Goal: Task Accomplishment & Management: Use online tool/utility

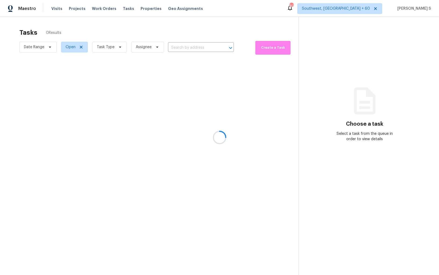
click at [171, 46] on div at bounding box center [219, 137] width 439 height 275
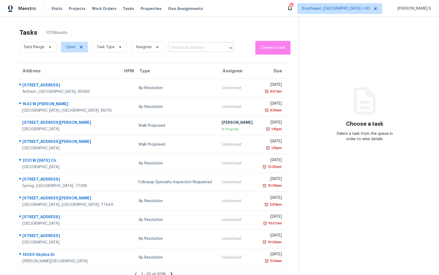
click at [176, 46] on input "text" at bounding box center [193, 48] width 51 height 8
paste input "1185 Meachem Dr, Clarksville, TN, 37042"
type input "1185 Meachem Dr, Clarksville, TN, 37042"
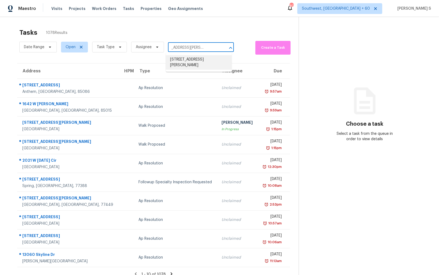
click at [186, 60] on li "1185 Meachem Dr, Clarksville, TN 37042" at bounding box center [199, 62] width 66 height 15
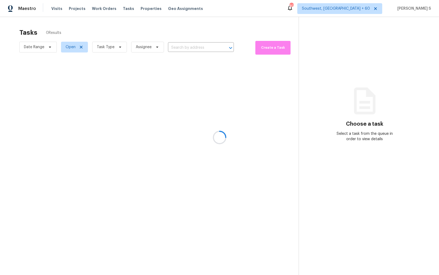
type input "1185 Meachem Dr, Clarksville, TN 37042"
click at [199, 92] on div at bounding box center [219, 137] width 439 height 275
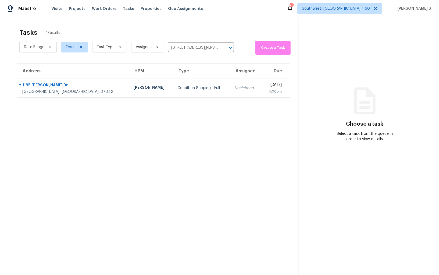
click at [230, 92] on td "Unclaimed" at bounding box center [245, 88] width 31 height 19
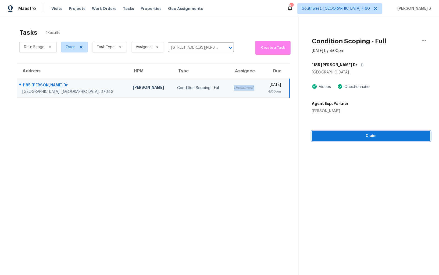
click at [350, 136] on span "Claim" at bounding box center [371, 136] width 110 height 7
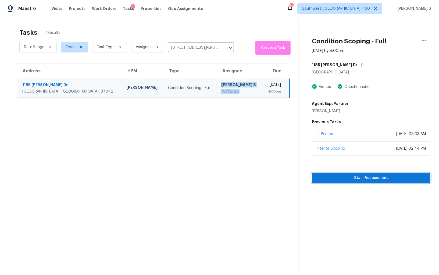
click at [374, 175] on span "Start Assessment" at bounding box center [371, 178] width 110 height 7
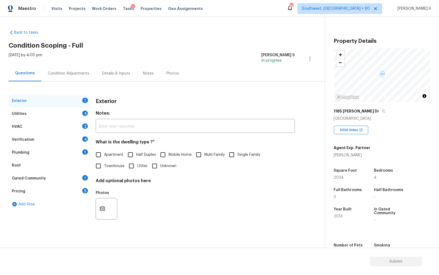
scroll to position [37, 0]
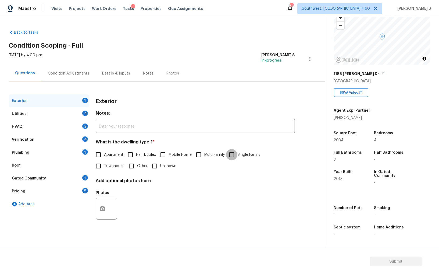
click at [233, 156] on input "Single Family" at bounding box center [231, 154] width 11 height 11
checkbox input "true"
click at [86, 114] on div "4" at bounding box center [85, 113] width 6 height 5
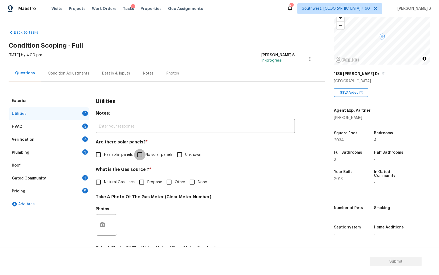
click at [144, 154] on input "No solar panels" at bounding box center [139, 154] width 11 height 11
checkbox input "true"
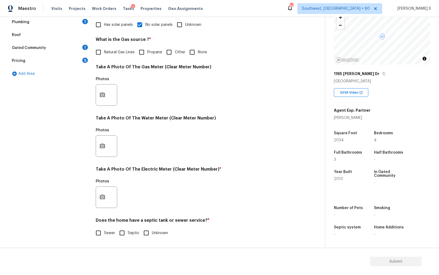
scroll to position [130, 0]
click at [105, 232] on span "Sewer" at bounding box center [109, 233] width 11 height 6
click at [104, 232] on input "Sewer" at bounding box center [98, 232] width 11 height 11
checkbox input "true"
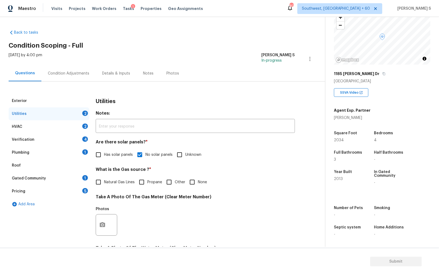
click at [86, 150] on div "1" at bounding box center [85, 151] width 6 height 5
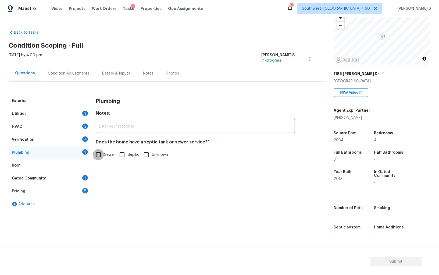
click at [101, 153] on input "Sewer" at bounding box center [98, 154] width 11 height 11
checkbox input "true"
click at [84, 176] on div "1" at bounding box center [85, 177] width 6 height 5
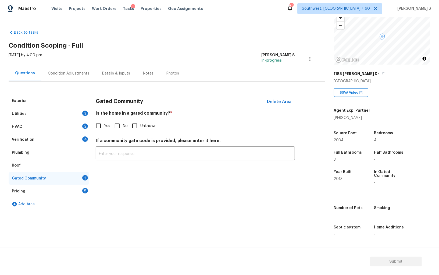
click at [122, 130] on input "No" at bounding box center [117, 125] width 11 height 11
checkbox input "true"
click at [79, 139] on div "Verification 4" at bounding box center [49, 139] width 81 height 13
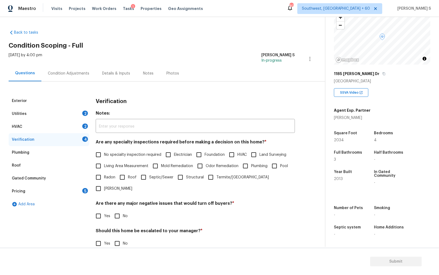
click at [100, 156] on input "No specialty inspection required" at bounding box center [98, 154] width 11 height 11
checkbox input "true"
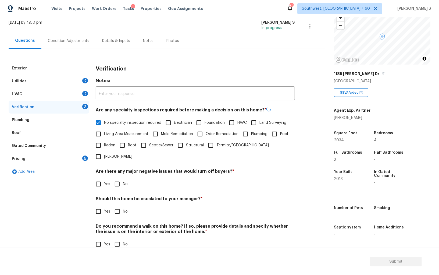
click at [117, 178] on input "No" at bounding box center [117, 183] width 11 height 11
checkbox input "true"
click at [111, 238] on div "Yes No" at bounding box center [195, 244] width 199 height 11
click at [116, 238] on input "No" at bounding box center [117, 244] width 11 height 11
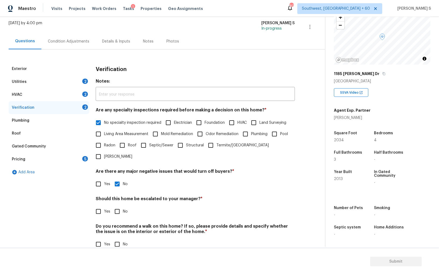
checkbox input "true"
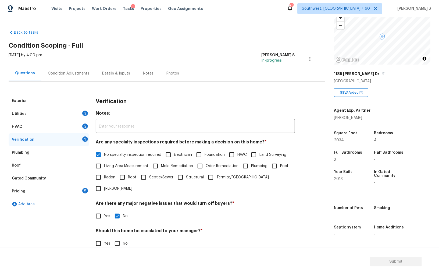
click at [85, 126] on div "2" at bounding box center [85, 126] width 6 height 5
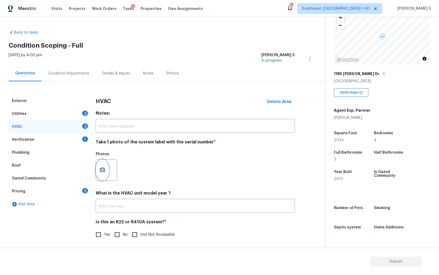
click at [104, 164] on button "button" at bounding box center [102, 170] width 13 height 21
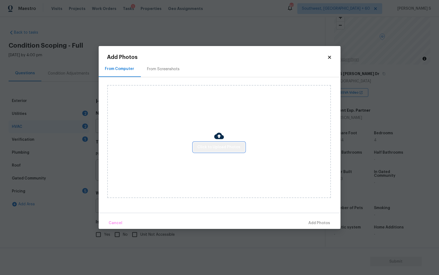
click at [233, 143] on button "Click to Upload Photos" at bounding box center [219, 147] width 52 height 10
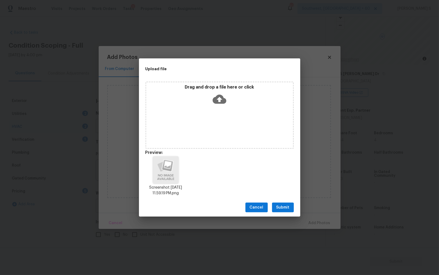
click at [288, 209] on span "Submit" at bounding box center [283, 207] width 13 height 7
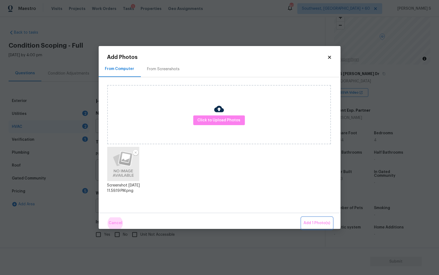
click at [302, 217] on button "Add 1 Photo(s)" at bounding box center [317, 223] width 31 height 12
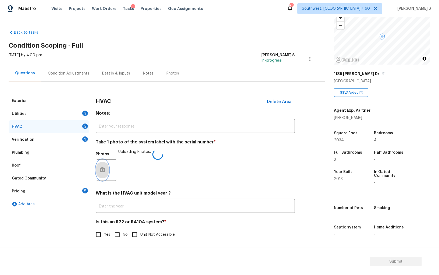
scroll to position [2, 0]
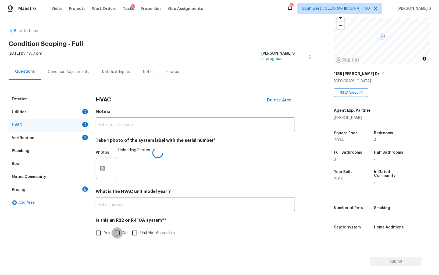
click at [113, 238] on input "No" at bounding box center [117, 232] width 11 height 11
checkbox input "true"
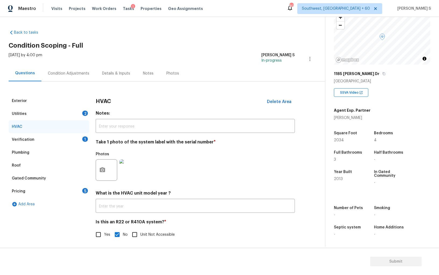
click at [85, 189] on div "5" at bounding box center [85, 190] width 6 height 5
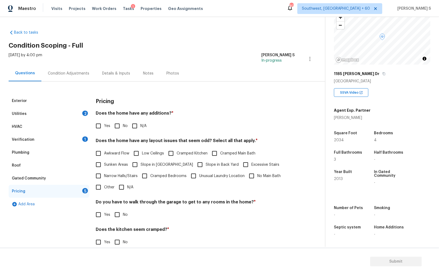
click at [123, 128] on span "No" at bounding box center [125, 126] width 5 height 6
click at [123, 128] on input "No" at bounding box center [117, 125] width 11 height 11
checkbox input "true"
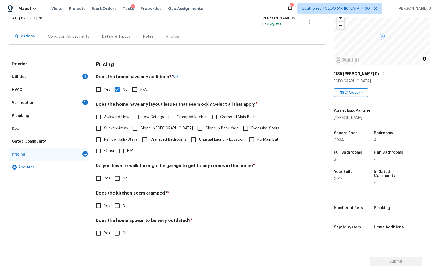
scroll to position [36, 0]
click at [121, 177] on input "No" at bounding box center [117, 178] width 11 height 11
checkbox input "true"
click at [112, 201] on input "No" at bounding box center [117, 206] width 11 height 11
checkbox input "true"
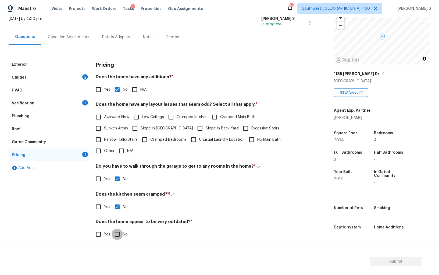
click at [112, 229] on input "No" at bounding box center [117, 234] width 11 height 11
checkbox input "true"
click at [83, 76] on div "2" at bounding box center [85, 76] width 6 height 5
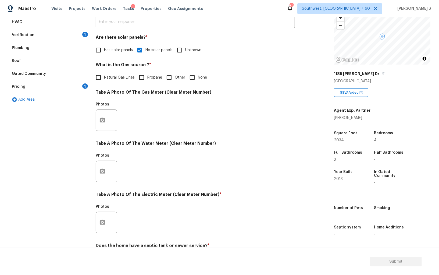
scroll to position [130, 0]
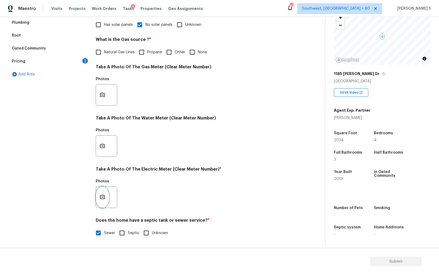
click at [104, 189] on button "button" at bounding box center [102, 197] width 13 height 21
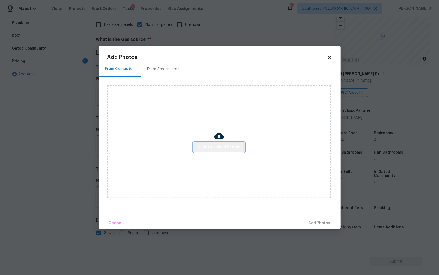
click at [196, 148] on button "Click to Upload Photos" at bounding box center [219, 147] width 52 height 10
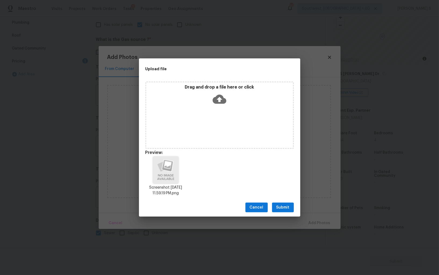
click at [291, 203] on button "Submit" at bounding box center [283, 208] width 22 height 10
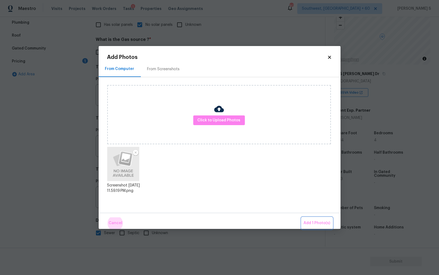
click at [302, 217] on button "Add 1 Photo(s)" at bounding box center [317, 223] width 31 height 12
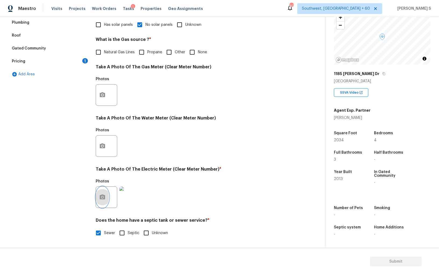
scroll to position [0, 0]
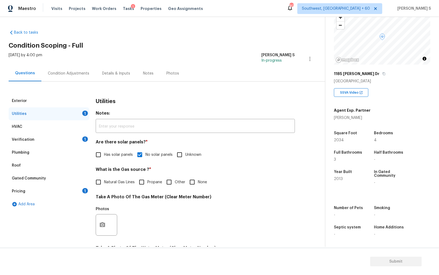
click at [79, 72] on div "Condition Adjustments" at bounding box center [68, 73] width 41 height 5
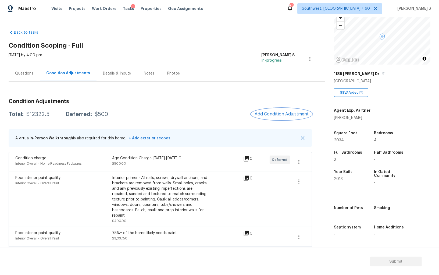
click at [268, 116] on span "Add Condition Adjustment" at bounding box center [282, 114] width 54 height 5
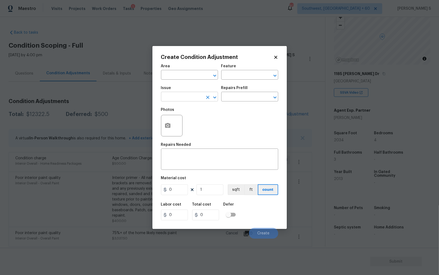
click at [183, 99] on input "text" at bounding box center [182, 97] width 42 height 8
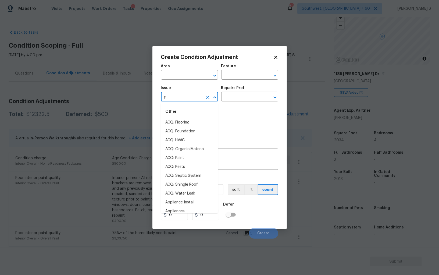
type input "pr"
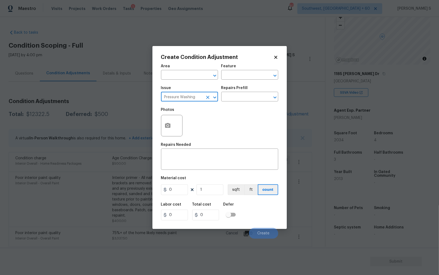
type input "Pressure Washing"
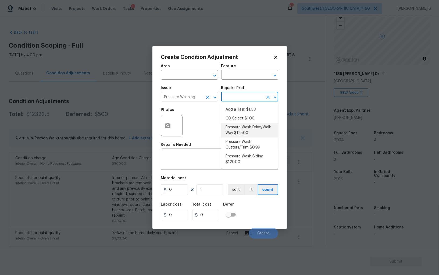
type input "Siding"
type textarea "Pressure wash the driveways/walkways as directed by the PM. Ensure that all deb…"
type input "125"
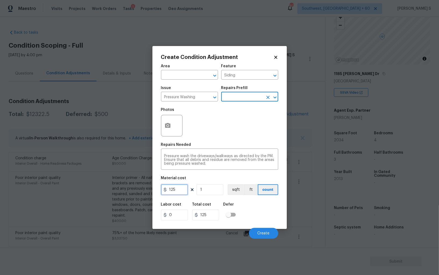
click at [186, 189] on input "125" at bounding box center [174, 189] width 27 height 11
type input "200"
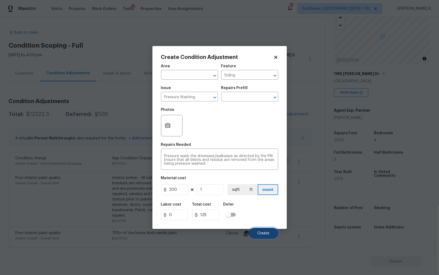
type input "200"
click at [258, 232] on span "Create" at bounding box center [264, 233] width 12 height 4
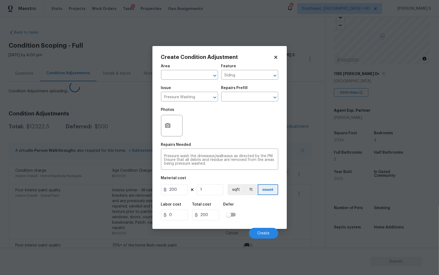
click at [76, 189] on body "Maestro Visits Projects Work Orders Tasks 1 Properties Geo Assignments 800 Sout…" at bounding box center [219, 137] width 439 height 275
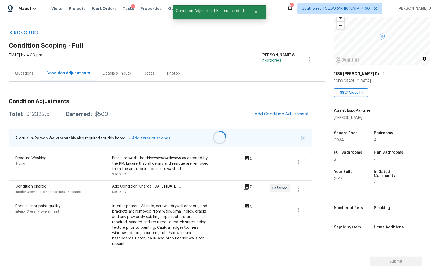
click at [288, 112] on div at bounding box center [219, 137] width 439 height 275
click at [289, 113] on div at bounding box center [219, 137] width 439 height 275
click at [273, 115] on span "Add Condition Adjustment" at bounding box center [282, 114] width 54 height 5
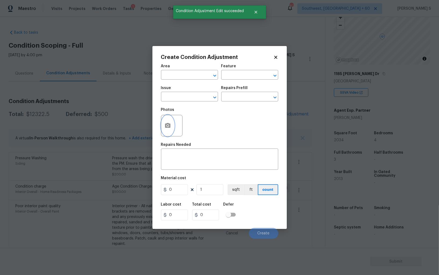
click at [169, 129] on icon "button" at bounding box center [168, 125] width 6 height 6
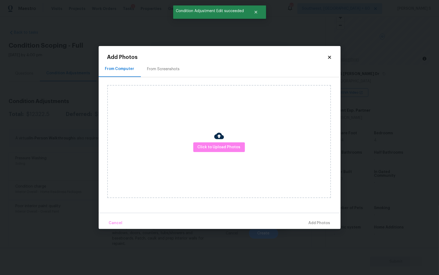
click at [164, 70] on div "From Screenshots" at bounding box center [163, 68] width 33 height 5
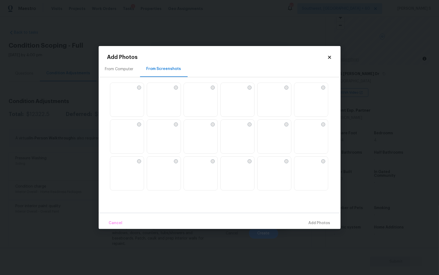
click at [156, 91] on img at bounding box center [151, 87] width 9 height 9
click at [156, 128] on img at bounding box center [151, 124] width 9 height 9
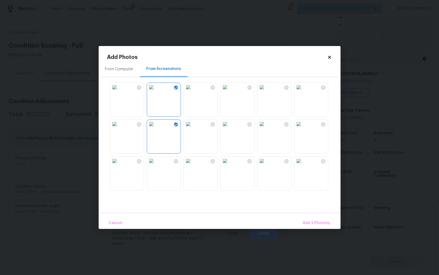
click at [127, 82] on div at bounding box center [224, 136] width 234 height 113
click at [119, 91] on img at bounding box center [114, 87] width 9 height 9
click at [303, 165] on img at bounding box center [299, 161] width 9 height 9
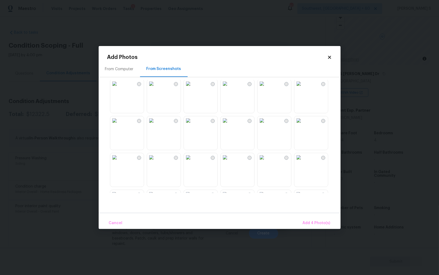
scroll to position [276, 0]
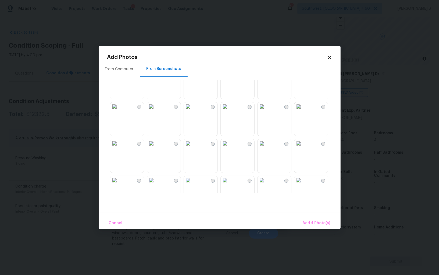
click at [230, 148] on img at bounding box center [225, 143] width 9 height 9
click at [156, 148] on img at bounding box center [151, 143] width 9 height 9
click at [322, 220] on span "Add 6 Photo(s)" at bounding box center [316, 223] width 27 height 7
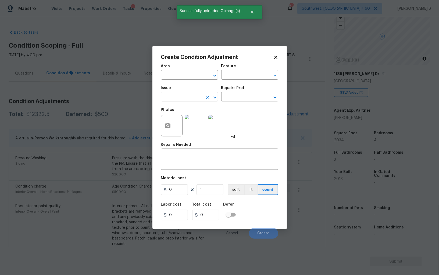
click at [178, 99] on input "text" at bounding box center [182, 97] width 42 height 8
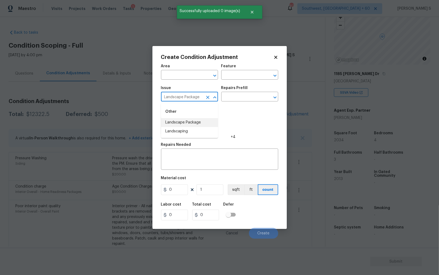
type input "Landscape Package"
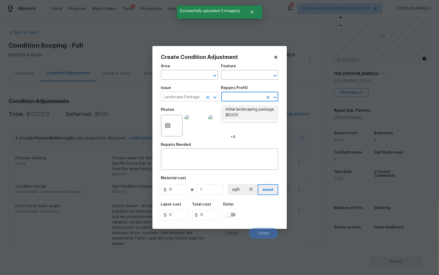
type input "Home Readiness Packages"
type textarea "Mowing of grass up to 6" in height. Mow, edge along driveways & sidewalks, trim…"
type input "50"
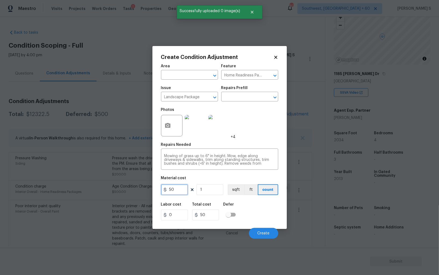
click at [180, 188] on input "50" at bounding box center [174, 189] width 27 height 11
type input "300"
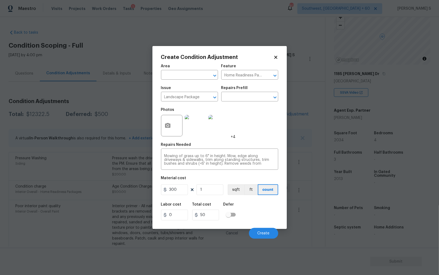
type input "300"
click at [262, 232] on span "Create" at bounding box center [264, 233] width 12 height 4
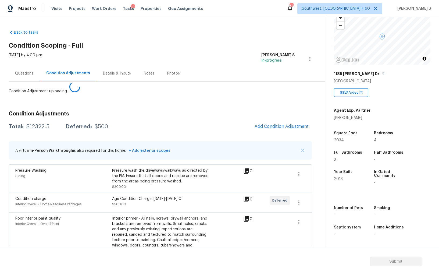
click at [0, 183] on body "Maestro Visits Projects Work Orders Tasks 1 Properties Geo Assignments 800 Sout…" at bounding box center [219, 137] width 439 height 275
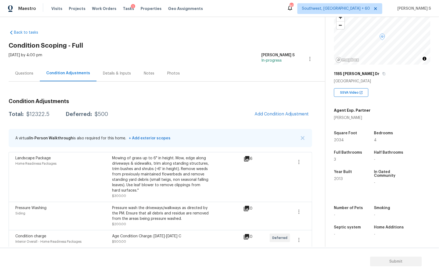
click at [19, 71] on div "Questions" at bounding box center [24, 73] width 18 height 5
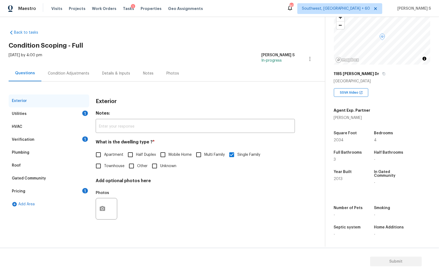
click at [43, 191] on div "Pricing 1" at bounding box center [49, 191] width 81 height 13
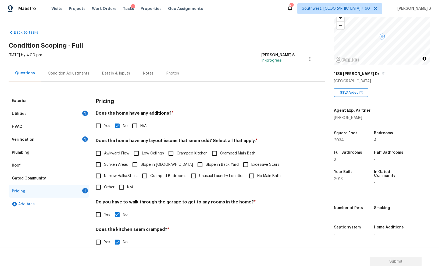
click at [141, 160] on label "Slope in [GEOGRAPHIC_DATA]" at bounding box center [161, 164] width 64 height 11
click at [141, 160] on input "Slope in [GEOGRAPHIC_DATA]" at bounding box center [134, 164] width 11 height 11
checkbox input "true"
click at [206, 163] on span "Slope in Back Yard" at bounding box center [222, 166] width 33 height 6
click at [197, 163] on input "Slope in Back Yard" at bounding box center [200, 165] width 11 height 11
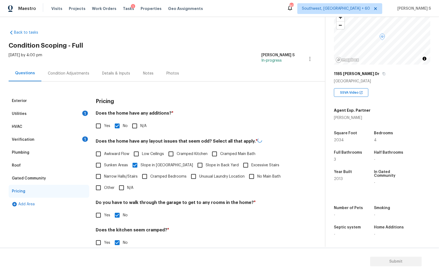
checkbox input "true"
click at [98, 187] on input "Other" at bounding box center [98, 187] width 11 height 11
checkbox input "true"
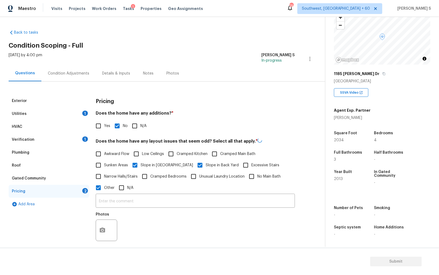
scroll to position [83, 0]
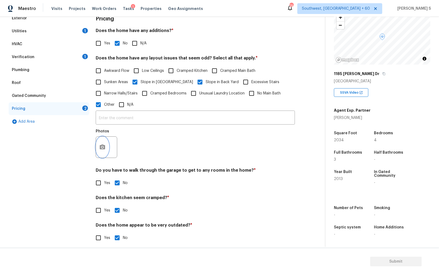
click at [100, 141] on button "button" at bounding box center [102, 147] width 13 height 21
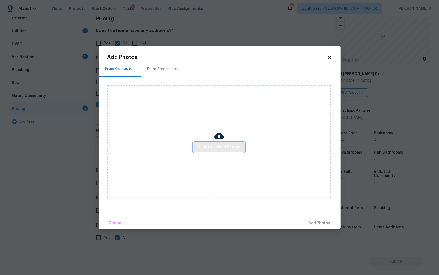
click at [218, 146] on span "Click to Upload Photos" at bounding box center [219, 147] width 43 height 7
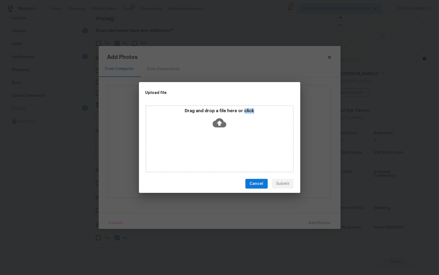
click at [218, 146] on div "Drag and drop a file here or click" at bounding box center [220, 138] width 149 height 67
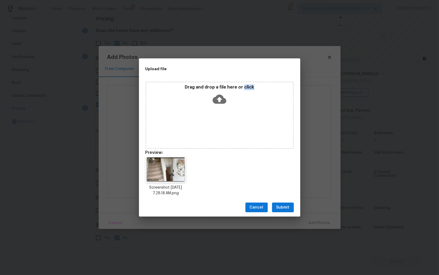
click at [288, 204] on span "Submit" at bounding box center [283, 207] width 13 height 7
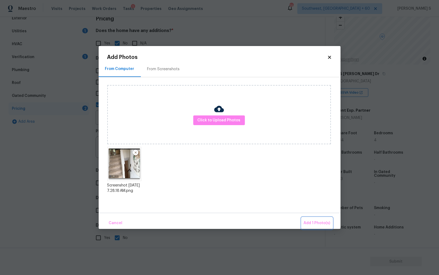
click at [324, 224] on span "Add 1 Photo(s)" at bounding box center [317, 223] width 27 height 7
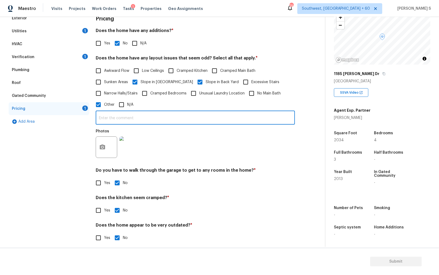
click at [159, 116] on input "text" at bounding box center [195, 118] width 199 height 13
type input "Split house."
click at [190, 172] on h4 "Do you have to walk through the garage to get to any rooms in the home? *" at bounding box center [195, 172] width 199 height 8
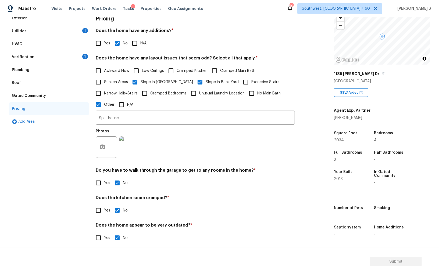
scroll to position [0, 0]
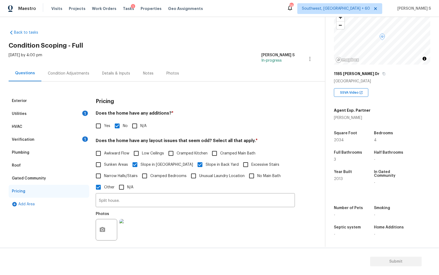
click at [74, 82] on div "Exterior Utilities 1 HVAC Verification 1 Plumbing Roof Gated Community Pricing …" at bounding box center [161, 207] width 304 height 251
click at [67, 76] on div "Condition Adjustments" at bounding box center [68, 73] width 54 height 16
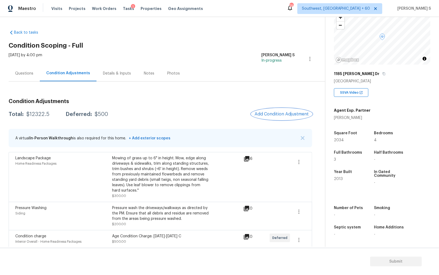
click at [280, 113] on span "Add Condition Adjustment" at bounding box center [282, 114] width 54 height 5
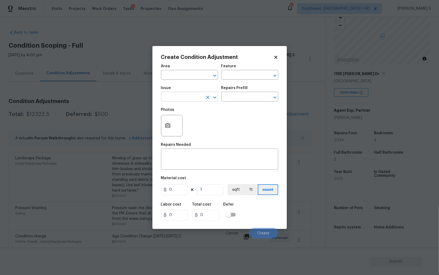
click at [186, 98] on input "text" at bounding box center [182, 97] width 42 height 8
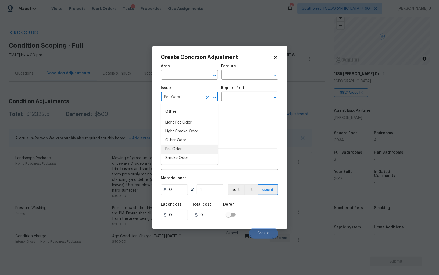
type input "Pet Odor"
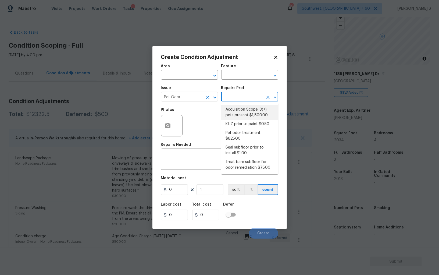
type textarea "Acquisition Scope: 3(+) pets present"
type input "1500"
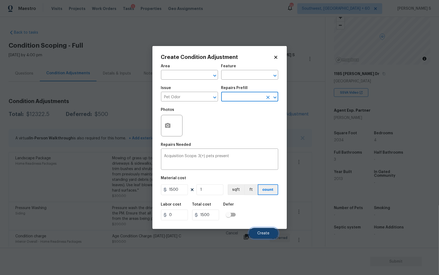
click at [266, 234] on span "Create" at bounding box center [264, 233] width 12 height 4
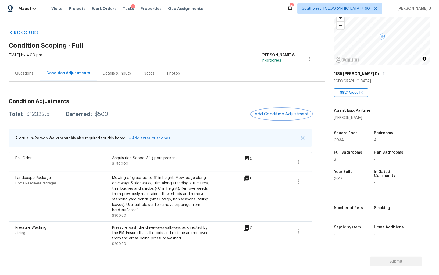
click at [273, 111] on button "Add Condition Adjustment" at bounding box center [282, 113] width 61 height 11
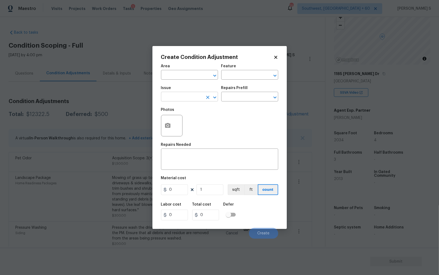
click at [186, 98] on input "text" at bounding box center [182, 97] width 42 height 8
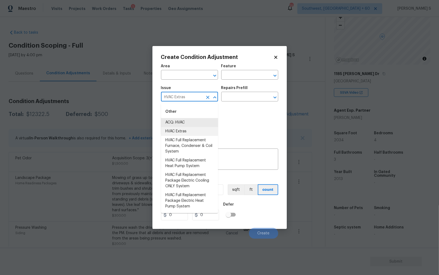
type input "HVAC Extras"
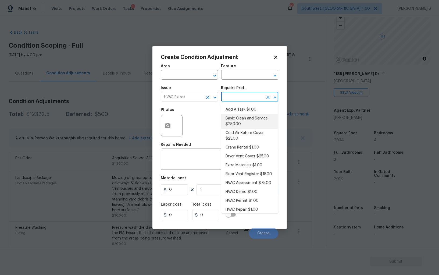
type input "HVAC"
type textarea "General Service HVAC system including: cleaning condenser and evaporator coils,…"
type input "250"
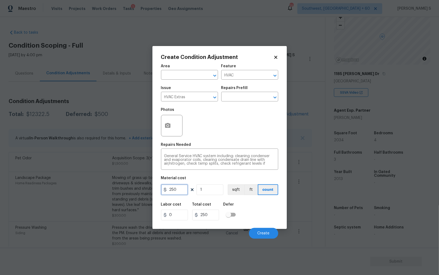
click at [177, 191] on input "250" at bounding box center [174, 189] width 27 height 11
type input "800"
type input "2"
type input "1600"
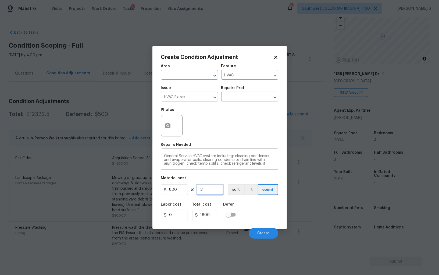
type input "2"
click at [265, 222] on div "Labor cost 0 Total cost 1600 Defer" at bounding box center [219, 211] width 117 height 24
click at [267, 234] on span "Create" at bounding box center [264, 233] width 12 height 4
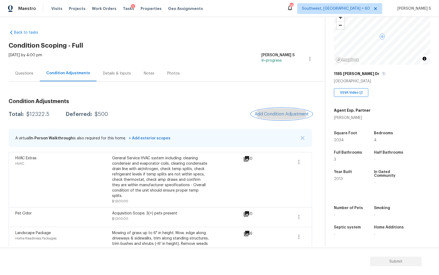
click at [282, 114] on span "Add Condition Adjustment" at bounding box center [282, 114] width 54 height 5
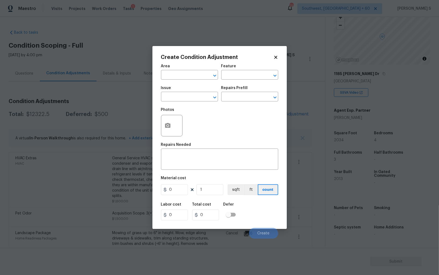
click at [172, 119] on div at bounding box center [172, 126] width 22 height 22
click at [171, 121] on button "button" at bounding box center [167, 125] width 13 height 21
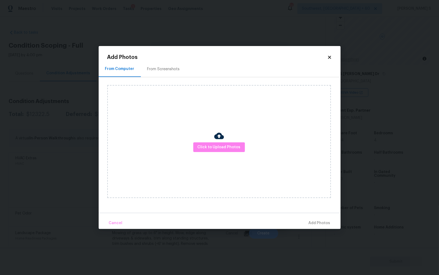
click at [172, 61] on div "Add Photos From Computer From Screenshots Click to Upload Photos Cancel Add Pho…" at bounding box center [219, 142] width 225 height 174
click at [175, 76] on div "From Screenshots" at bounding box center [163, 69] width 45 height 16
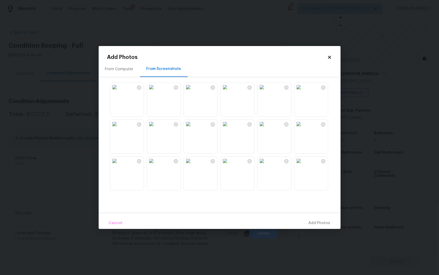
click at [193, 91] on img at bounding box center [188, 87] width 9 height 9
click at [230, 91] on img at bounding box center [225, 87] width 9 height 9
click at [193, 128] on img at bounding box center [188, 124] width 9 height 9
click at [230, 128] on img at bounding box center [225, 124] width 9 height 9
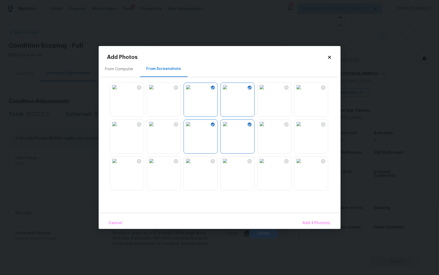
click at [230, 165] on img at bounding box center [225, 161] width 9 height 9
click at [193, 165] on img at bounding box center [188, 161] width 9 height 9
click at [266, 165] on img at bounding box center [262, 161] width 9 height 9
click at [303, 128] on img at bounding box center [299, 124] width 9 height 9
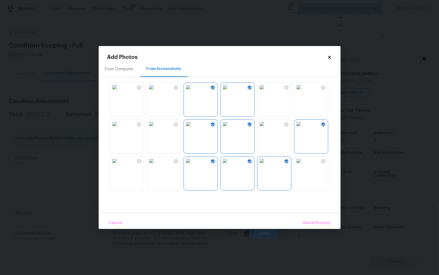
click at [303, 91] on img at bounding box center [299, 87] width 9 height 9
click at [266, 91] on img at bounding box center [262, 87] width 9 height 9
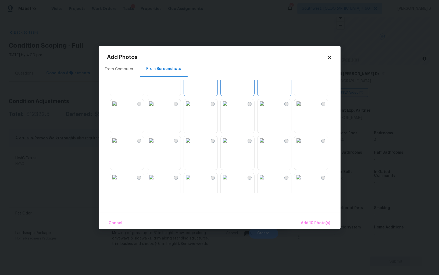
scroll to position [105, 0]
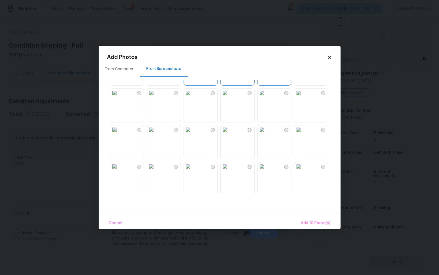
click at [230, 134] on img at bounding box center [225, 129] width 9 height 9
click at [266, 134] on img at bounding box center [262, 129] width 9 height 9
click at [266, 171] on img at bounding box center [262, 166] width 9 height 9
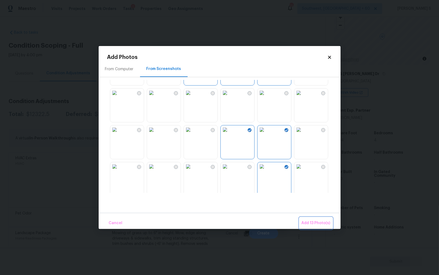
click at [308, 224] on span "Add 13 Photo(s)" at bounding box center [316, 223] width 29 height 7
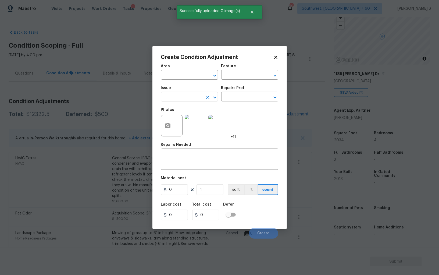
click at [191, 98] on input "text" at bounding box center [182, 97] width 42 height 8
type input "ACQ: Paint"
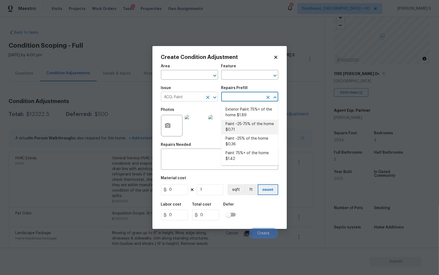
type input "Acquisition"
type textarea "Acquisition Scope: ~25 - 75% of the home needs interior paint"
type input "0.71"
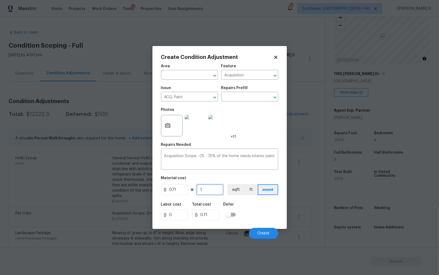
click at [219, 190] on input "1" at bounding box center [210, 189] width 27 height 11
type input "2"
type input "1.42"
type input "20"
type input "14.2"
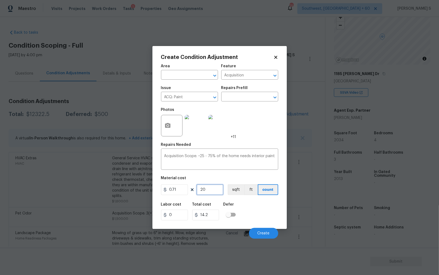
type input "203"
type input "144.13"
type input "2034"
type input "1444.14"
type input "2034"
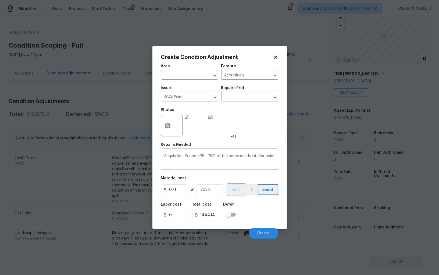
click at [238, 195] on button "sqft" at bounding box center [236, 189] width 17 height 11
click at [246, 208] on div "Labor cost 0 Total cost 1444.14 Defer" at bounding box center [219, 211] width 117 height 24
click at [265, 234] on span "Create" at bounding box center [264, 233] width 12 height 4
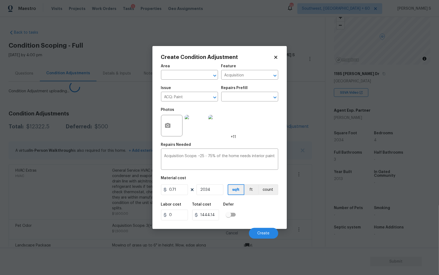
click at [44, 194] on body "Maestro Visits Projects Work Orders Tasks 1 Properties Geo Assignments 798 Sout…" at bounding box center [219, 137] width 439 height 275
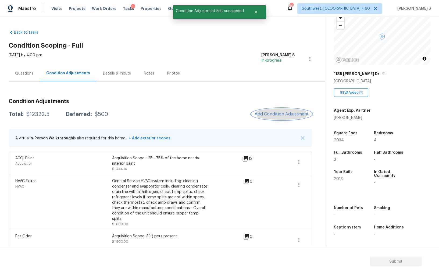
click at [285, 114] on span "Add Condition Adjustment" at bounding box center [282, 114] width 54 height 5
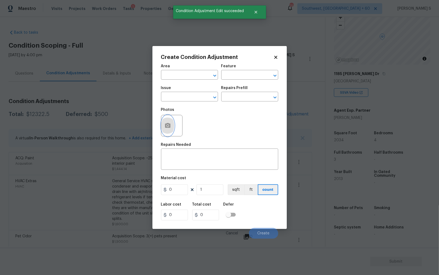
click at [168, 123] on icon "button" at bounding box center [168, 125] width 6 height 6
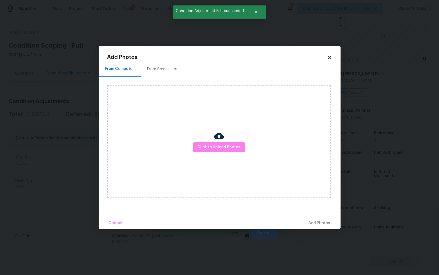
click at [160, 71] on div "From Screenshots" at bounding box center [163, 68] width 33 height 5
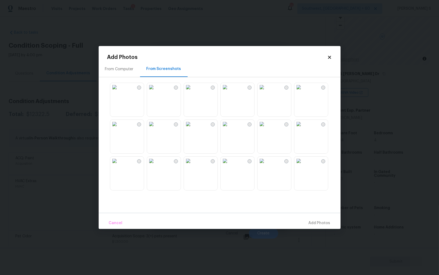
click at [193, 128] on img at bounding box center [188, 124] width 9 height 9
click at [193, 91] on img at bounding box center [188, 87] width 9 height 9
click at [230, 91] on img at bounding box center [225, 87] width 9 height 9
click at [303, 91] on img at bounding box center [299, 87] width 9 height 9
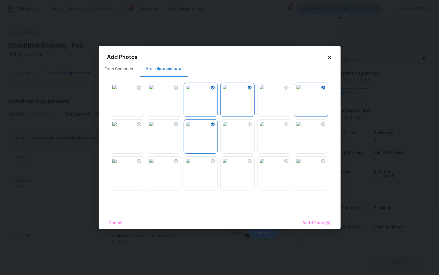
drag, startPoint x: 243, startPoint y: 170, endPoint x: 273, endPoint y: 170, distance: 29.9
click at [230, 165] on img at bounding box center [225, 161] width 9 height 9
click at [266, 165] on img at bounding box center [262, 161] width 9 height 9
click at [192, 165] on img at bounding box center [188, 161] width 9 height 9
click at [192, 128] on img at bounding box center [188, 124] width 9 height 9
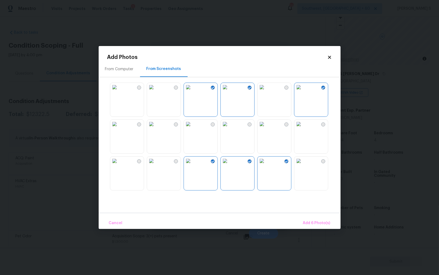
click at [193, 128] on img at bounding box center [188, 124] width 9 height 9
drag, startPoint x: 133, startPoint y: 167, endPoint x: 133, endPoint y: 135, distance: 31.5
click at [119, 165] on img at bounding box center [114, 161] width 9 height 9
click at [119, 128] on img at bounding box center [114, 124] width 9 height 9
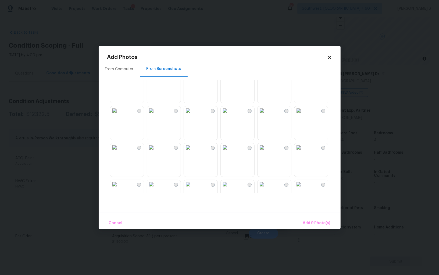
scroll to position [328, 0]
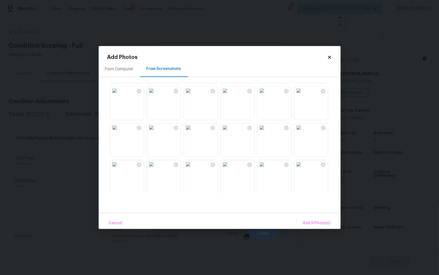
click at [230, 132] on img at bounding box center [225, 127] width 9 height 9
click at [266, 132] on img at bounding box center [262, 127] width 9 height 9
click at [230, 169] on img at bounding box center [225, 164] width 9 height 9
click at [193, 169] on img at bounding box center [188, 164] width 9 height 9
click at [324, 219] on button "Add 13 Photo(s)" at bounding box center [316, 223] width 33 height 12
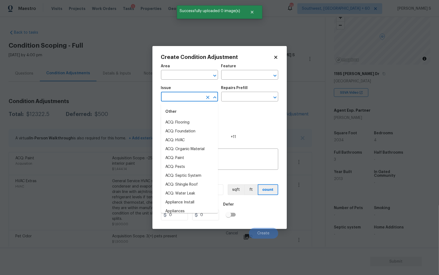
click at [188, 100] on input "text" at bounding box center [182, 97] width 42 height 8
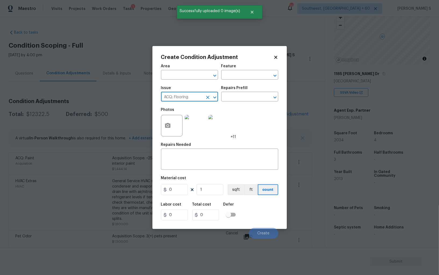
type input "ACQ: Flooring"
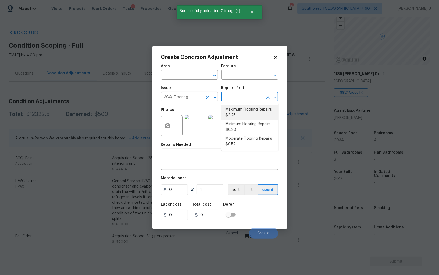
type input "Acquisition"
type textarea "Acquisition Scope: Maximum flooring repairs"
type input "2.25"
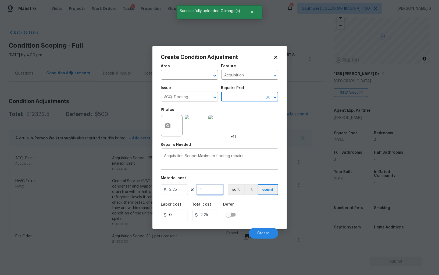
click at [214, 188] on input "1" at bounding box center [210, 189] width 27 height 11
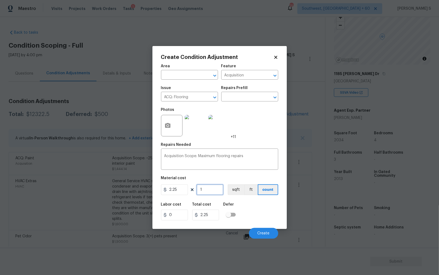
type input "2"
type input "4.5"
type input "20"
type input "45"
type input "203"
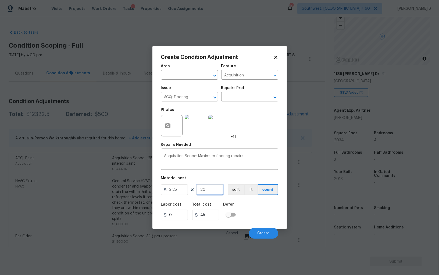
type input "456.75"
type input "2034"
type input "4576.5"
type input "2034"
click at [228, 186] on button "sqft" at bounding box center [236, 189] width 17 height 11
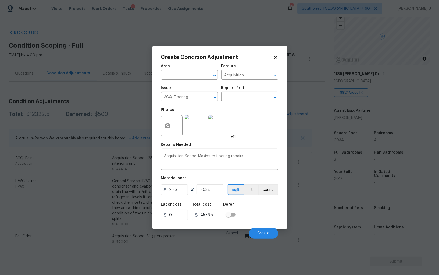
click at [242, 198] on div "Area ​ Feature Acquisition ​ Issue ACQ: Flooring ​ Repairs Prefill ​ Photos +11…" at bounding box center [219, 150] width 117 height 178
click at [268, 231] on button "Create" at bounding box center [263, 233] width 29 height 11
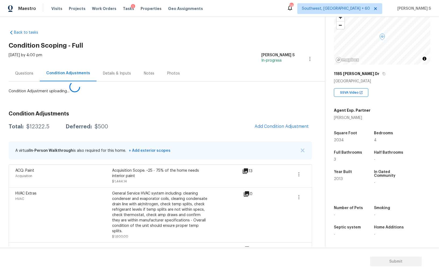
click at [105, 205] on body "Maestro Visits Projects Work Orders Tasks 1 Properties Geo Assignments 795 Sout…" at bounding box center [219, 137] width 439 height 275
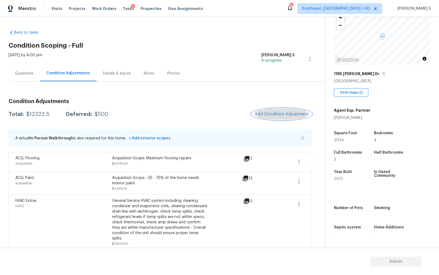
click at [268, 114] on span "Add Condition Adjustment" at bounding box center [282, 114] width 54 height 5
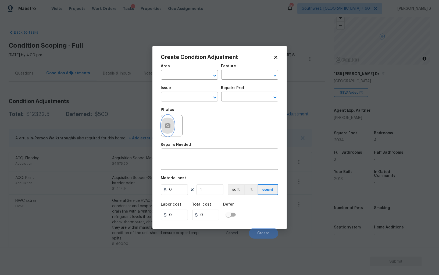
drag, startPoint x: 167, startPoint y: 127, endPoint x: 171, endPoint y: 127, distance: 4.0
click at [171, 127] on button "button" at bounding box center [167, 125] width 13 height 21
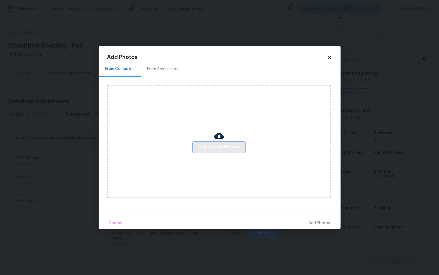
click at [218, 147] on span "Click to Upload Photos" at bounding box center [219, 147] width 43 height 7
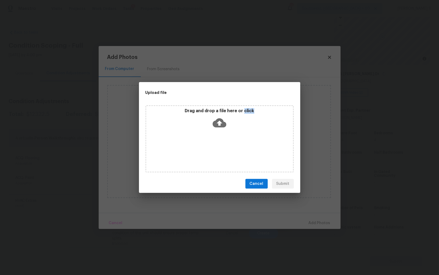
click at [218, 147] on div "Drag and drop a file here or click" at bounding box center [220, 138] width 149 height 67
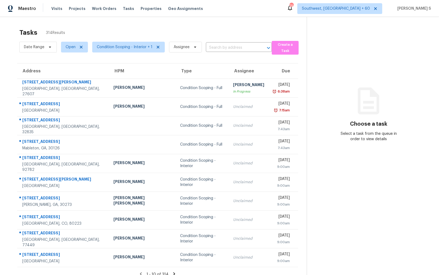
click at [228, 41] on div "Date Range Open Condition Scoping - Interior + 1 Assignee ​" at bounding box center [145, 47] width 253 height 15
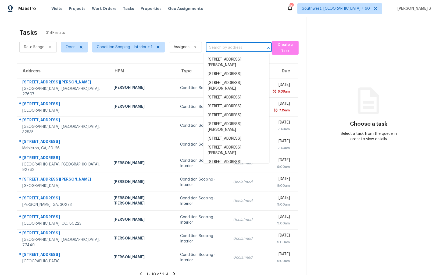
click at [228, 45] on input "text" at bounding box center [231, 48] width 51 height 8
paste input "7320 Westpointe Blvd Apt 523, Orlando, FL, 32835"
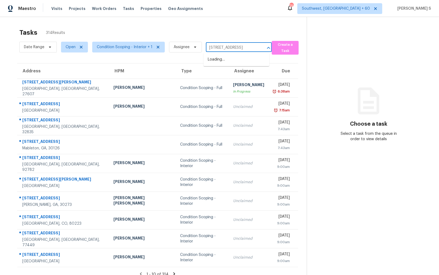
scroll to position [0, 41]
type input "7320 Westpointe Blvd Apt 523, Orlando, FL, 32835"
click at [225, 45] on input "text" at bounding box center [231, 48] width 51 height 8
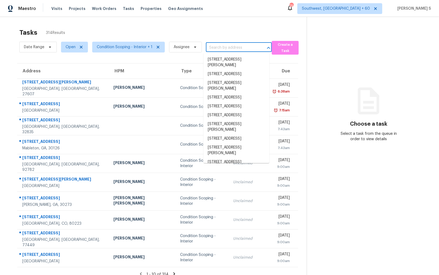
paste input "7320 Westpointe Blvd Apt 523, Orlando, FL, 32835"
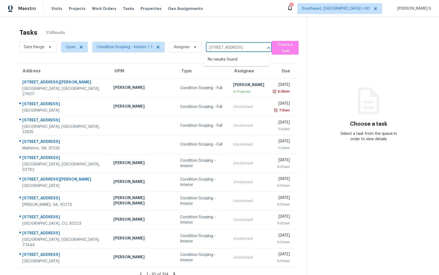
scroll to position [0, 41]
click at [211, 48] on input "7320 Westpointe Blvd Apt 523, Orlando, FL, 32835" at bounding box center [231, 48] width 51 height 8
type input "7320 Westpointe Blvd"
click at [231, 58] on li "7320 Westpointe Blvd Apt 523, Orlando, FL 32835" at bounding box center [237, 59] width 66 height 9
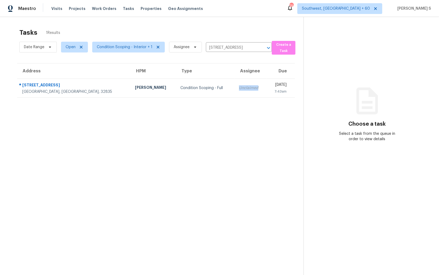
click at [235, 79] on td "Unclaimed" at bounding box center [251, 88] width 32 height 19
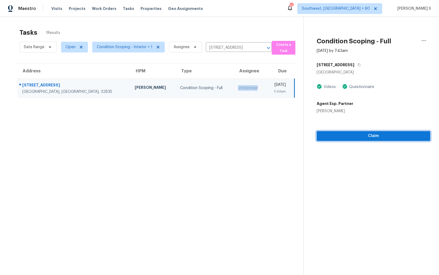
click at [361, 131] on button "Claim" at bounding box center [374, 136] width 114 height 10
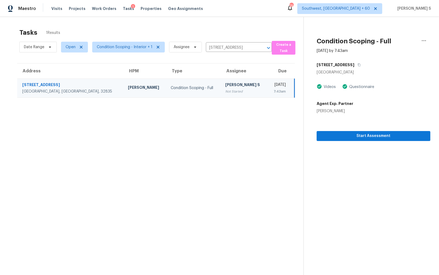
click at [173, 92] on td "Condition Scoping - Full" at bounding box center [194, 88] width 55 height 19
click at [341, 135] on span "Start Assessment" at bounding box center [373, 136] width 105 height 7
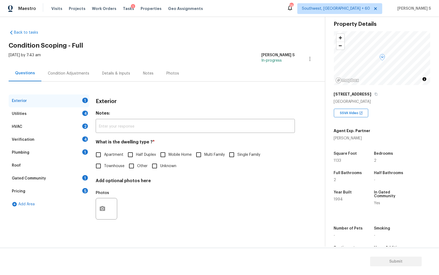
scroll to position [33, 0]
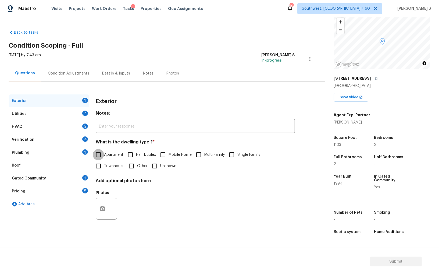
click at [96, 155] on input "Apartment" at bounding box center [98, 154] width 11 height 11
checkbox input "true"
click at [376, 76] on div "7320 Westpointe Blvd" at bounding box center [382, 78] width 97 height 10
click at [378, 78] on icon "button" at bounding box center [376, 78] width 3 height 3
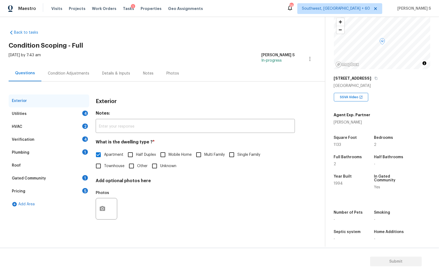
click at [89, 113] on div "Utilities 4" at bounding box center [49, 113] width 81 height 13
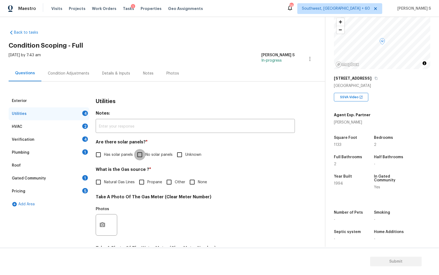
click at [142, 155] on input "No solar panels" at bounding box center [139, 154] width 11 height 11
checkbox input "true"
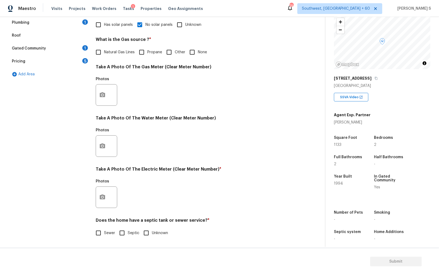
click at [96, 236] on input "Sewer" at bounding box center [98, 232] width 11 height 11
checkbox input "true"
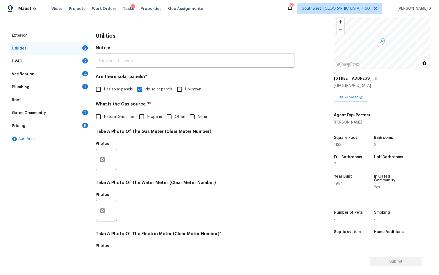
scroll to position [0, 0]
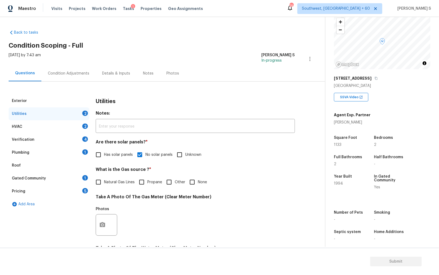
click at [78, 154] on div "Plumbing 1" at bounding box center [49, 152] width 81 height 13
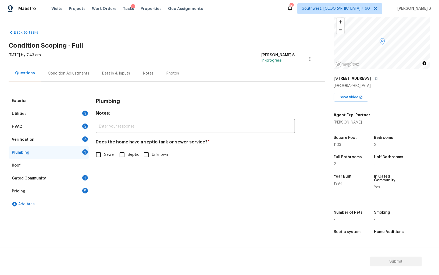
click at [100, 161] on div "Plumbing Notes: ​ Does the home have a septic tank or sewer service? * Sewer Se…" at bounding box center [195, 130] width 199 height 72
click at [100, 160] on input "Sewer" at bounding box center [98, 154] width 11 height 11
checkbox input "true"
click at [80, 184] on div "Gated Community 1" at bounding box center [49, 178] width 81 height 13
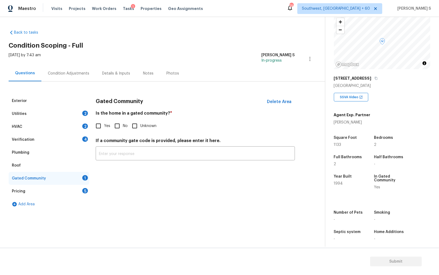
click at [117, 122] on input "No" at bounding box center [117, 125] width 11 height 11
checkbox input "true"
click at [100, 128] on input "Yes" at bounding box center [98, 126] width 11 height 11
checkbox input "true"
checkbox input "false"
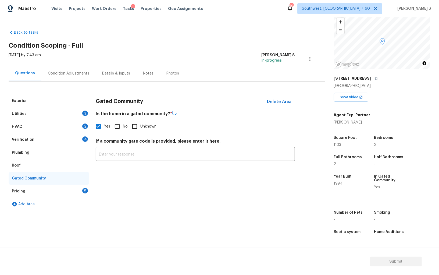
click at [82, 140] on div "Verification 4" at bounding box center [49, 139] width 81 height 13
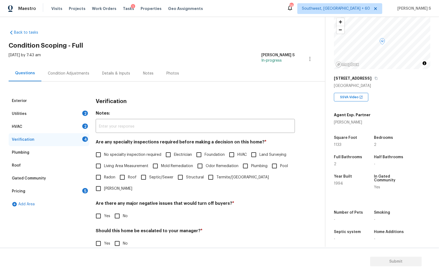
click at [100, 152] on input "No specialty inspection required" at bounding box center [98, 154] width 11 height 11
checkbox input "true"
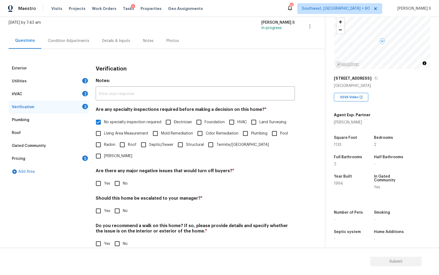
scroll to position [32, 0]
click at [115, 178] on input "No" at bounding box center [117, 183] width 11 height 11
checkbox input "true"
click at [118, 238] on input "No" at bounding box center [117, 244] width 11 height 11
checkbox input "true"
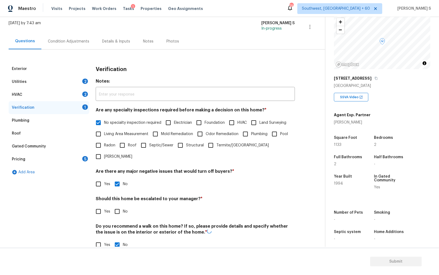
scroll to position [0, 0]
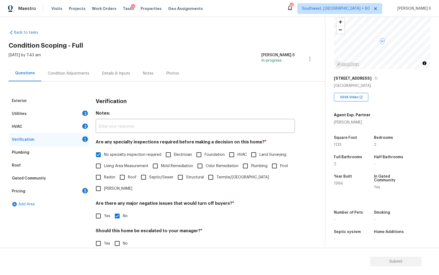
click at [83, 126] on div "2" at bounding box center [85, 126] width 6 height 5
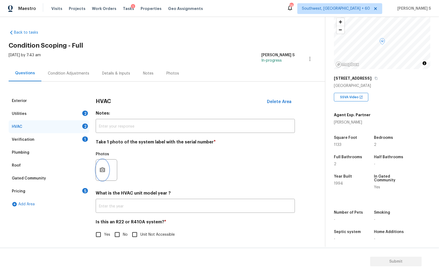
click at [102, 168] on icon "button" at bounding box center [102, 169] width 5 height 5
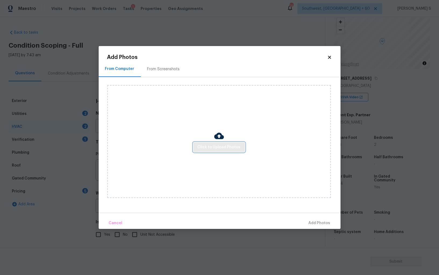
click at [231, 143] on button "Click to Upload Photos" at bounding box center [219, 147] width 52 height 10
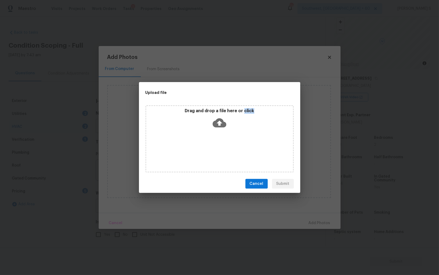
click at [231, 143] on div "Drag and drop a file here or click" at bounding box center [220, 138] width 149 height 67
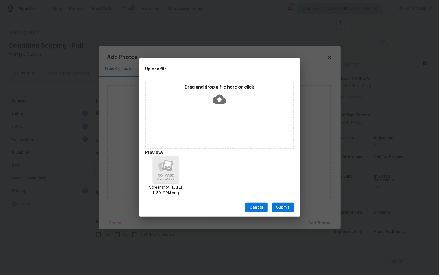
click at [278, 199] on div "Cancel Submit" at bounding box center [219, 207] width 161 height 19
click at [278, 202] on div "Cancel Submit" at bounding box center [219, 207] width 161 height 19
click at [281, 205] on span "Submit" at bounding box center [283, 207] width 13 height 7
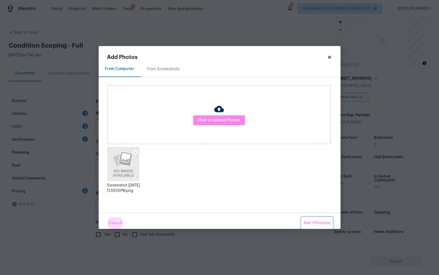
click at [302, 217] on button "Add 1 Photo(s)" at bounding box center [317, 223] width 31 height 12
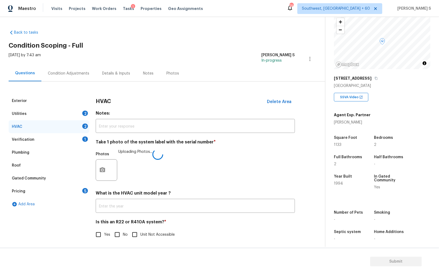
click at [124, 233] on span "No" at bounding box center [125, 235] width 5 height 6
click at [123, 233] on input "No" at bounding box center [117, 234] width 11 height 11
checkbox input "true"
click at [71, 75] on div "Condition Adjustments" at bounding box center [68, 73] width 41 height 5
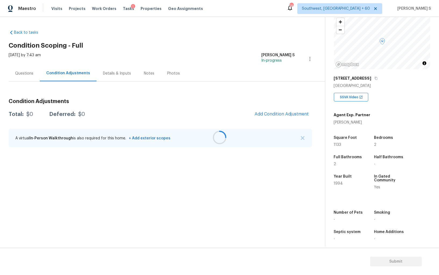
click at [274, 115] on div at bounding box center [219, 137] width 439 height 275
click at [275, 111] on button "Add Condition Adjustment" at bounding box center [282, 113] width 61 height 11
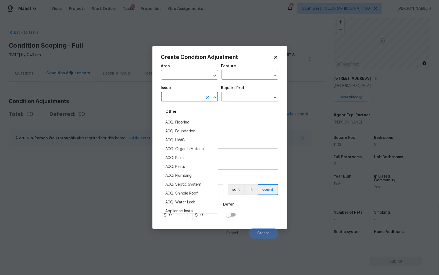
click at [170, 96] on input "text" at bounding box center [182, 97] width 42 height 8
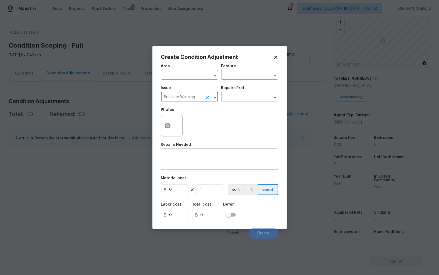
type input "Pressure Washing"
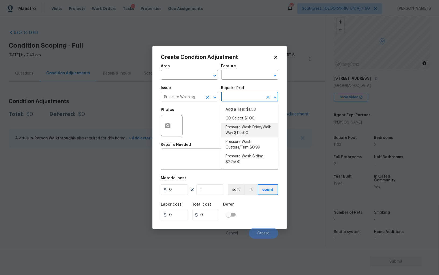
type input "Siding"
type textarea "Pressure wash the driveways/walkways as directed by the PM. Ensure that all deb…"
type input "125"
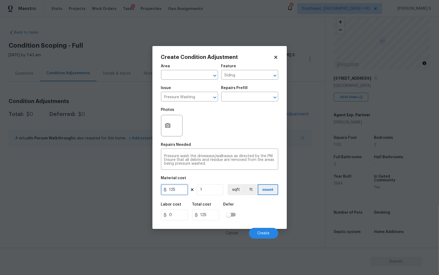
click at [179, 194] on input "125" at bounding box center [174, 189] width 27 height 11
type input "200"
click at [272, 238] on button "Create" at bounding box center [263, 233] width 29 height 11
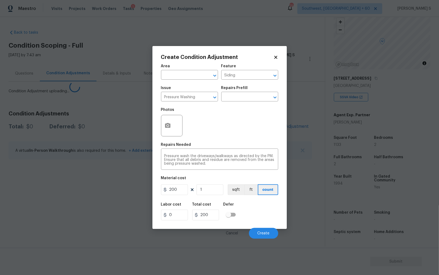
click at [51, 205] on body "Maestro Visits Projects Work Orders Tasks 1 Properties Geo Assignments 799 Sout…" at bounding box center [219, 137] width 439 height 275
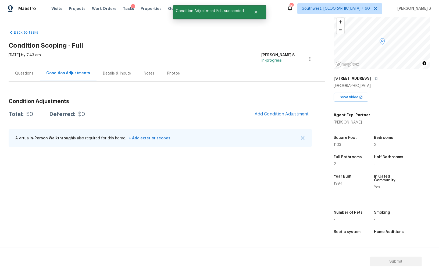
click at [272, 125] on div "Condition Adjustments Total: $0 Deferred: $0 Add Condition Adjustment A virtual…" at bounding box center [161, 123] width 304 height 58
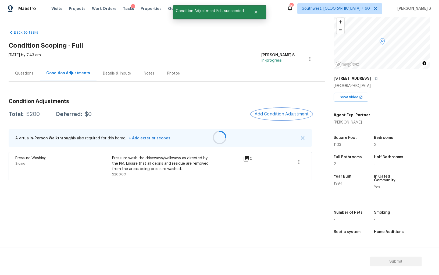
click at [267, 117] on button "Add Condition Adjustment" at bounding box center [282, 113] width 61 height 11
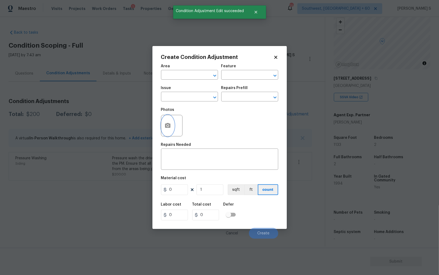
click at [174, 127] on button "button" at bounding box center [167, 125] width 13 height 21
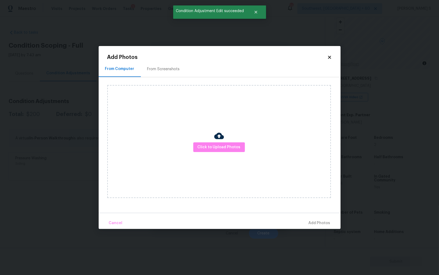
click at [162, 62] on div "From Screenshots" at bounding box center [163, 69] width 45 height 16
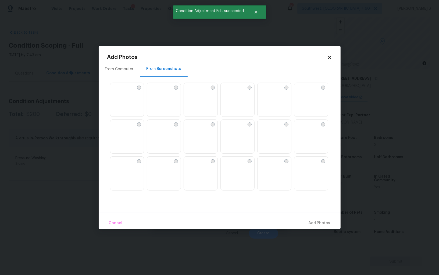
click at [156, 91] on img at bounding box center [151, 87] width 9 height 9
click at [230, 91] on img at bounding box center [225, 87] width 9 height 9
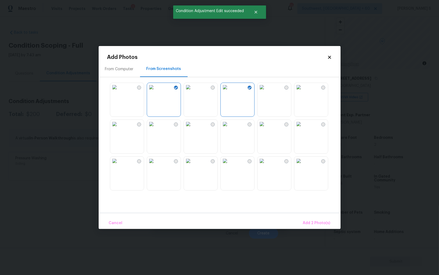
click at [266, 91] on img at bounding box center [262, 87] width 9 height 9
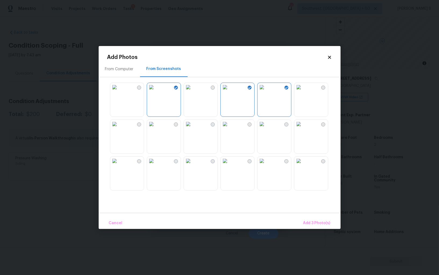
click at [303, 91] on img at bounding box center [299, 87] width 9 height 9
click at [0, 222] on body "Maestro Visits Projects Work Orders Tasks 1 Properties Geo Assignments 799 Sout…" at bounding box center [219, 137] width 439 height 275
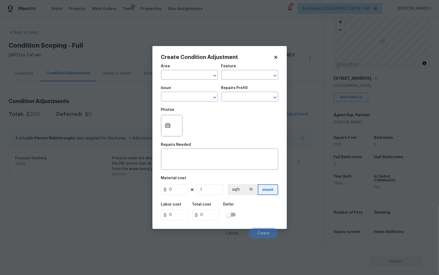
click at [0, 222] on body "Maestro Visits Projects Work Orders Tasks 1 Properties Geo Assignments 799 Sout…" at bounding box center [219, 137] width 439 height 275
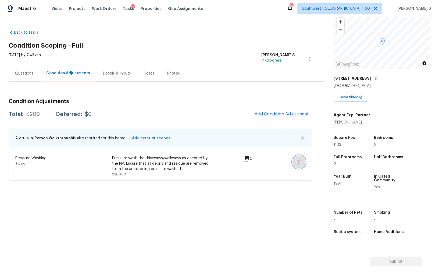
click at [304, 160] on button "button" at bounding box center [299, 162] width 13 height 13
click at [314, 160] on div "Edit" at bounding box center [330, 160] width 42 height 5
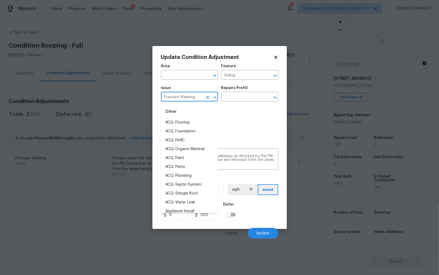
click at [191, 95] on input "Pressure Washing" at bounding box center [182, 97] width 42 height 8
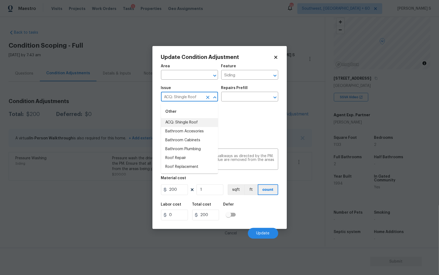
type input "ACQ: Shingle Roof"
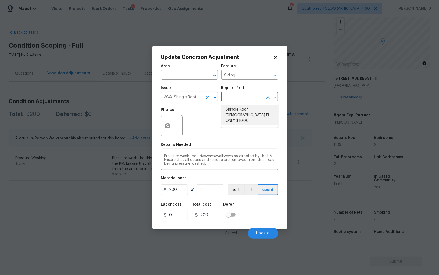
type input "Acquisition"
type textarea "Acquisition Scope (Florida Only): Shingle Roof 15+ years in age maintenance."
type input "10"
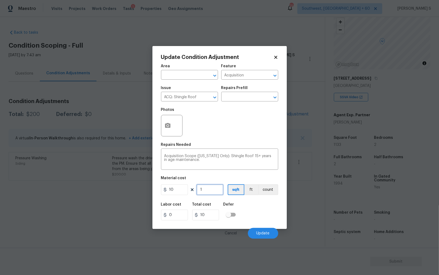
click at [210, 189] on input "1" at bounding box center [210, 189] width 27 height 11
type input "11"
type input "110"
type input "113"
type input "1130"
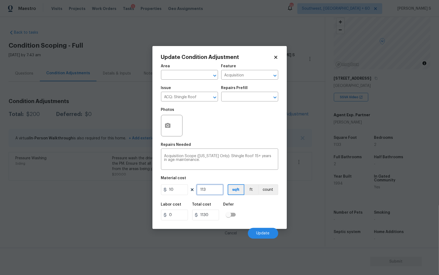
type input "1133"
type input "11330"
type input "1133"
click at [253, 208] on div "Labor cost 0 Total cost 11330 Defer" at bounding box center [219, 211] width 117 height 24
click at [259, 234] on span "Update" at bounding box center [263, 233] width 13 height 4
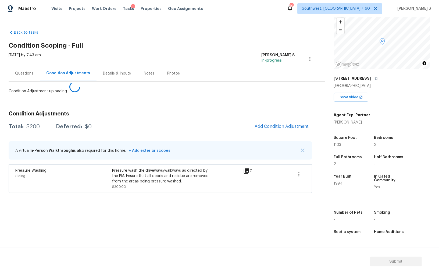
click at [13, 220] on body "Maestro Visits Projects Work Orders Tasks 1 Properties Geo Assignments 799 Sout…" at bounding box center [219, 137] width 439 height 275
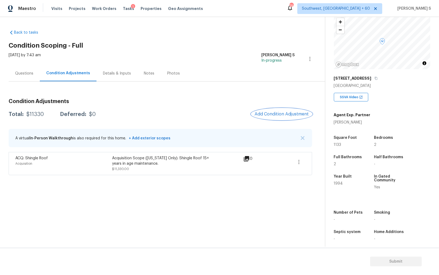
click at [275, 110] on button "Add Condition Adjustment" at bounding box center [282, 113] width 61 height 11
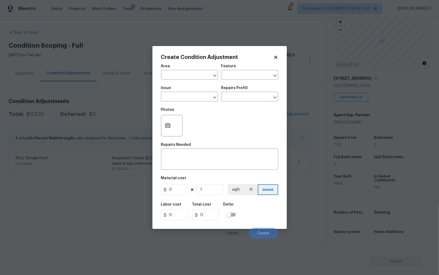
click at [161, 124] on div at bounding box center [172, 126] width 22 height 22
click at [163, 127] on button "button" at bounding box center [167, 125] width 13 height 21
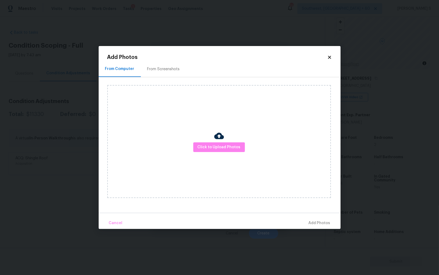
click at [163, 66] on div "From Screenshots" at bounding box center [163, 68] width 33 height 5
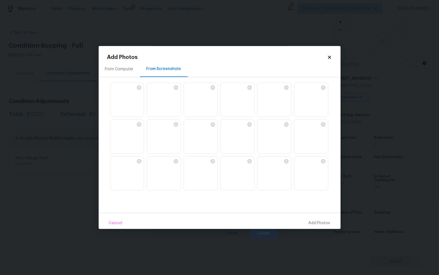
click at [193, 91] on img at bounding box center [188, 87] width 9 height 9
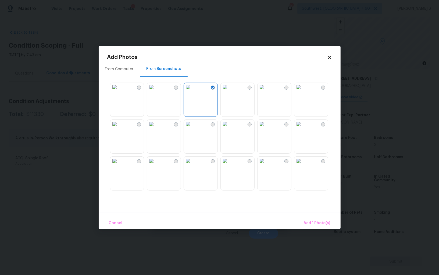
click at [193, 128] on img at bounding box center [188, 124] width 9 height 9
click at [156, 128] on img at bounding box center [151, 124] width 9 height 9
click at [119, 128] on img at bounding box center [114, 124] width 9 height 9
click at [136, 196] on div "From Computer From Screenshots" at bounding box center [220, 137] width 242 height 152
click at [156, 165] on img at bounding box center [151, 161] width 9 height 9
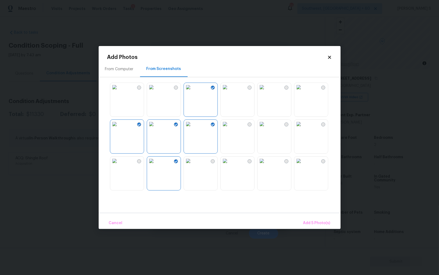
click at [193, 165] on img at bounding box center [188, 161] width 9 height 9
click at [119, 165] on img at bounding box center [114, 161] width 9 height 9
drag, startPoint x: 284, startPoint y: 132, endPoint x: 305, endPoint y: 132, distance: 20.7
click at [266, 128] on img at bounding box center [262, 124] width 9 height 9
click at [303, 128] on img at bounding box center [299, 124] width 9 height 9
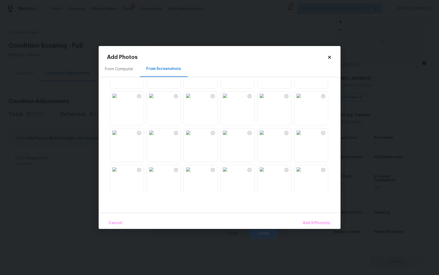
scroll to position [258, 0]
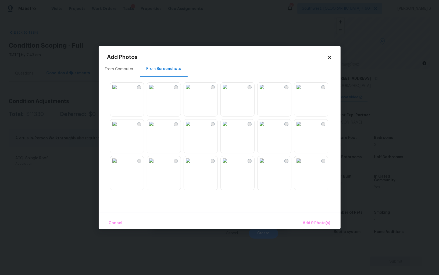
click at [266, 128] on img at bounding box center [262, 123] width 9 height 9
click at [230, 128] on img at bounding box center [225, 123] width 9 height 9
click at [310, 226] on span "Add 11 Photo(s)" at bounding box center [316, 223] width 28 height 7
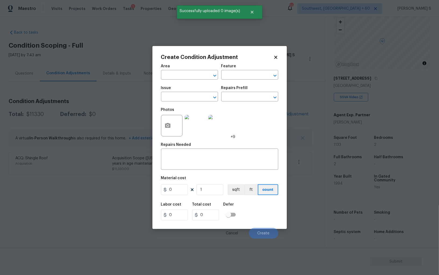
click at [201, 105] on div "Photos +9" at bounding box center [198, 122] width 75 height 35
click at [197, 100] on input "text" at bounding box center [182, 97] width 42 height 8
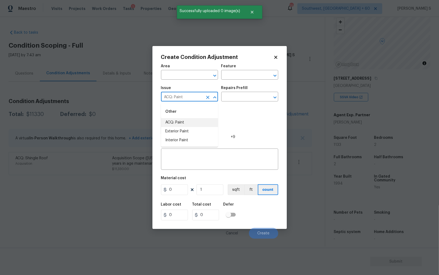
type input "ACQ: Paint"
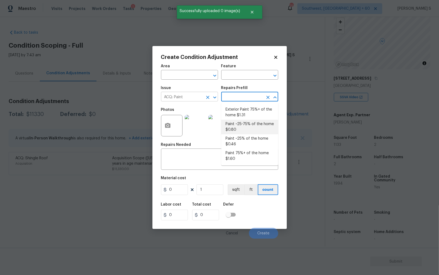
type input "Acquisition"
type textarea "Acquisition Scope: ~25 - 75% of the home needs interior paint"
type input "0.8"
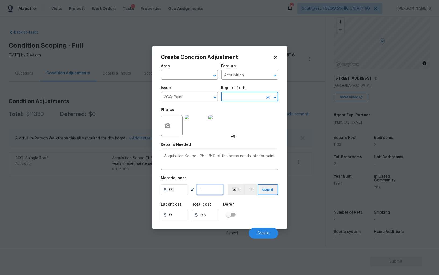
click at [217, 189] on input "1" at bounding box center [210, 189] width 27 height 11
type input "11"
type input "8.8"
type input "113"
type input "90.4"
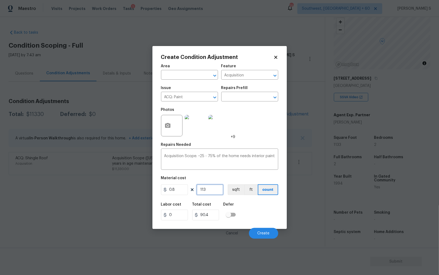
type input "1133"
type input "906.4"
type input "1133"
click at [238, 195] on button "sqft" at bounding box center [236, 189] width 17 height 11
click at [253, 210] on div "Labor cost 0 Total cost 906.4 Defer" at bounding box center [219, 211] width 117 height 24
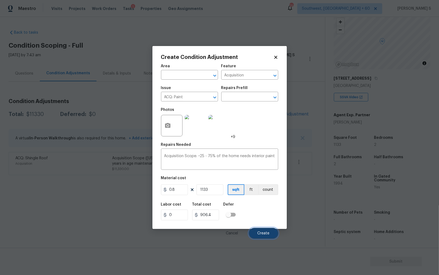
click at [265, 231] on button "Create" at bounding box center [263, 233] width 29 height 11
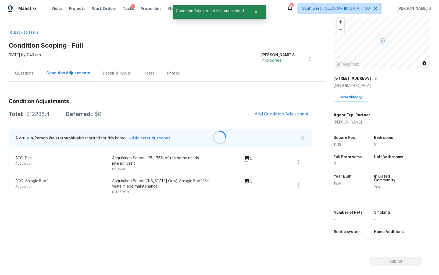
click at [144, 191] on div at bounding box center [219, 137] width 439 height 275
click at [283, 110] on button "Add Condition Adjustment" at bounding box center [282, 113] width 61 height 11
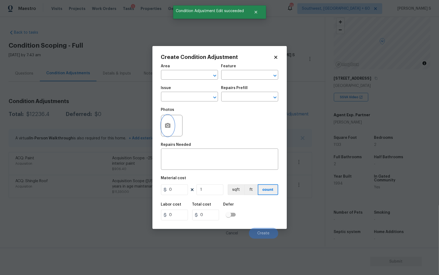
click at [172, 128] on button "button" at bounding box center [167, 125] width 13 height 21
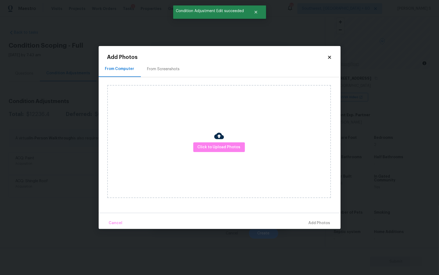
click at [168, 69] on div "From Screenshots" at bounding box center [163, 68] width 33 height 5
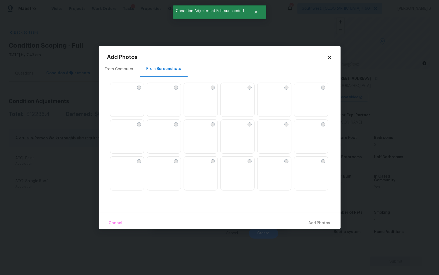
click at [209, 140] on img at bounding box center [201, 137] width 34 height 34
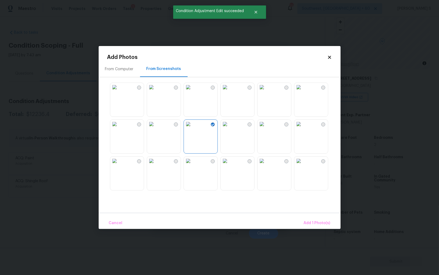
click at [230, 128] on img at bounding box center [225, 124] width 9 height 9
click at [263, 128] on img at bounding box center [262, 124] width 9 height 9
click at [193, 165] on img at bounding box center [188, 161] width 9 height 9
click at [156, 165] on img at bounding box center [151, 161] width 9 height 9
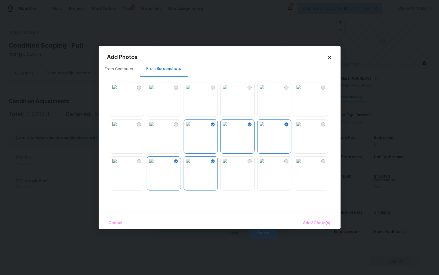
click at [156, 128] on img at bounding box center [151, 124] width 9 height 9
drag, startPoint x: 133, startPoint y: 141, endPoint x: 141, endPoint y: 141, distance: 8.1
click at [119, 128] on img at bounding box center [114, 124] width 9 height 9
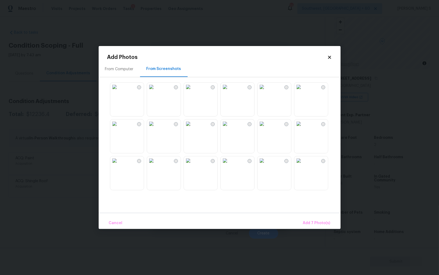
scroll to position [123, 0]
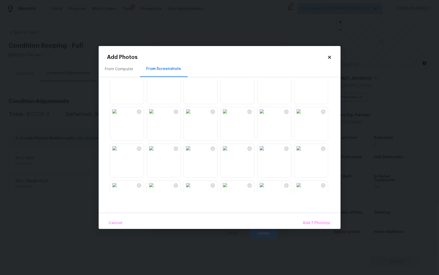
click at [156, 116] on img at bounding box center [151, 111] width 9 height 9
click at [119, 153] on img at bounding box center [114, 148] width 9 height 9
click at [112, 153] on img at bounding box center [114, 148] width 9 height 9
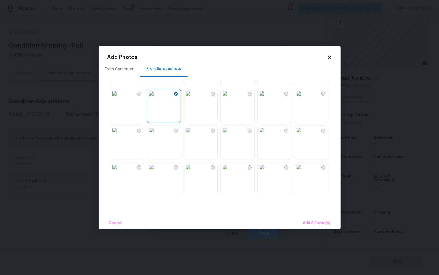
scroll to position [159, 0]
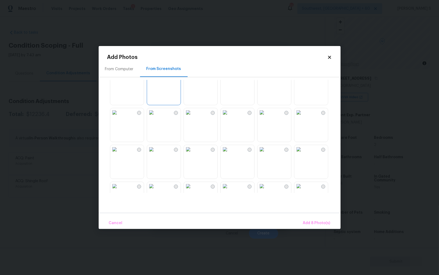
click at [156, 154] on img at bounding box center [151, 149] width 9 height 9
click at [230, 154] on img at bounding box center [225, 149] width 9 height 9
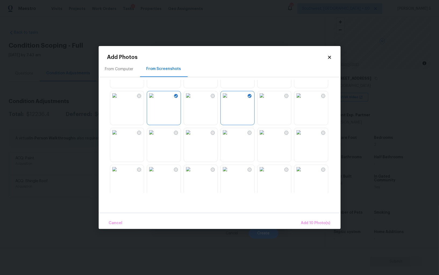
scroll to position [219, 0]
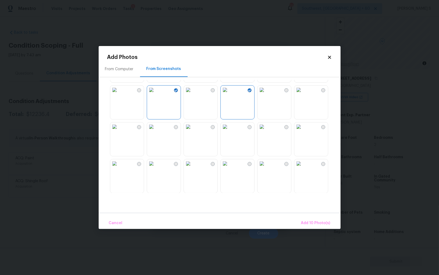
click at [230, 131] on img at bounding box center [225, 126] width 9 height 9
click at [193, 131] on img at bounding box center [188, 126] width 9 height 9
click at [266, 131] on img at bounding box center [262, 126] width 9 height 9
click at [230, 168] on img at bounding box center [225, 163] width 9 height 9
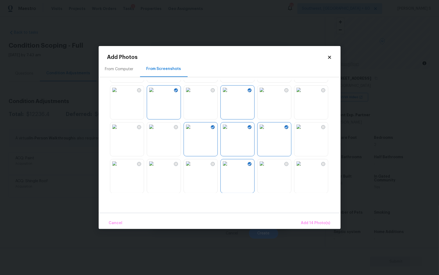
click at [266, 168] on img at bounding box center [262, 163] width 9 height 9
click at [193, 168] on img at bounding box center [188, 163] width 9 height 9
click at [331, 224] on button "Add 16 Photo(s)" at bounding box center [316, 223] width 33 height 12
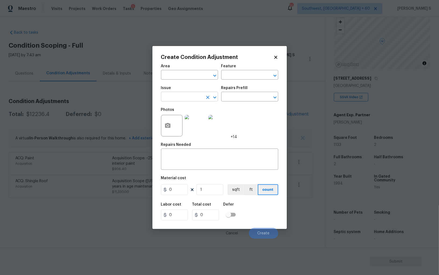
click at [187, 94] on input "text" at bounding box center [182, 97] width 42 height 8
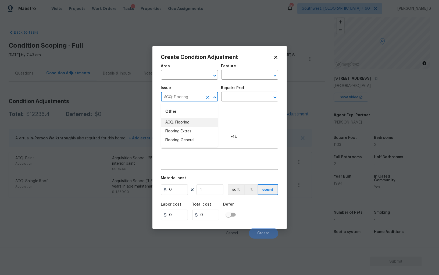
type input "ACQ: Flooring"
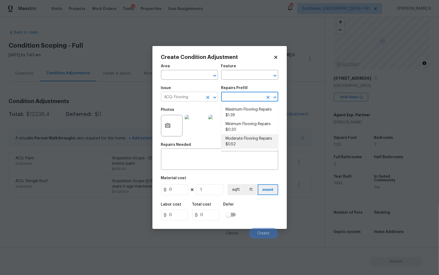
type input "Acquisition"
type textarea "Acquisition Scope: Moderate flooring repairs"
type input "0.52"
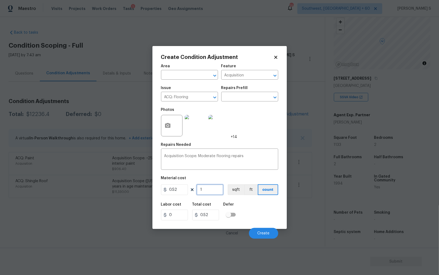
click at [212, 187] on input "1" at bounding box center [210, 189] width 27 height 11
paste input "133"
type input "1133"
type input "589.16"
type input "1133"
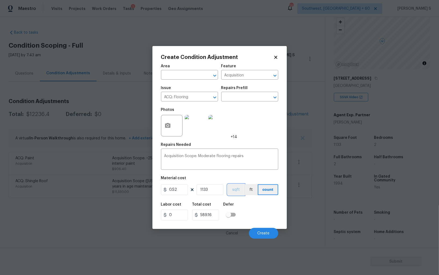
click at [240, 195] on button "sqft" at bounding box center [236, 189] width 17 height 11
click at [250, 220] on div "Labor cost 0 Total cost 589.16 Defer" at bounding box center [219, 211] width 117 height 24
click at [264, 231] on button "Create" at bounding box center [263, 233] width 29 height 11
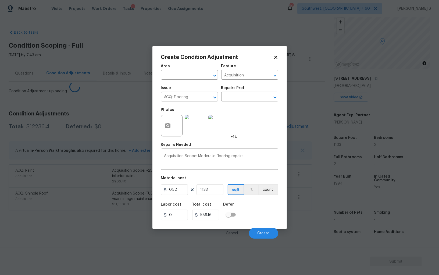
click at [83, 217] on body "Maestro Visits Projects Work Orders Tasks 1 Properties Geo Assignments 799 Sout…" at bounding box center [219, 137] width 439 height 275
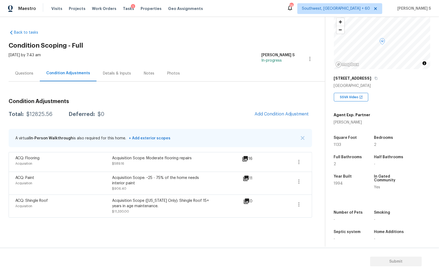
click at [132, 103] on h3 "Condition Adjustments" at bounding box center [161, 101] width 304 height 5
click at [147, 114] on div "Total: $12825.56 Deferred: $0 Add Condition Adjustment" at bounding box center [161, 114] width 304 height 12
click at [378, 78] on icon "button" at bounding box center [376, 78] width 3 height 3
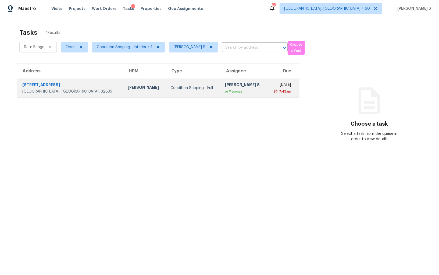
click at [131, 91] on td "[PERSON_NAME]" at bounding box center [145, 88] width 43 height 19
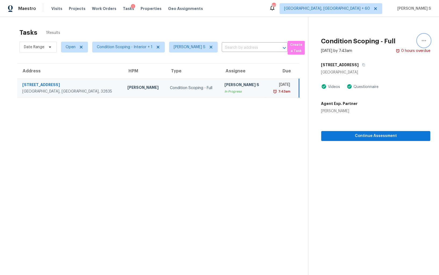
click at [430, 41] on button "button" at bounding box center [424, 40] width 13 height 13
click at [397, 42] on div "Mark as Blocked" at bounding box center [394, 41] width 42 height 5
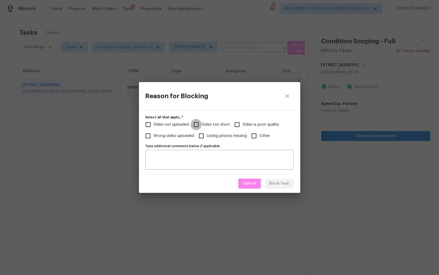
click at [199, 122] on input "Video too short" at bounding box center [196, 124] width 11 height 11
checkbox input "true"
click at [179, 122] on span "Video not uploaded" at bounding box center [172, 125] width 36 height 6
click at [154, 122] on input "Video not uploaded" at bounding box center [148, 124] width 11 height 11
checkbox input "true"
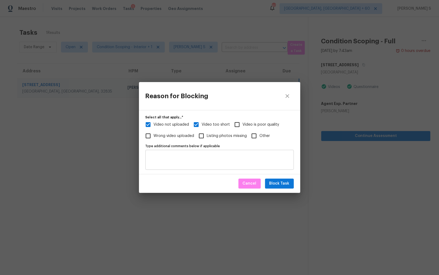
click at [244, 158] on textarea "Type additional comments below if applicable" at bounding box center [220, 159] width 142 height 11
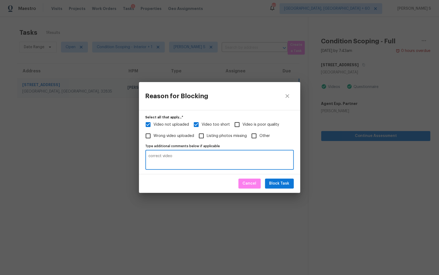
type textarea "correct video"
click at [293, 184] on button "Block Task" at bounding box center [279, 184] width 29 height 10
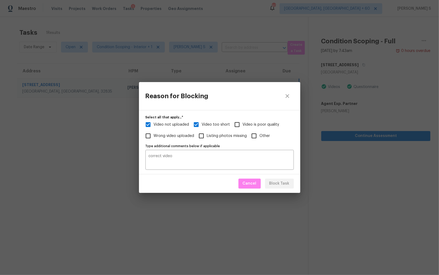
click at [78, 153] on div "Reason for Blocking Select all that apply...   * Video not uploaded Video too s…" at bounding box center [219, 137] width 439 height 275
checkbox input "true"
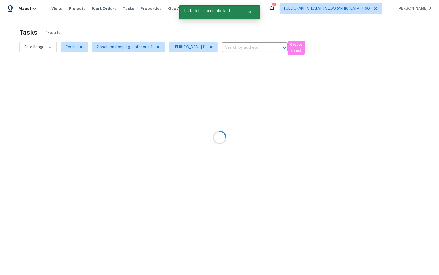
click at [411, 28] on div at bounding box center [219, 137] width 439 height 275
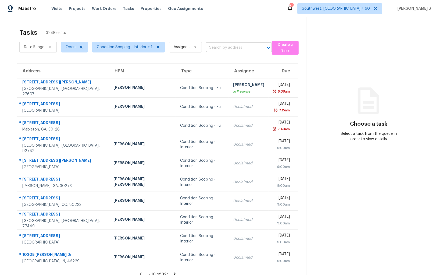
click at [238, 48] on input "text" at bounding box center [231, 48] width 51 height 8
paste input "[STREET_ADDRESS]"
type input "[STREET_ADDRESS]"
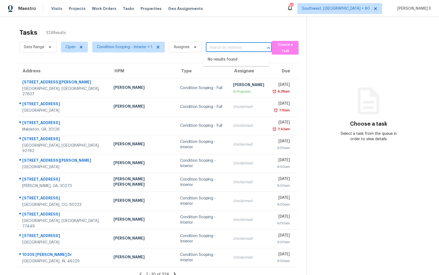
scroll to position [0, 0]
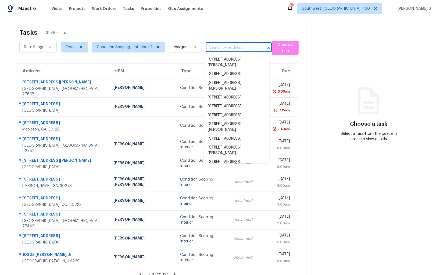
click at [223, 48] on input "text" at bounding box center [231, 48] width 51 height 8
paste input "4637 Saddlehorn Trl, Middleburg, FL, 32068"
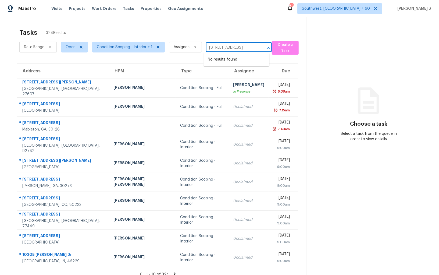
scroll to position [0, 30]
click at [214, 48] on input "4637 Saddlehorn Trl, Middleburg, FL, 32068" at bounding box center [231, 48] width 51 height 8
click at [237, 47] on input "4637 Saddlehorn Trl,\" at bounding box center [231, 48] width 51 height 8
type input "4637 Saddlehorn"
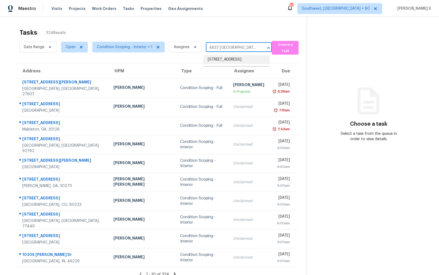
click at [229, 64] on li "4637 Saddlehorn Trl, Middleburg, FL 32068" at bounding box center [237, 59] width 66 height 9
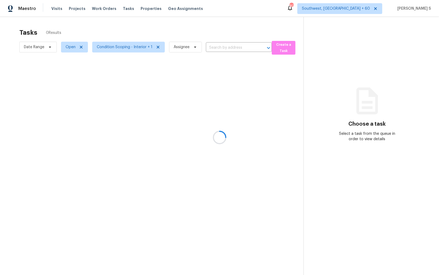
type input "4637 Saddlehorn Trl, Middleburg, FL 32068"
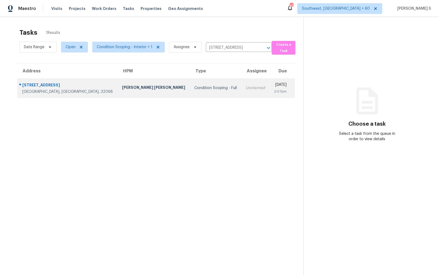
click at [246, 87] on div "Unclaimed" at bounding box center [256, 87] width 20 height 5
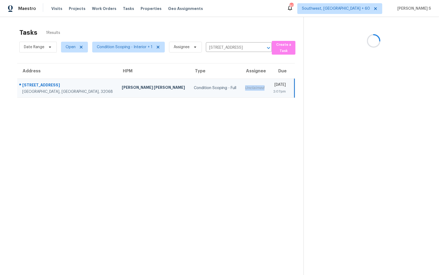
click at [245, 87] on div "Unclaimed" at bounding box center [254, 87] width 19 height 5
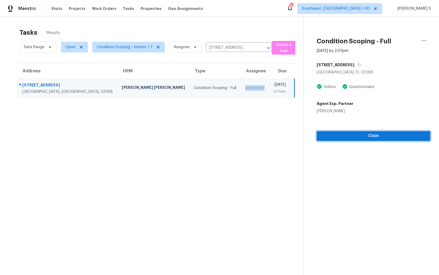
click at [357, 131] on button "Claim" at bounding box center [374, 136] width 114 height 10
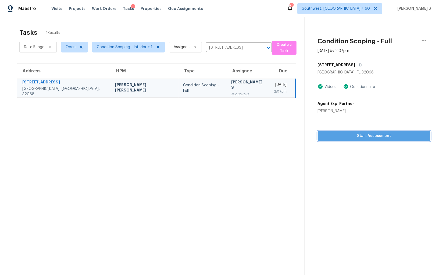
click at [342, 135] on span "Start Assessment" at bounding box center [374, 136] width 104 height 7
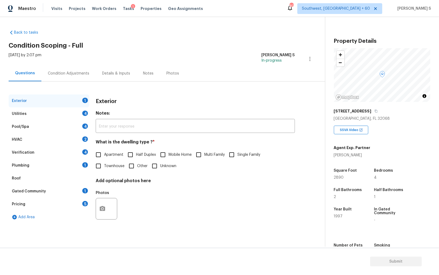
click at [233, 155] on input "Single Family" at bounding box center [231, 154] width 11 height 11
checkbox input "true"
click at [82, 110] on div "Utilities 4" at bounding box center [49, 113] width 81 height 13
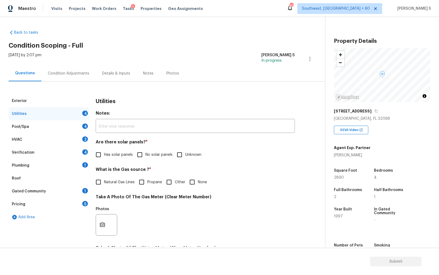
click at [153, 153] on span "No solar panels" at bounding box center [159, 155] width 27 height 6
click at [146, 153] on input "No solar panels" at bounding box center [139, 154] width 11 height 11
checkbox input "true"
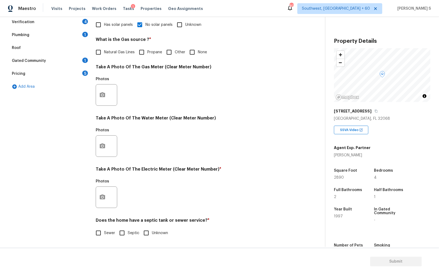
scroll to position [130, 0]
click at [106, 233] on span "Sewer" at bounding box center [109, 233] width 11 height 6
click at [104, 233] on input "Sewer" at bounding box center [98, 232] width 11 height 11
checkbox input "true"
click at [104, 195] on icon "button" at bounding box center [102, 197] width 6 height 6
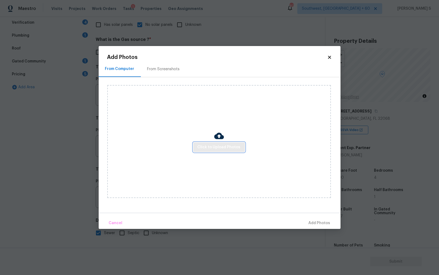
click at [218, 150] on button "Click to Upload Photos" at bounding box center [219, 147] width 52 height 10
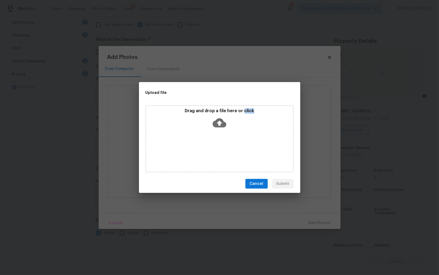
click at [218, 150] on div "Drag and drop a file here or click" at bounding box center [220, 138] width 149 height 67
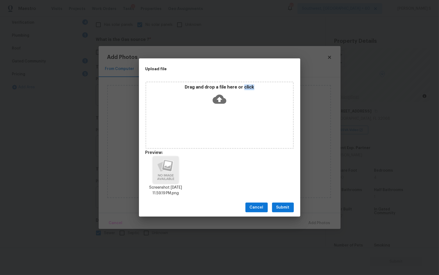
click at [281, 205] on span "Submit" at bounding box center [283, 207] width 13 height 7
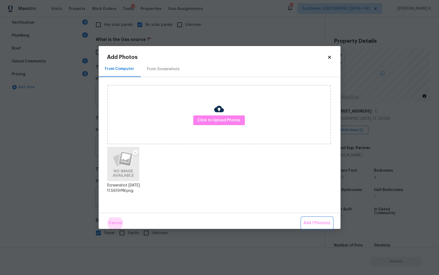
click at [302, 217] on button "Add 1 Photo(s)" at bounding box center [317, 223] width 31 height 12
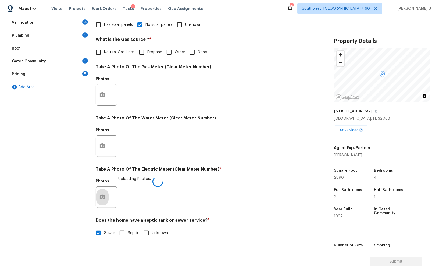
click at [130, 230] on label "Septic" at bounding box center [128, 232] width 23 height 11
click at [128, 230] on input "Septic" at bounding box center [122, 232] width 11 height 11
checkbox input "true"
checkbox input "false"
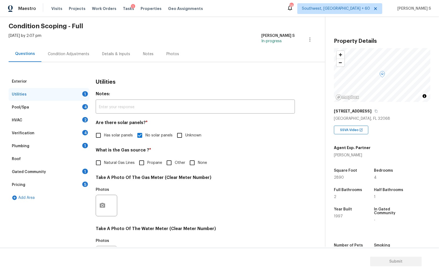
scroll to position [8, 0]
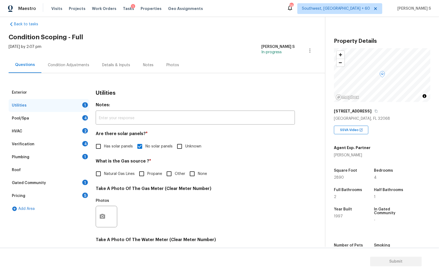
click at [82, 155] on div "Plumbing 1" at bounding box center [49, 157] width 81 height 13
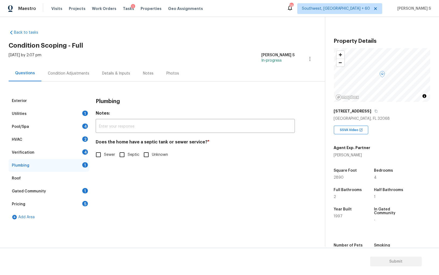
scroll to position [0, 0]
click at [94, 159] on input "Sewer" at bounding box center [98, 154] width 11 height 11
checkbox input "true"
click at [125, 151] on input "Septic" at bounding box center [122, 154] width 11 height 11
checkbox input "true"
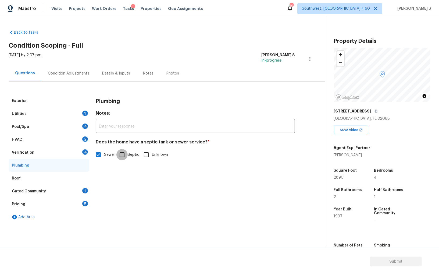
checkbox input "false"
click at [83, 191] on div "1" at bounding box center [85, 190] width 6 height 5
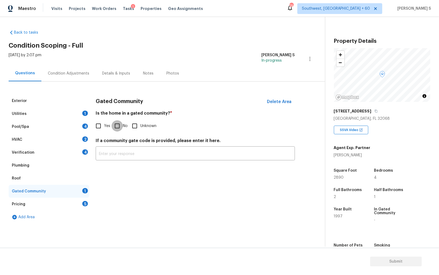
click at [117, 123] on input "No" at bounding box center [117, 125] width 11 height 11
checkbox input "true"
click at [78, 150] on div "Verification 4" at bounding box center [49, 152] width 81 height 13
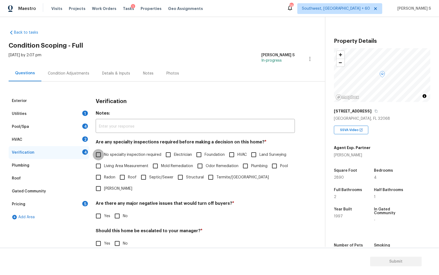
click at [97, 155] on input "No specialty inspection required" at bounding box center [98, 154] width 11 height 11
checkbox input "true"
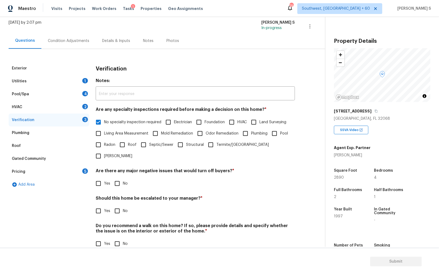
scroll to position [32, 0]
click at [119, 178] on input "No" at bounding box center [117, 183] width 11 height 11
checkbox input "true"
click at [111, 239] on div "Yes No" at bounding box center [195, 244] width 199 height 11
click at [117, 239] on input "No" at bounding box center [117, 244] width 11 height 11
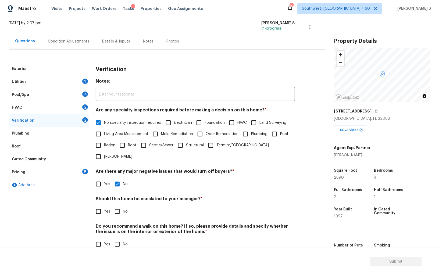
checkbox input "true"
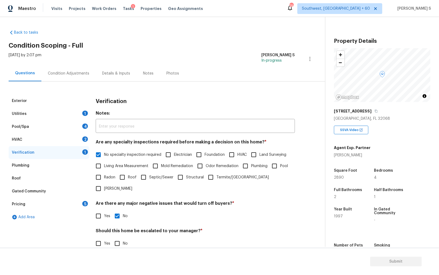
click at [84, 142] on div "HVAC 2" at bounding box center [49, 139] width 81 height 13
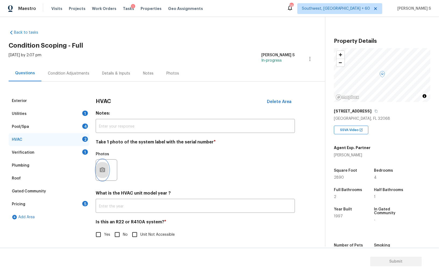
click at [103, 172] on icon "button" at bounding box center [102, 169] width 5 height 5
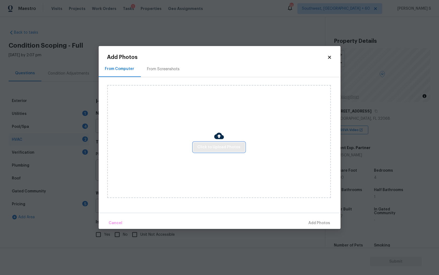
click at [216, 145] on span "Click to Upload Photos" at bounding box center [219, 147] width 43 height 7
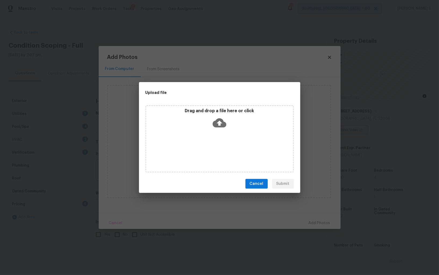
click at [216, 145] on div "Drag and drop a file here or click" at bounding box center [220, 138] width 149 height 67
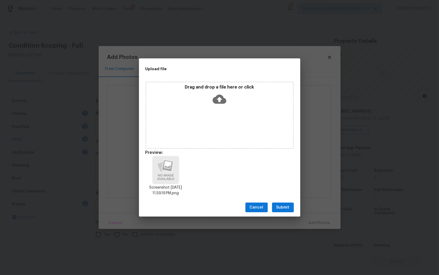
click at [288, 206] on span "Submit" at bounding box center [283, 207] width 13 height 7
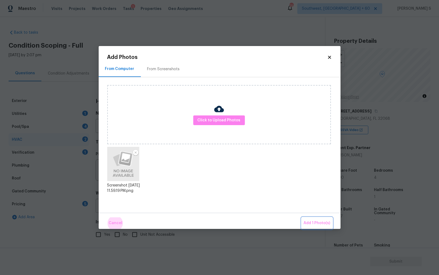
click at [302, 217] on button "Add 1 Photo(s)" at bounding box center [317, 223] width 31 height 12
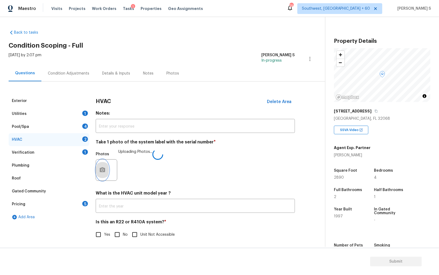
scroll to position [2, 0]
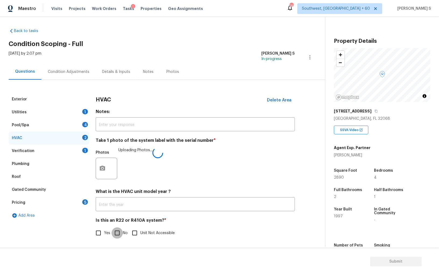
click at [116, 235] on input "No" at bounding box center [117, 232] width 11 height 11
checkbox input "true"
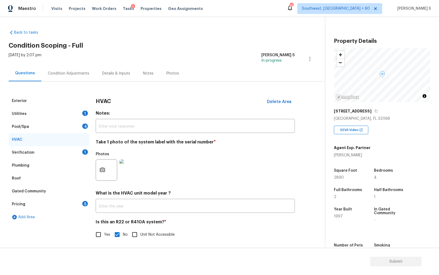
click at [81, 204] on div "Pricing 5" at bounding box center [49, 204] width 81 height 13
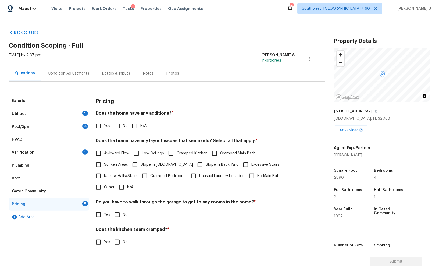
click at [116, 127] on input "No" at bounding box center [117, 125] width 11 height 11
checkbox input "true"
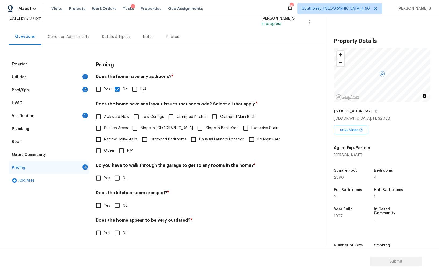
scroll to position [36, 0]
click at [116, 175] on input "No" at bounding box center [117, 178] width 11 height 11
checkbox input "true"
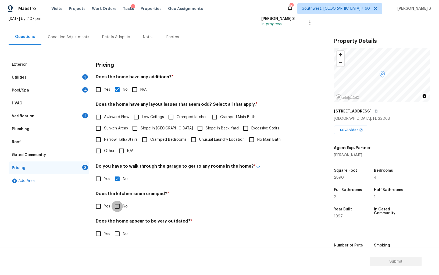
click at [112, 201] on input "No" at bounding box center [117, 206] width 11 height 11
checkbox input "true"
click at [112, 228] on input "No" at bounding box center [117, 233] width 11 height 11
checkbox input "true"
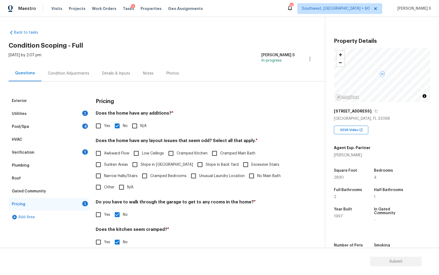
click at [82, 76] on div "Condition Adjustments" at bounding box center [68, 73] width 54 height 16
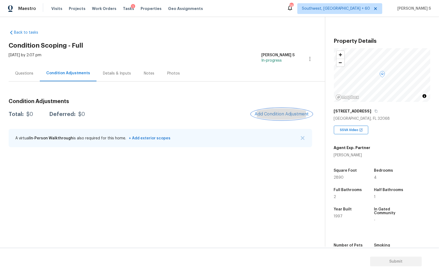
click at [267, 115] on span "Add Condition Adjustment" at bounding box center [282, 114] width 54 height 5
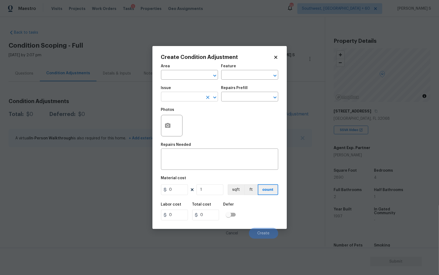
click at [186, 99] on input "text" at bounding box center [182, 97] width 42 height 8
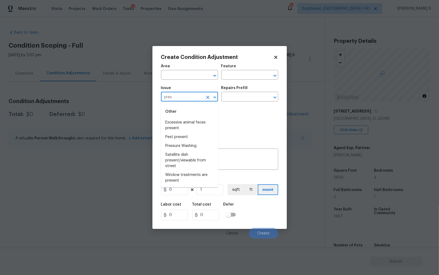
type input "press"
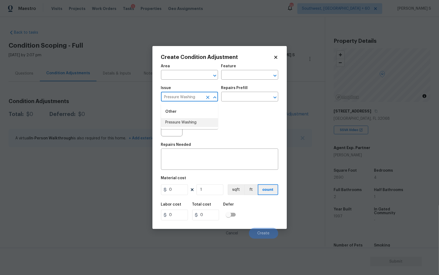
type input "Pressure Washing"
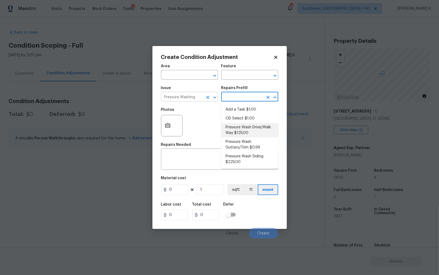
type input "Siding"
type textarea "Pressure wash the driveways/walkways as directed by the PM. Ensure that all deb…"
type input "125"
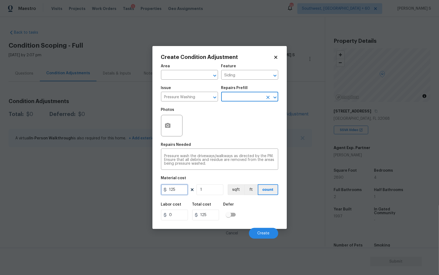
click at [181, 190] on input "125" at bounding box center [174, 189] width 27 height 11
type input "200"
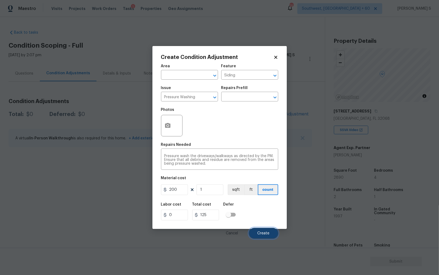
type input "200"
click at [266, 230] on button "Create" at bounding box center [263, 233] width 29 height 11
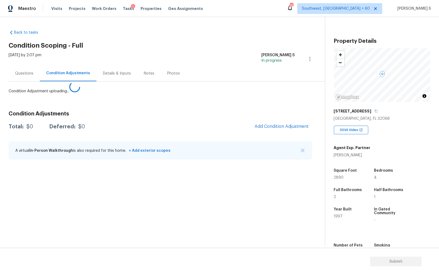
click at [96, 209] on body "Maestro Visits Projects Work Orders Tasks 1 Properties Geo Assignments 797 Sout…" at bounding box center [219, 137] width 439 height 275
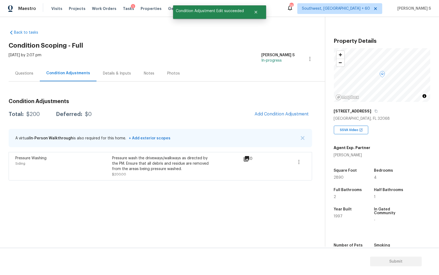
click at [268, 123] on div "Condition Adjustments Total: $200 Deferred: $0 Add Condition Adjustment A virtu…" at bounding box center [161, 137] width 304 height 86
click at [268, 118] on button "Add Condition Adjustment" at bounding box center [282, 113] width 61 height 11
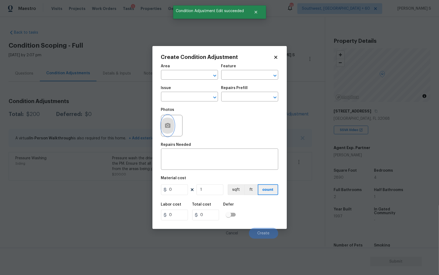
click at [164, 126] on button "button" at bounding box center [167, 125] width 13 height 21
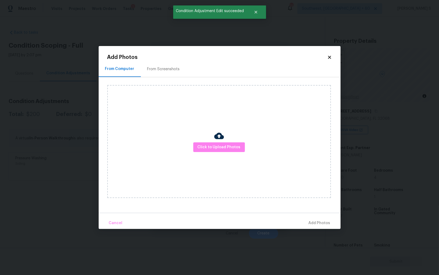
click at [170, 66] on div "From Screenshots" at bounding box center [163, 68] width 33 height 5
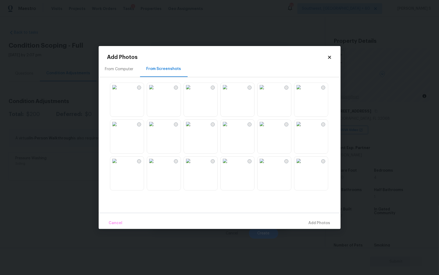
click at [156, 91] on img at bounding box center [151, 87] width 9 height 9
click at [156, 128] on img at bounding box center [151, 124] width 9 height 9
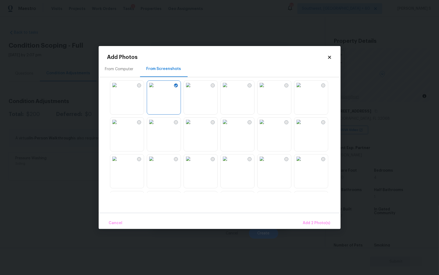
scroll to position [43, 0]
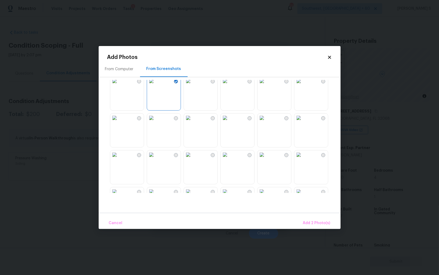
click at [303, 122] on img at bounding box center [299, 118] width 9 height 9
click at [266, 159] on img at bounding box center [262, 154] width 9 height 9
click at [230, 159] on img at bounding box center [225, 154] width 9 height 9
click at [322, 224] on span "Add 5 Photo(s)" at bounding box center [317, 223] width 27 height 7
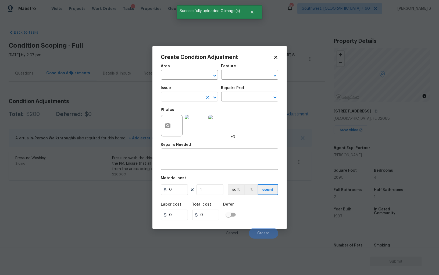
click at [188, 100] on input "text" at bounding box center [182, 97] width 42 height 8
type input "Landscape Package"
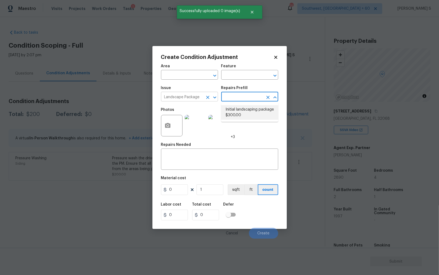
type input "Home Readiness Packages"
type textarea "Mowing of grass up to 6" in height. Mow, edge along driveways & sidewalks, trim…"
type input "300"
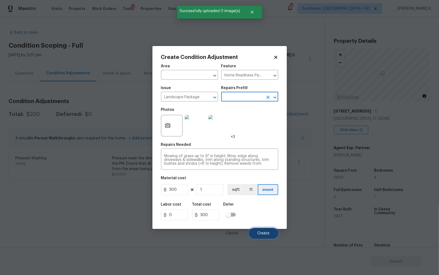
click at [261, 230] on button "Create" at bounding box center [263, 233] width 29 height 11
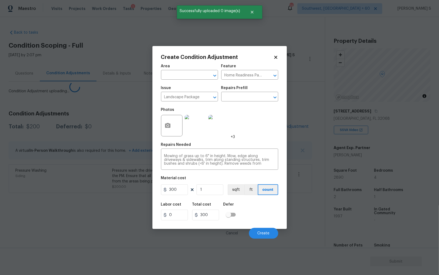
click at [58, 208] on body "Maestro Visits Projects Work Orders Tasks 1 Properties Geo Assignments 797 Sout…" at bounding box center [219, 137] width 439 height 275
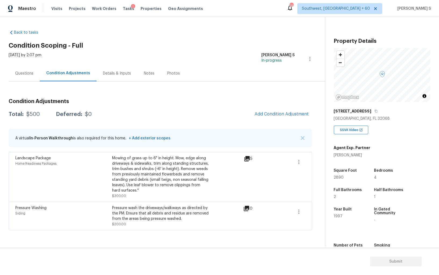
click at [30, 71] on div "Questions" at bounding box center [24, 73] width 18 height 5
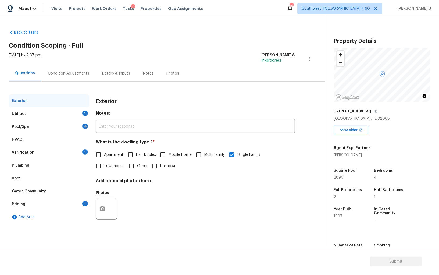
click at [53, 208] on div "Pricing 1" at bounding box center [49, 204] width 81 height 13
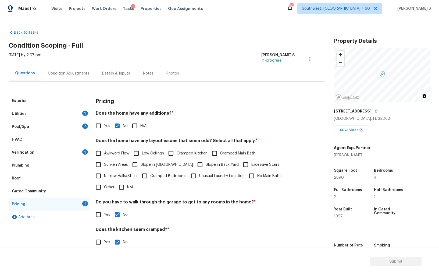
click at [143, 164] on span "Slope in [GEOGRAPHIC_DATA]" at bounding box center [167, 165] width 52 height 6
click at [141, 164] on input "Slope in [GEOGRAPHIC_DATA]" at bounding box center [134, 164] width 11 height 11
checkbox input "true"
click at [195, 163] on input "Slope in Back Yard" at bounding box center [200, 165] width 11 height 11
checkbox input "true"
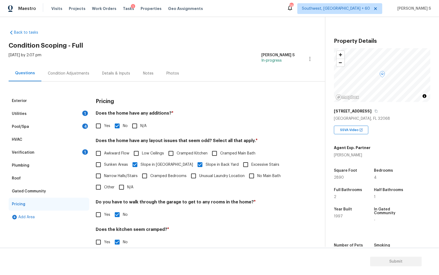
click at [82, 124] on div "Pool/Spa 4" at bounding box center [49, 126] width 81 height 13
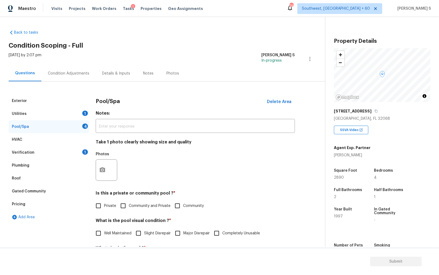
click at [83, 152] on div "1" at bounding box center [85, 151] width 6 height 5
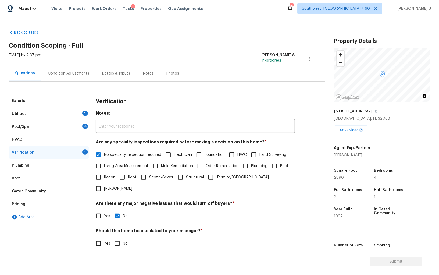
click at [36, 202] on div "Pricing" at bounding box center [49, 204] width 81 height 13
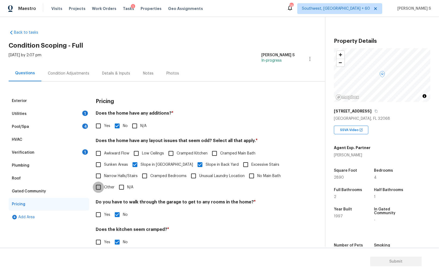
click at [96, 191] on input "Other" at bounding box center [98, 187] width 11 height 11
checkbox input "true"
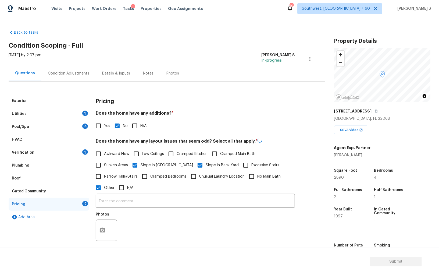
click at [99, 217] on div "Photos" at bounding box center [107, 216] width 23 height 7
click at [100, 230] on icon "button" at bounding box center [102, 230] width 6 height 6
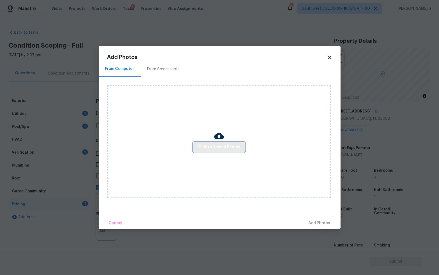
click at [203, 149] on span "Click to Upload Photos" at bounding box center [219, 147] width 43 height 7
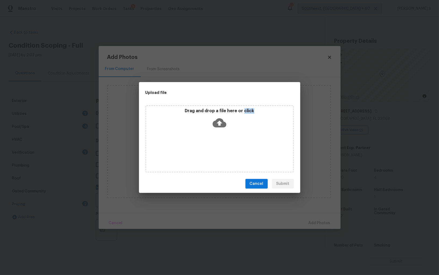
click at [203, 149] on div "Drag and drop a file here or click" at bounding box center [220, 138] width 149 height 67
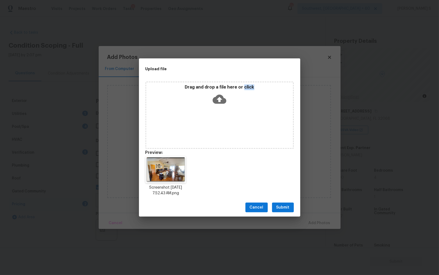
click at [285, 207] on span "Submit" at bounding box center [283, 207] width 13 height 7
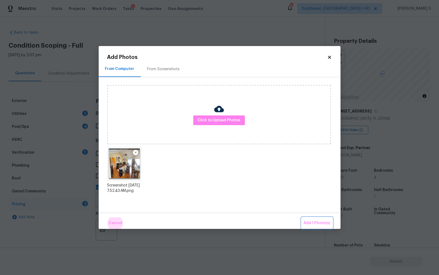
click at [302, 217] on button "Add 1 Photo(s)" at bounding box center [317, 223] width 31 height 12
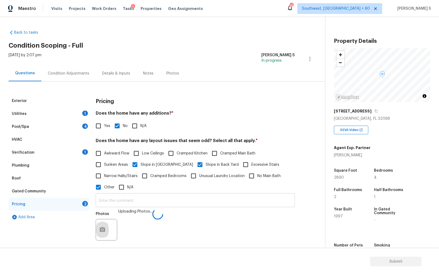
click at [225, 197] on input "text" at bounding box center [195, 201] width 199 height 13
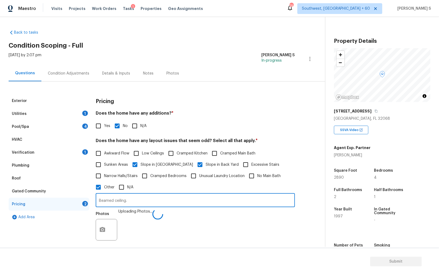
type input "Beamed ceiling."
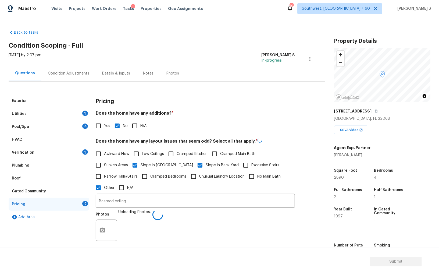
click at [207, 228] on div "Photos Uploading Photos..." at bounding box center [195, 226] width 199 height 35
click at [82, 127] on div "Pool/Spa 4" at bounding box center [49, 126] width 81 height 13
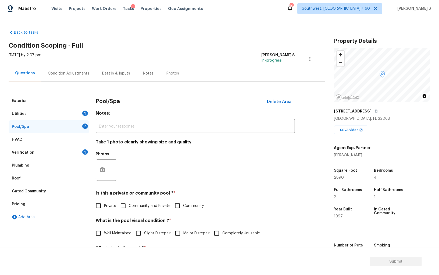
scroll to position [55, 0]
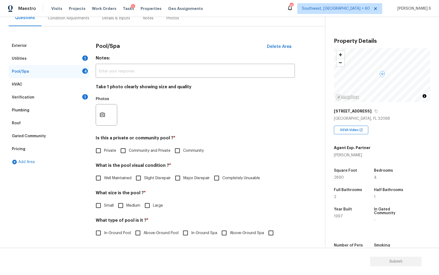
click at [106, 150] on span "Private" at bounding box center [110, 151] width 12 height 6
click at [104, 150] on input "Private" at bounding box center [98, 150] width 11 height 11
checkbox input "true"
click at [148, 176] on span "Slight Disrepair" at bounding box center [157, 178] width 27 height 6
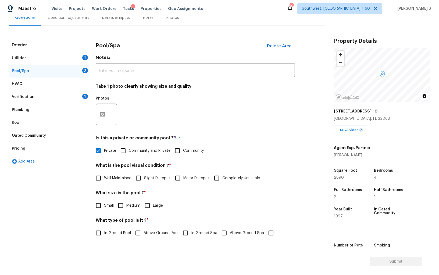
click at [144, 176] on input "Slight Disrepair" at bounding box center [138, 177] width 11 height 11
checkbox input "true"
click at [124, 205] on input "Medium" at bounding box center [120, 205] width 11 height 11
checkbox input "true"
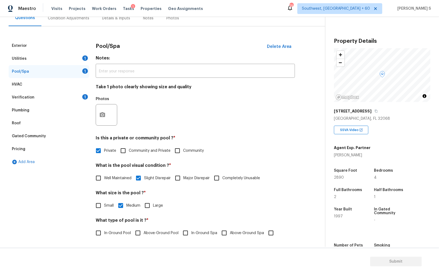
click at [109, 234] on span "In-Ground Pool" at bounding box center [117, 233] width 27 height 6
click at [104, 234] on input "In-Ground Pool" at bounding box center [98, 232] width 11 height 11
checkbox input "true"
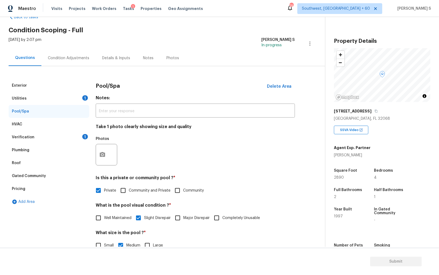
scroll to position [0, 0]
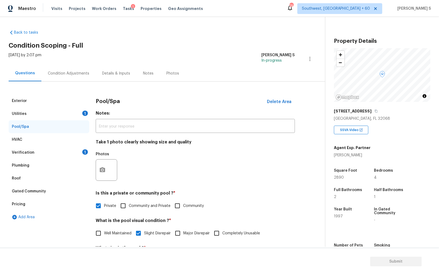
click at [82, 149] on div "Verification 1" at bounding box center [49, 152] width 81 height 13
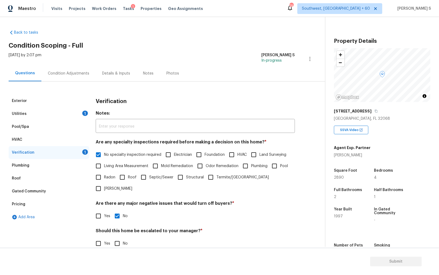
scroll to position [32, 0]
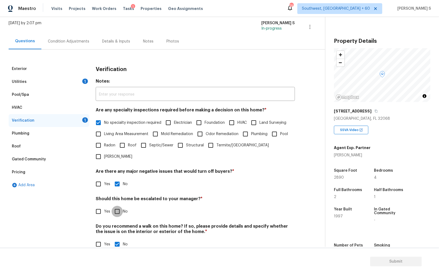
click at [119, 206] on input "No" at bounding box center [117, 211] width 11 height 11
checkbox input "true"
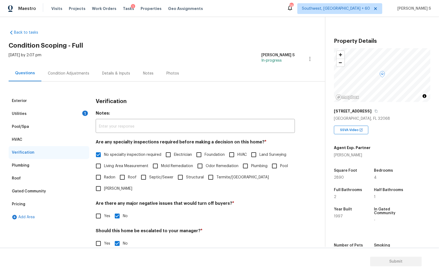
click at [86, 110] on div "Utilities 1" at bounding box center [49, 113] width 81 height 13
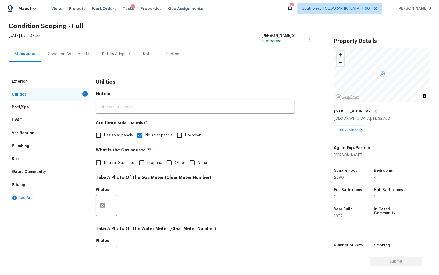
scroll to position [13, 0]
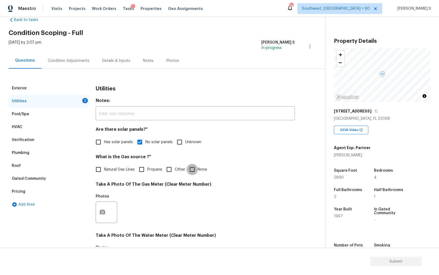
click at [189, 170] on input "None" at bounding box center [192, 169] width 11 height 11
checkbox input "true"
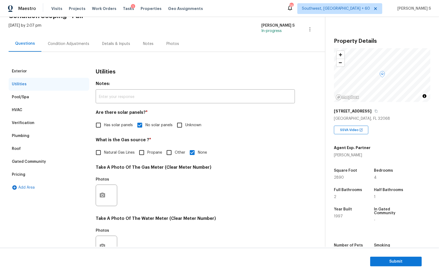
scroll to position [0, 0]
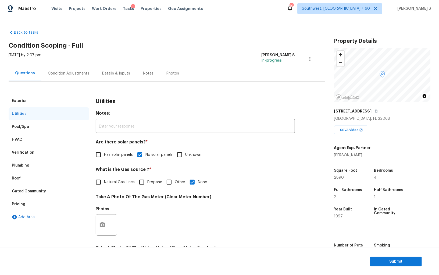
click at [76, 72] on div "Condition Adjustments" at bounding box center [68, 73] width 41 height 5
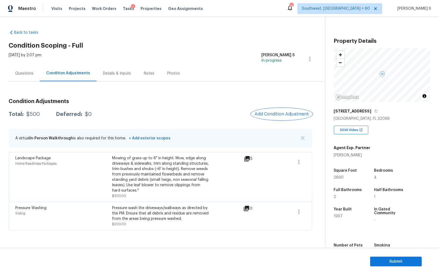
click at [277, 116] on span "Add Condition Adjustment" at bounding box center [282, 114] width 54 height 5
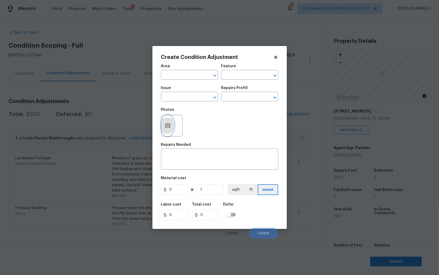
click at [168, 123] on button "button" at bounding box center [167, 125] width 13 height 21
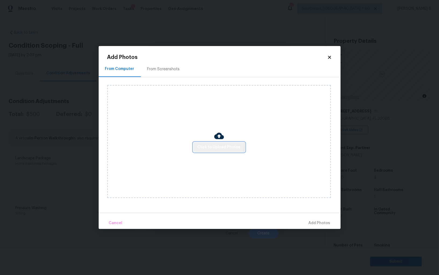
click at [216, 144] on button "Click to Upload Photos" at bounding box center [219, 147] width 52 height 10
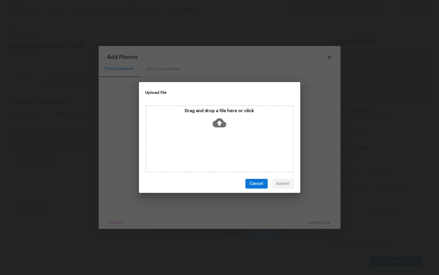
click at [216, 144] on div "Drag and drop a file here or click" at bounding box center [220, 138] width 149 height 67
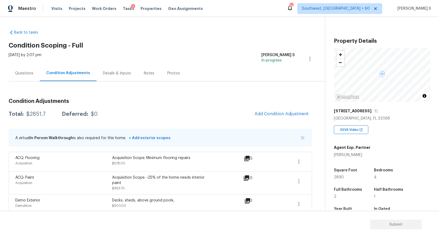
click at [21, 74] on div "Questions" at bounding box center [24, 73] width 18 height 5
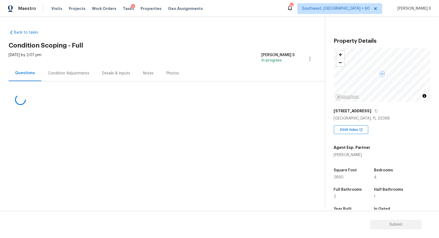
scroll to position [20, 0]
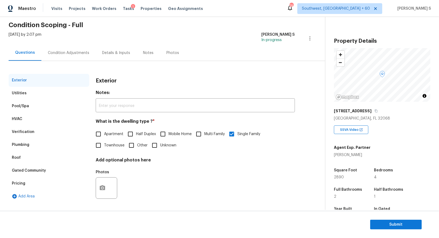
click at [30, 133] on div "Verification" at bounding box center [23, 131] width 23 height 5
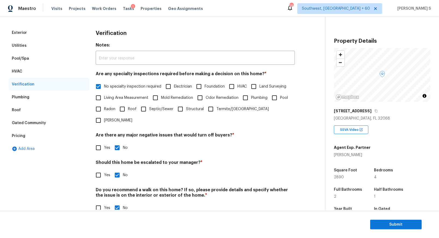
scroll to position [69, 0]
click at [21, 134] on div "Pricing" at bounding box center [18, 135] width 13 height 5
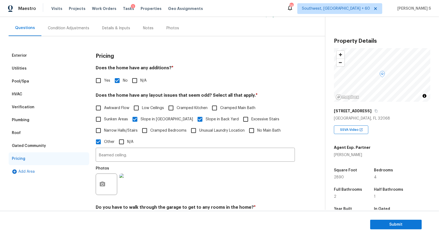
scroll to position [124, 0]
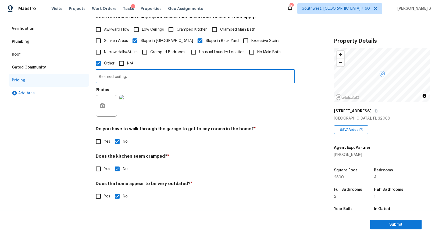
click at [138, 79] on input "Beamed ceiling." at bounding box center [195, 77] width 199 height 13
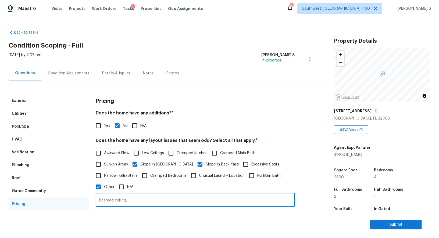
click at [62, 73] on div "Condition Adjustments" at bounding box center [68, 73] width 41 height 5
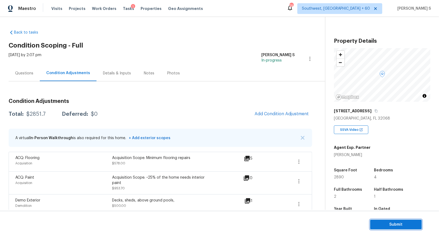
click at [382, 222] on span "Submit" at bounding box center [396, 225] width 43 height 7
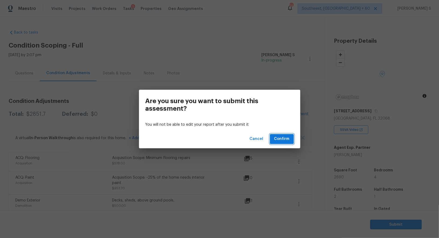
click at [285, 138] on span "Confirm" at bounding box center [281, 139] width 15 height 7
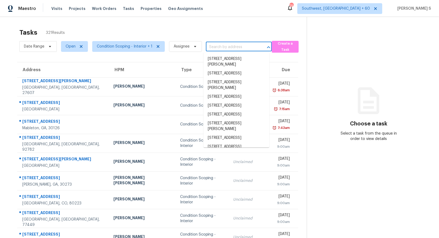
click at [218, 48] on input "text" at bounding box center [231, 47] width 51 height 8
paste input "[STREET_ADDRESS]"
type input "[STREET_ADDRESS]"
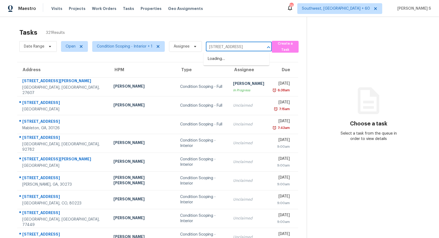
scroll to position [0, 31]
click at [225, 61] on li "[STREET_ADDRESS]" at bounding box center [237, 59] width 66 height 9
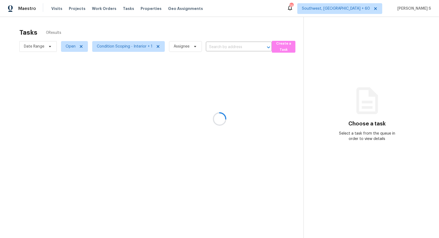
type input "[STREET_ADDRESS]"
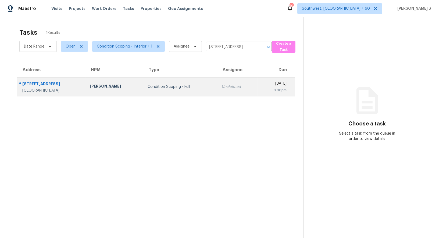
click at [222, 87] on div "Unclaimed" at bounding box center [238, 86] width 32 height 5
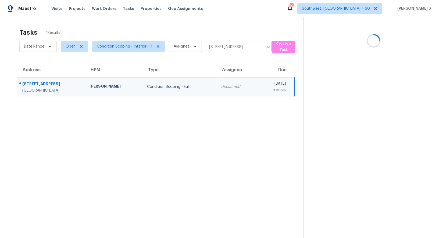
click at [221, 87] on div "Unclaimed" at bounding box center [237, 86] width 32 height 5
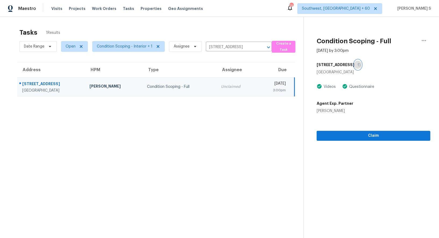
click at [355, 64] on button "button" at bounding box center [358, 65] width 7 height 10
click at [365, 136] on span "Claim" at bounding box center [373, 136] width 105 height 7
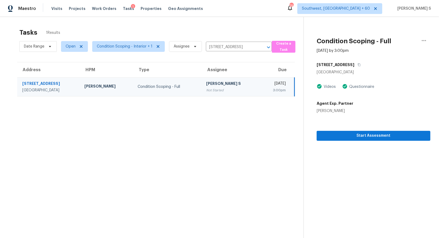
click at [206, 86] on div "[PERSON_NAME] S" at bounding box center [231, 84] width 50 height 7
click at [368, 136] on span "Start Assessment" at bounding box center [373, 136] width 105 height 7
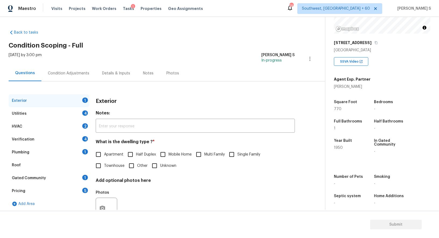
scroll to position [74, 0]
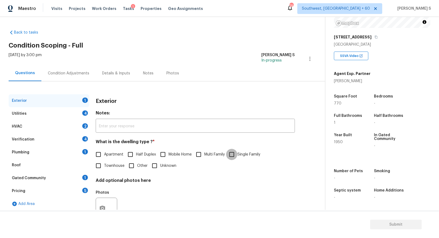
click at [234, 153] on input "Single Family" at bounding box center [231, 154] width 11 height 11
checkbox input "true"
click at [83, 114] on div "4" at bounding box center [85, 113] width 6 height 5
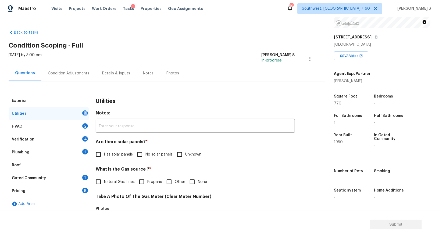
click at [88, 114] on div "4" at bounding box center [85, 113] width 6 height 5
click at [138, 157] on input "No solar panels" at bounding box center [139, 154] width 11 height 11
checkbox input "true"
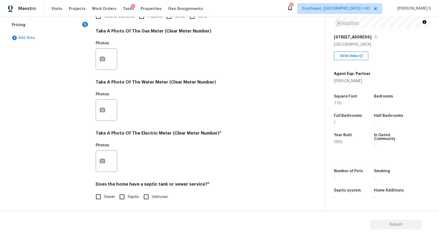
scroll to position [166, 0]
click at [103, 193] on input "Sewer" at bounding box center [98, 196] width 11 height 11
checkbox input "true"
click at [106, 154] on button "button" at bounding box center [102, 160] width 13 height 21
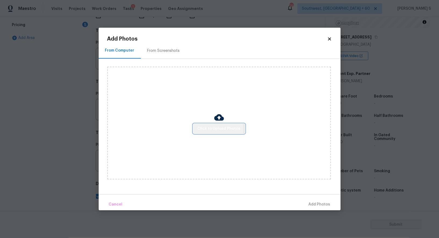
click at [217, 129] on span "Click to Upload Photos" at bounding box center [219, 129] width 43 height 7
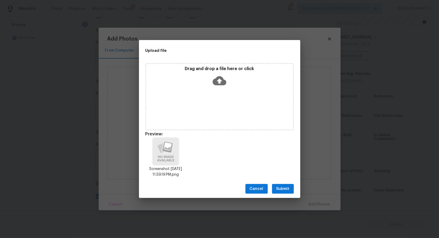
click at [290, 191] on span "Submit" at bounding box center [283, 189] width 13 height 7
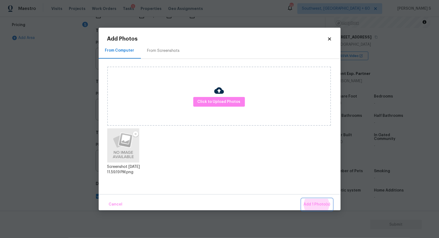
click at [302, 199] on button "Add 1 Photo(s)" at bounding box center [317, 205] width 31 height 12
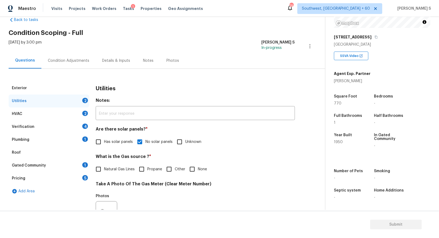
scroll to position [0, 0]
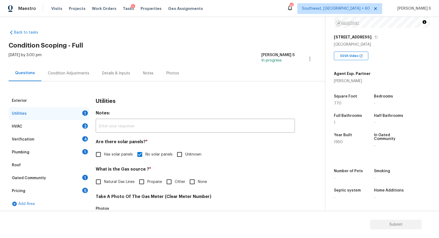
click at [68, 140] on div "Verification 4" at bounding box center [49, 139] width 81 height 13
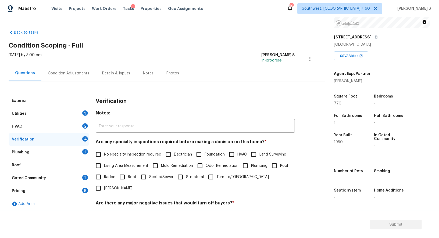
click at [102, 155] on input "No specialty inspection required" at bounding box center [98, 154] width 11 height 11
checkbox input "true"
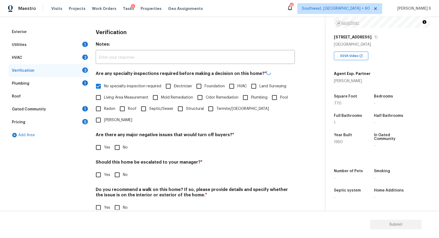
scroll to position [69, 0]
click at [114, 142] on input "No" at bounding box center [117, 147] width 11 height 11
checkbox input "true"
click at [113, 203] on input "No" at bounding box center [117, 208] width 11 height 11
checkbox input "true"
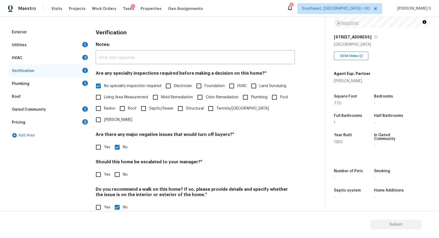
click at [87, 83] on div "1" at bounding box center [85, 83] width 6 height 5
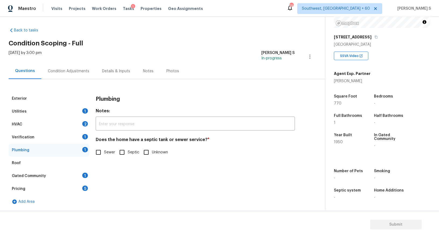
scroll to position [2, 0]
drag, startPoint x: 99, startPoint y: 156, endPoint x: 102, endPoint y: 165, distance: 9.4
click at [99, 156] on input "Sewer" at bounding box center [98, 152] width 11 height 11
checkbox input "true"
click at [82, 177] on div "Gated Community 1" at bounding box center [49, 176] width 81 height 13
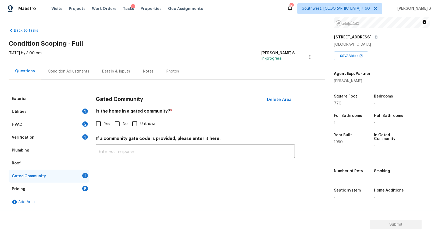
click at [118, 126] on input "No" at bounding box center [117, 123] width 11 height 11
checkbox input "true"
click at [80, 126] on div "HVAC 2" at bounding box center [49, 124] width 81 height 13
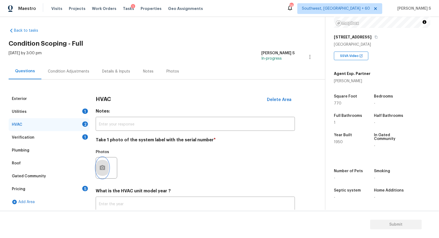
click at [101, 170] on icon "button" at bounding box center [102, 168] width 5 height 5
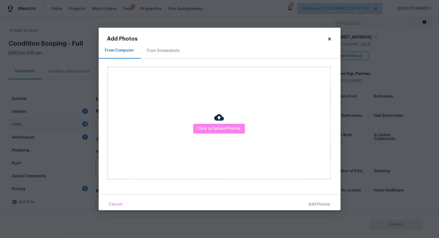
click at [213, 123] on div "Click to Upload Photos" at bounding box center [219, 123] width 224 height 113
click at [213, 127] on span "Click to Upload Photos" at bounding box center [219, 129] width 43 height 7
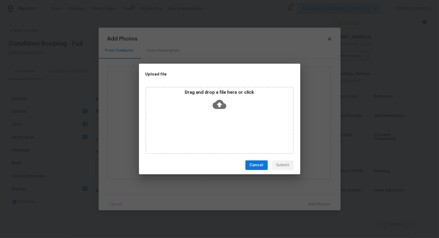
click at [213, 127] on div "Drag and drop a file here or click" at bounding box center [220, 120] width 149 height 67
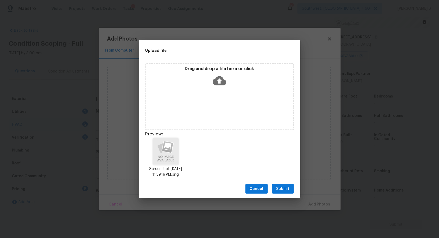
click at [288, 186] on span "Submit" at bounding box center [283, 189] width 13 height 7
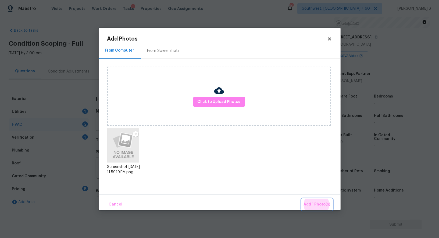
click at [302, 199] on button "Add 1 Photo(s)" at bounding box center [317, 205] width 31 height 12
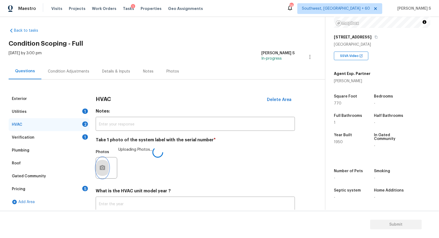
scroll to position [38, 0]
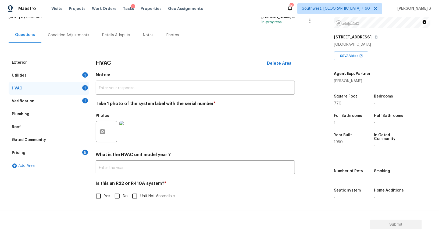
drag, startPoint x: 123, startPoint y: 196, endPoint x: 162, endPoint y: 194, distance: 39.3
click at [123, 196] on span "No" at bounding box center [125, 197] width 5 height 6
click at [123, 196] on input "No" at bounding box center [117, 196] width 11 height 11
checkbox input "true"
click at [86, 156] on div "Pricing 5" at bounding box center [49, 153] width 81 height 13
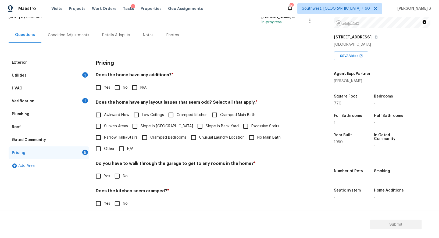
click at [119, 91] on input "No" at bounding box center [117, 87] width 11 height 11
checkbox input "true"
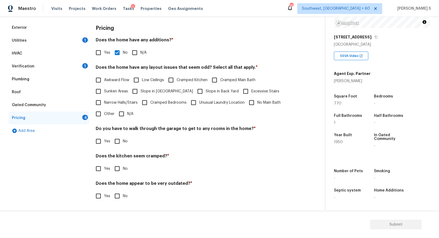
scroll to position [73, 0]
click at [123, 142] on span "No" at bounding box center [125, 142] width 5 height 6
click at [123, 142] on input "No" at bounding box center [117, 141] width 11 height 11
checkbox input "true"
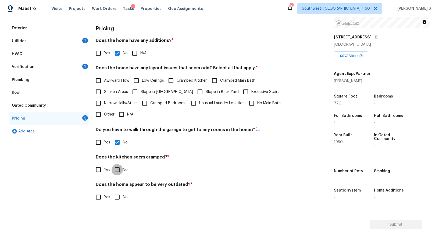
click at [112, 164] on input "No" at bounding box center [117, 169] width 11 height 11
checkbox input "true"
click at [112, 192] on input "No" at bounding box center [117, 197] width 11 height 11
checkbox input "true"
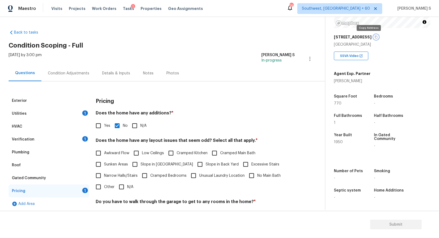
click at [375, 37] on icon "button" at bounding box center [376, 37] width 3 height 3
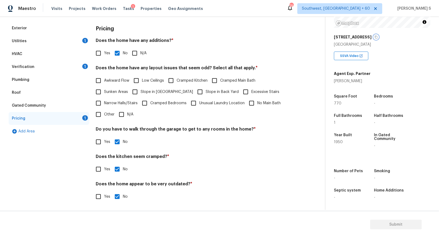
scroll to position [2, 0]
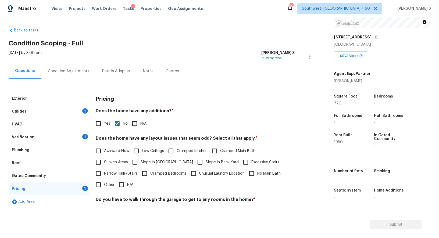
click at [32, 135] on div "Verification" at bounding box center [23, 137] width 23 height 5
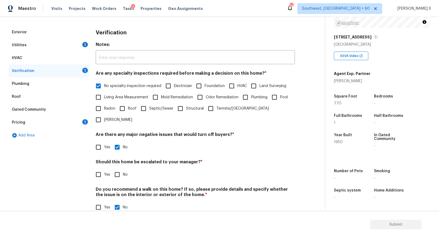
scroll to position [0, 0]
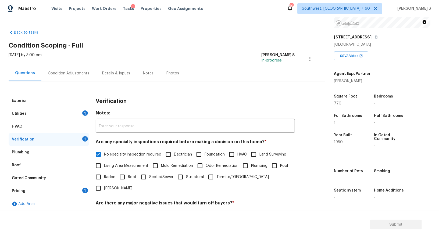
click at [86, 114] on div "1" at bounding box center [85, 113] width 6 height 5
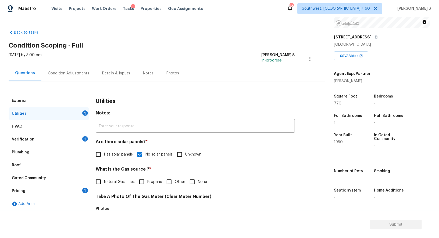
click at [71, 194] on div "Pricing 1" at bounding box center [49, 191] width 81 height 13
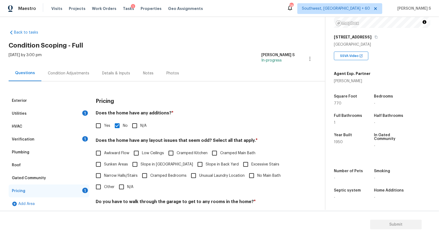
scroll to position [73, 0]
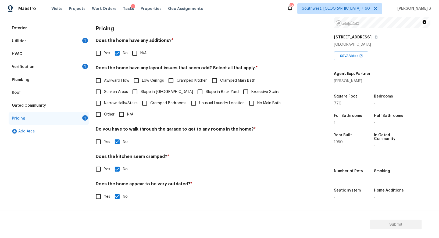
click at [152, 91] on span "Slope in [GEOGRAPHIC_DATA]" at bounding box center [167, 92] width 52 height 6
click at [141, 91] on input "Slope in [GEOGRAPHIC_DATA]" at bounding box center [134, 91] width 11 height 11
checkbox input "true"
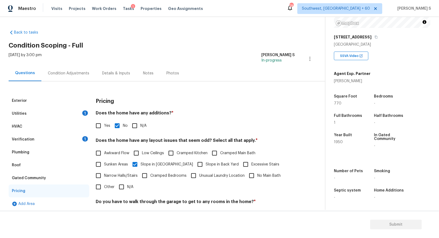
click at [78, 76] on div "Condition Adjustments" at bounding box center [68, 73] width 41 height 5
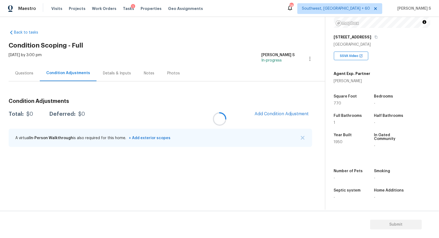
click at [279, 108] on div at bounding box center [219, 119] width 439 height 238
click at [295, 110] on div at bounding box center [219, 119] width 439 height 238
click at [274, 114] on span "Add Condition Adjustment" at bounding box center [282, 114] width 54 height 5
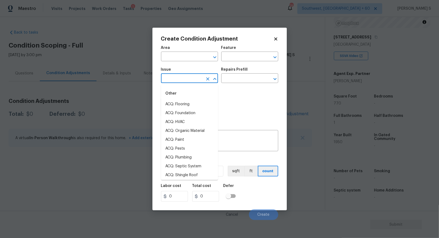
click at [185, 75] on input "text" at bounding box center [182, 79] width 42 height 8
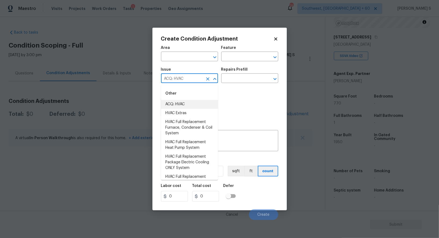
type input "ACQ: HVAC"
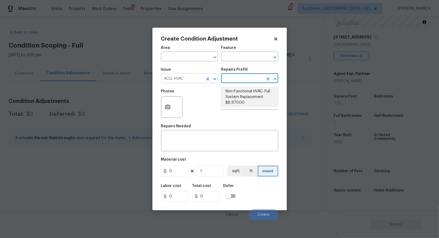
type input "Acquisition"
type textarea "Acquisition Scope: Full System Replacement"
type input "8970"
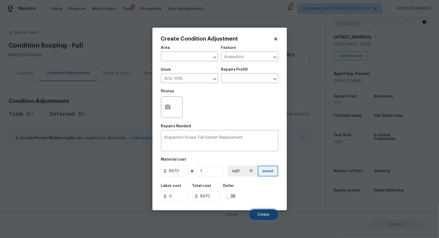
click at [263, 216] on span "Create" at bounding box center [264, 215] width 12 height 4
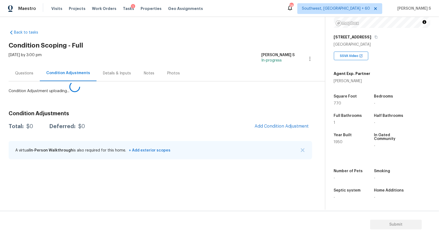
click at [91, 196] on body "Maestro Visits Projects Work Orders Tasks 1 Properties Geo Assignments [GEOGRAP…" at bounding box center [219, 119] width 439 height 238
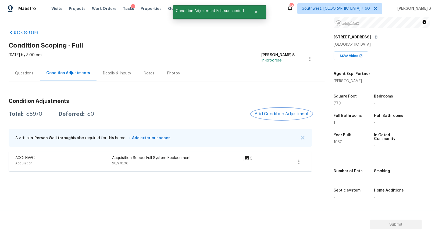
click at [269, 116] on span "Add Condition Adjustment" at bounding box center [282, 114] width 54 height 5
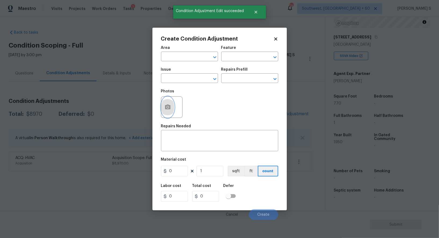
click at [169, 107] on icon "button" at bounding box center [167, 107] width 5 height 5
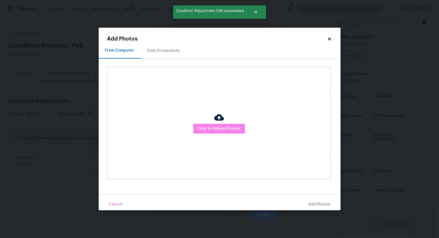
click at [152, 51] on div "From Screenshots" at bounding box center [163, 50] width 33 height 5
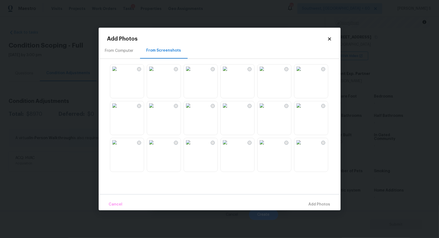
click at [193, 110] on img at bounding box center [188, 105] width 9 height 9
click at [156, 110] on img at bounding box center [151, 105] width 9 height 9
click at [156, 73] on img at bounding box center [151, 69] width 9 height 9
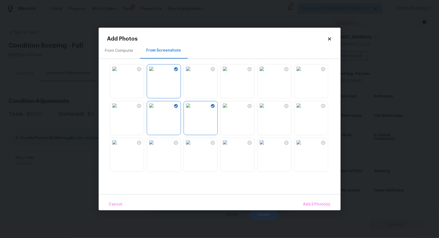
drag, startPoint x: 171, startPoint y: 159, endPoint x: 178, endPoint y: 158, distance: 7.9
click at [156, 147] on img at bounding box center [151, 142] width 9 height 9
click at [119, 147] on img at bounding box center [114, 142] width 9 height 9
click at [266, 147] on img at bounding box center [262, 142] width 9 height 9
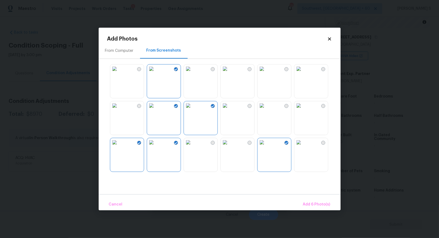
click at [303, 110] on img at bounding box center [299, 105] width 9 height 9
drag, startPoint x: 301, startPoint y: 80, endPoint x: 295, endPoint y: 80, distance: 6.2
click at [301, 73] on img at bounding box center [299, 69] width 9 height 9
click at [266, 73] on img at bounding box center [262, 69] width 9 height 9
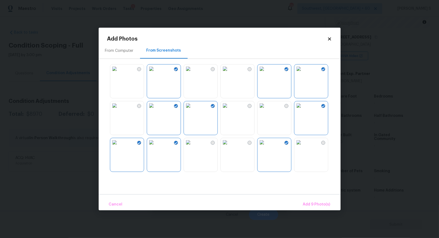
scroll to position [155, 0]
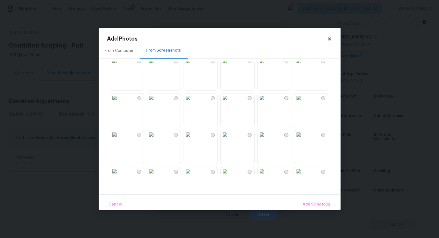
click at [226, 102] on img at bounding box center [225, 98] width 9 height 9
click at [193, 102] on img at bounding box center [188, 98] width 9 height 9
click at [193, 174] on img at bounding box center [188, 171] width 9 height 9
click at [193, 139] on img at bounding box center [188, 135] width 9 height 9
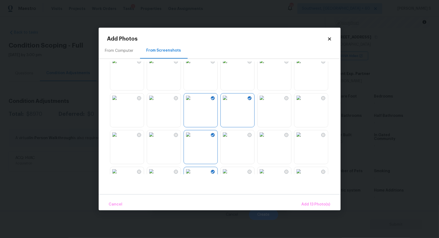
click at [156, 102] on img at bounding box center [151, 98] width 9 height 9
click at [316, 202] on span "Add 14 Photo(s)" at bounding box center [315, 205] width 29 height 7
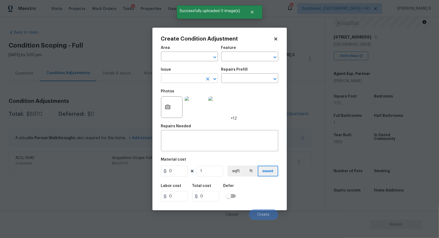
click at [190, 80] on input "text" at bounding box center [182, 79] width 42 height 8
type input "ACQ: Paint"
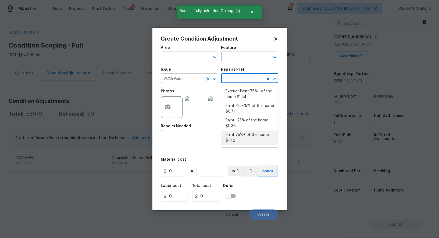
type input "Acquisition"
type textarea "Acquisition Scope: 75%+ of the home will likely require interior paint"
type input "1.42"
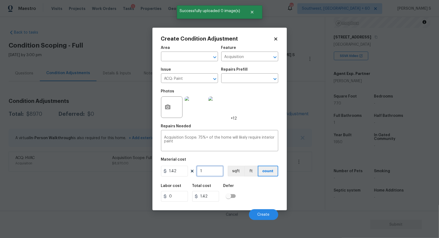
click at [212, 172] on input "1" at bounding box center [210, 171] width 27 height 11
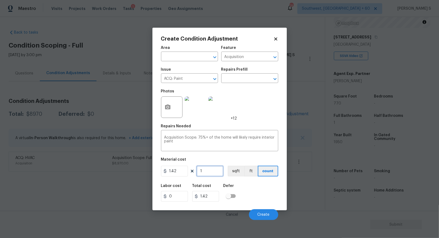
type input "7"
type input "9.94"
type input "77"
type input "109.34"
type input "770"
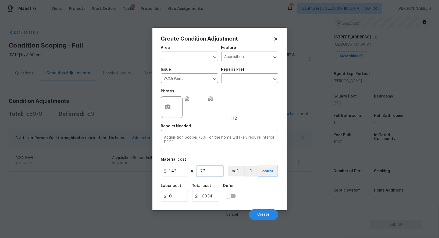
type input "1093.4"
type input "770"
click at [238, 175] on button "sqft" at bounding box center [236, 171] width 17 height 11
click at [245, 185] on div "Labor cost 0 Total cost 1093.4 Defer" at bounding box center [219, 193] width 117 height 24
click at [273, 220] on button "Create" at bounding box center [263, 215] width 29 height 11
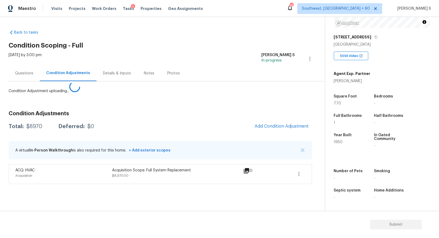
click at [69, 192] on body "Maestro Visits Projects Work Orders Tasks 1 Properties Geo Assignments [GEOGRAP…" at bounding box center [219, 119] width 439 height 238
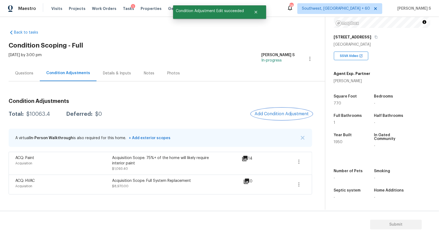
click at [278, 112] on span "Add Condition Adjustment" at bounding box center [282, 114] width 54 height 5
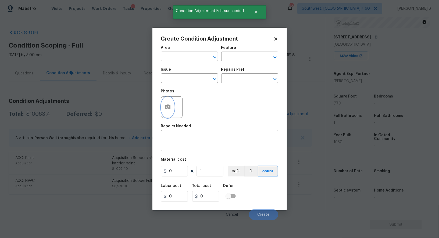
click at [162, 107] on button "button" at bounding box center [167, 107] width 13 height 21
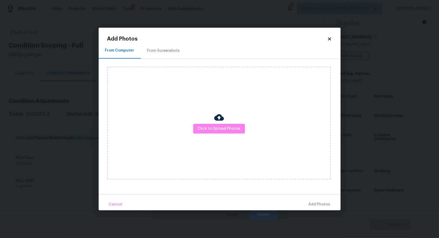
click at [149, 50] on div "From Screenshots" at bounding box center [163, 50] width 33 height 5
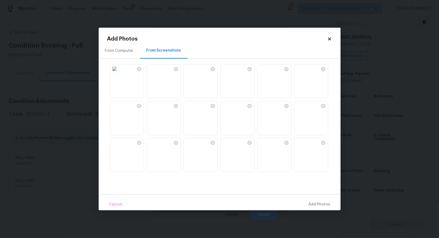
click at [230, 73] on img at bounding box center [225, 69] width 9 height 9
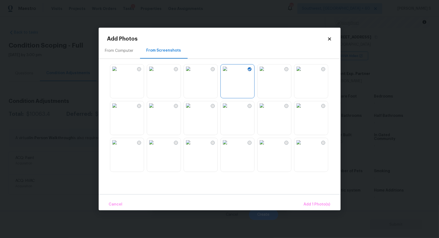
drag, startPoint x: 240, startPoint y: 118, endPoint x: 205, endPoint y: 118, distance: 35.0
click at [230, 110] on img at bounding box center [225, 105] width 9 height 9
click at [193, 110] on img at bounding box center [188, 105] width 9 height 9
click at [156, 110] on img at bounding box center [151, 105] width 9 height 9
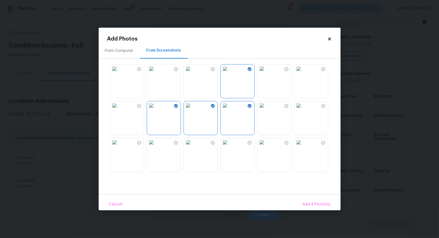
click at [156, 147] on img at bounding box center [151, 142] width 9 height 9
click at [119, 147] on img at bounding box center [114, 142] width 9 height 9
click at [319, 201] on button "Add 6 Photo(s)" at bounding box center [317, 205] width 32 height 12
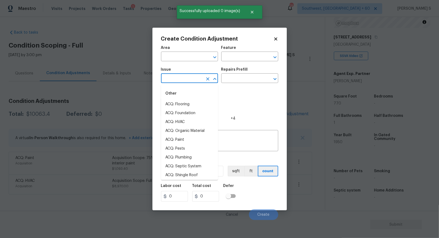
click at [182, 82] on input "text" at bounding box center [182, 79] width 42 height 8
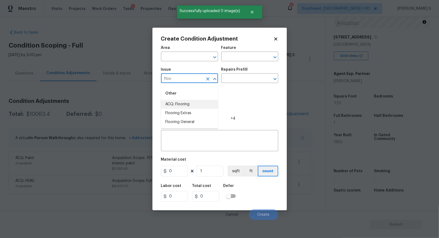
type input "ACQ: Flooring"
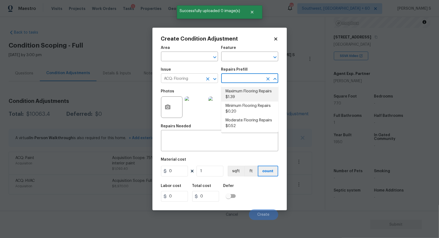
type input "Acquisition"
type textarea "Acquisition Scope: Maximum flooring repairs"
type input "1.39"
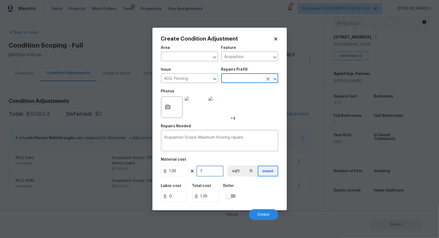
click at [216, 169] on input "1" at bounding box center [210, 171] width 27 height 11
paste input "770"
type input "770"
type input "1070.3"
type input "770"
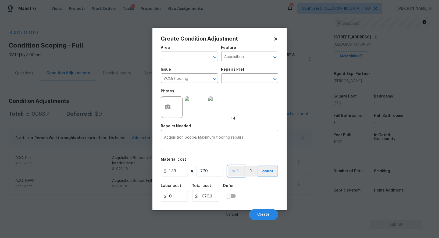
click at [233, 174] on button "sqft" at bounding box center [236, 171] width 17 height 11
click at [246, 202] on div "Labor cost 0 Total cost 1070.3 Defer" at bounding box center [219, 193] width 117 height 24
click at [263, 212] on button "Create" at bounding box center [263, 215] width 29 height 11
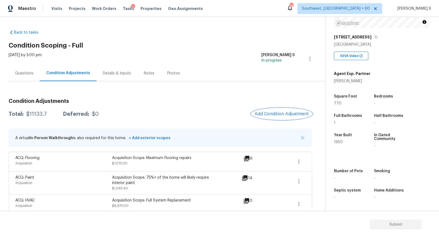
scroll to position [5, 0]
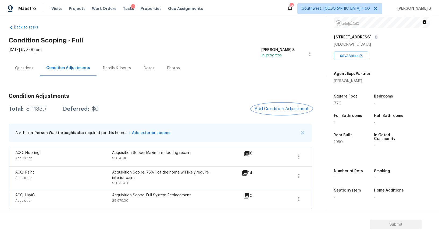
click at [278, 109] on span "Add Condition Adjustment" at bounding box center [282, 109] width 54 height 5
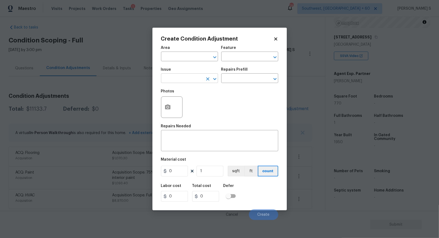
click at [196, 78] on input "text" at bounding box center [182, 79] width 42 height 8
type input "Pressure Washing"
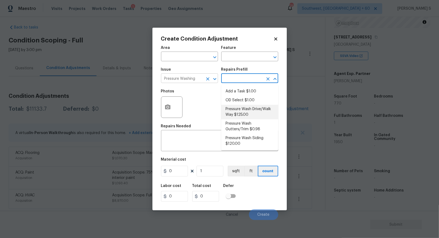
type input "Siding"
type textarea "Pressure wash the driveways/walkways as directed by the PM. Ensure that all deb…"
type input "125"
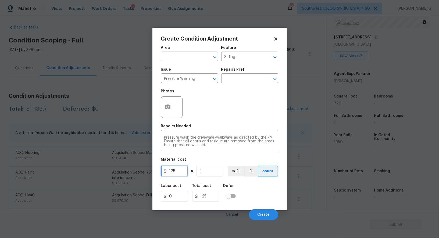
click at [181, 174] on input "125" at bounding box center [174, 171] width 27 height 11
type input "200"
click at [268, 210] on button "Create" at bounding box center [263, 215] width 29 height 11
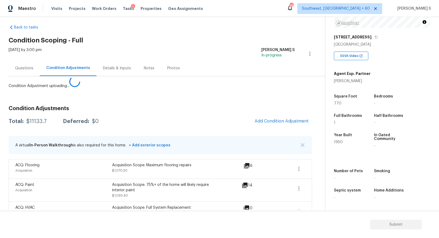
drag, startPoint x: 48, startPoint y: 194, endPoint x: 56, endPoint y: 173, distance: 22.1
click at [48, 194] on body "Maestro Visits Projects Work Orders Tasks 1 Properties Geo Assignments [GEOGRAP…" at bounding box center [219, 119] width 439 height 238
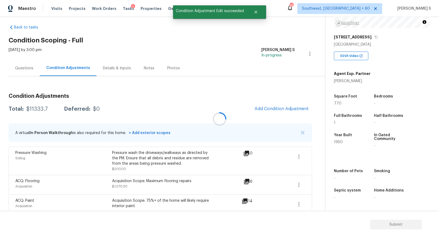
click at [274, 107] on div at bounding box center [219, 119] width 439 height 238
click at [267, 107] on span "Add Condition Adjustment" at bounding box center [282, 109] width 54 height 5
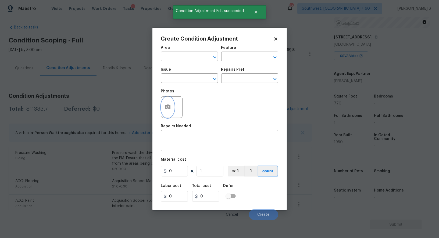
click at [168, 107] on icon "button" at bounding box center [168, 107] width 6 height 6
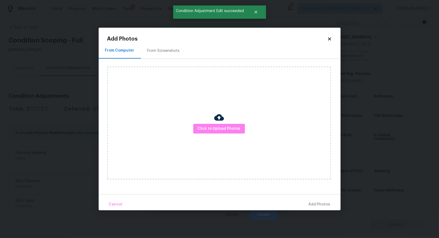
click at [153, 47] on div "From Screenshots" at bounding box center [163, 51] width 45 height 16
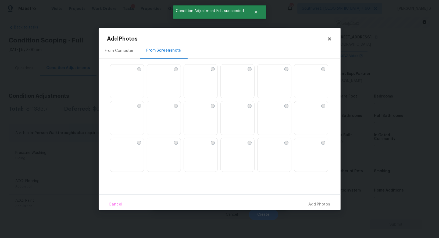
click at [193, 73] on img at bounding box center [188, 69] width 9 height 9
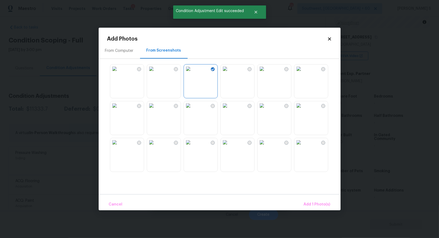
click at [193, 147] on img at bounding box center [188, 142] width 9 height 9
click at [119, 73] on img at bounding box center [114, 69] width 9 height 9
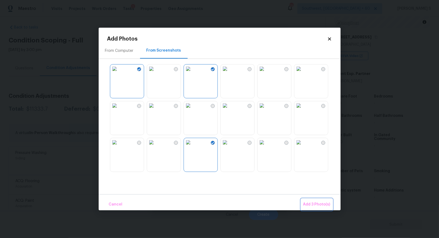
click at [324, 205] on span "Add 3 Photo(s)" at bounding box center [317, 205] width 27 height 7
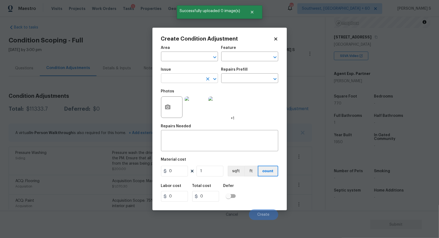
click at [187, 78] on input "text" at bounding box center [182, 79] width 42 height 8
type input "Landscape Package"
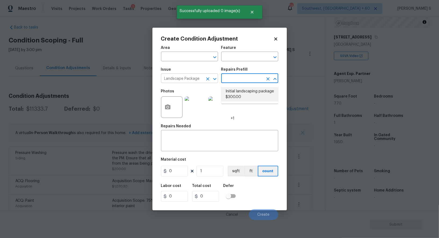
type input "Home Readiness Packages"
type textarea "Mowing of grass up to 6" in height. Mow, edge along driveways & sidewalks, trim…"
type input "300"
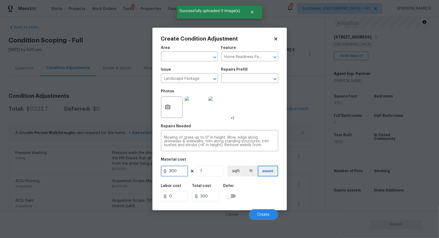
click at [178, 175] on input "300" at bounding box center [174, 171] width 27 height 11
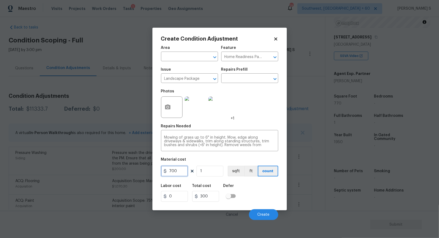
type input "700"
click at [256, 200] on div "Labor cost 0 Total cost 700 Defer" at bounding box center [219, 193] width 117 height 24
click at [266, 217] on span "Create" at bounding box center [264, 215] width 12 height 4
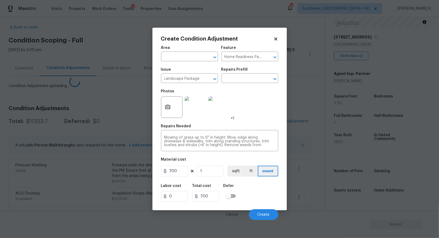
click at [55, 221] on body "Maestro Visits Projects Work Orders Tasks 1 Properties Geo Assignments [GEOGRAP…" at bounding box center [219, 119] width 439 height 238
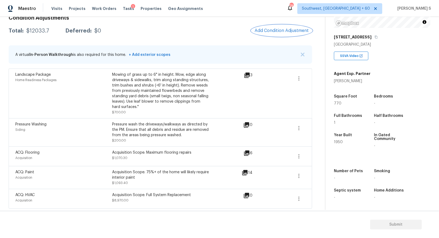
scroll to position [0, 0]
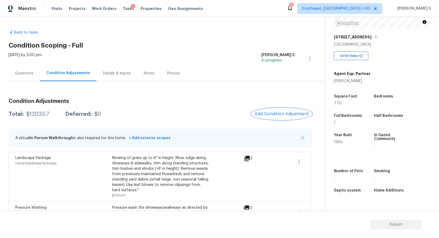
click at [287, 110] on button "Add Condition Adjustment" at bounding box center [282, 113] width 61 height 11
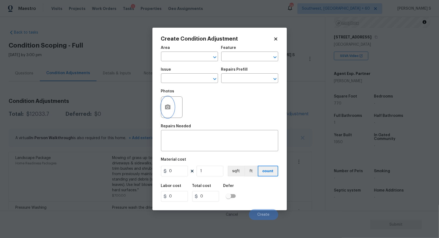
click at [168, 105] on icon "button" at bounding box center [167, 107] width 5 height 5
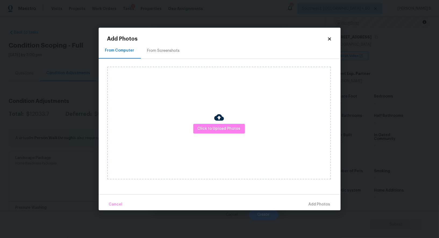
click at [156, 43] on div "From Screenshots" at bounding box center [163, 51] width 45 height 16
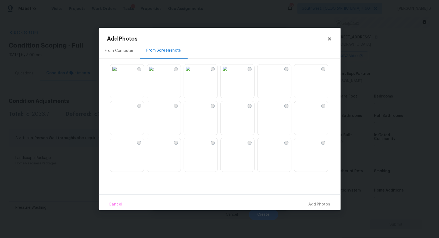
click at [193, 110] on img at bounding box center [188, 105] width 9 height 9
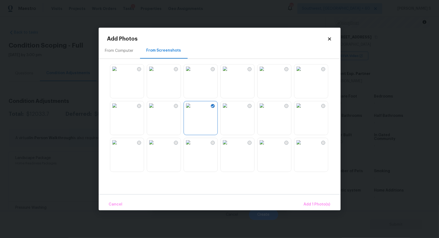
click at [230, 73] on img at bounding box center [225, 69] width 9 height 9
click at [302, 73] on img at bounding box center [299, 69] width 9 height 9
drag, startPoint x: 305, startPoint y: 77, endPoint x: 250, endPoint y: 77, distance: 55.4
click at [303, 73] on img at bounding box center [299, 69] width 9 height 9
click at [230, 73] on img at bounding box center [225, 69] width 9 height 9
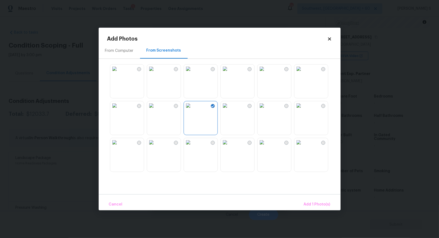
click at [193, 110] on img at bounding box center [188, 105] width 9 height 9
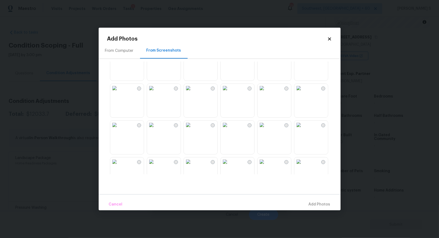
scroll to position [432, 0]
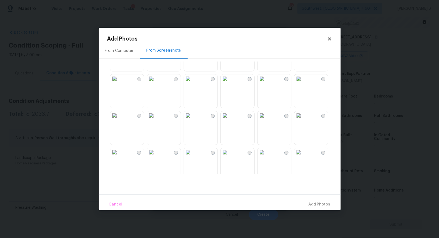
click at [266, 120] on img at bounding box center [262, 115] width 9 height 9
click at [323, 201] on button "Add 1 Photo(s)" at bounding box center [317, 205] width 31 height 12
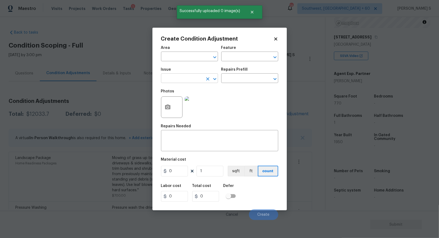
click at [188, 78] on input "text" at bounding box center [182, 79] width 42 height 8
type input "ACQ: Paint"
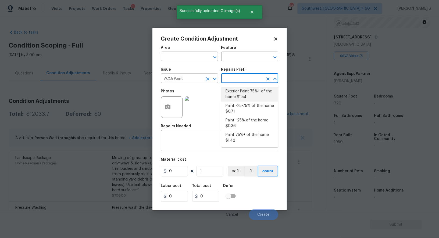
type input "Acquisition"
type textarea "Acquisition Scope: 75%+ of the home exterior will likely require paint"
type input "1.54"
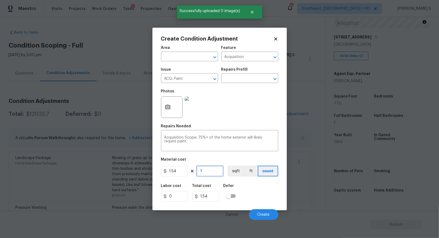
click at [209, 177] on input "1" at bounding box center [210, 171] width 27 height 11
type input "7"
type input "10.78"
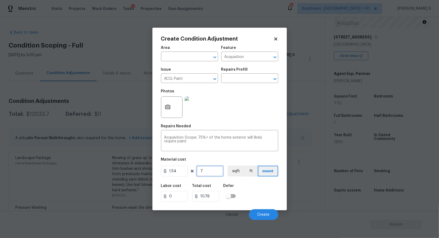
type input "77"
type input "118.58"
type input "770"
type input "1185.8"
type input "770"
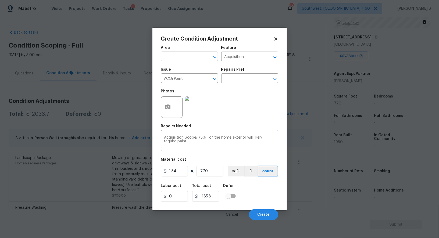
click at [269, 202] on div "Labor cost 0 Total cost 1185.8 Defer" at bounding box center [219, 193] width 117 height 24
click at [265, 209] on div "Cancel Create" at bounding box center [219, 212] width 117 height 15
click at [266, 214] on span "Create" at bounding box center [264, 215] width 12 height 4
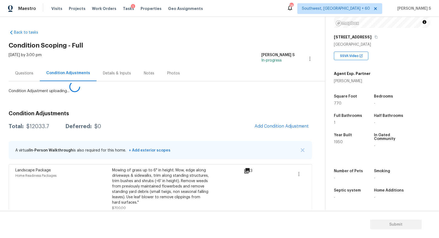
click at [76, 195] on body "Maestro Visits Projects Work Orders Tasks 1 Properties Geo Assignments 786 Sout…" at bounding box center [219, 119] width 439 height 238
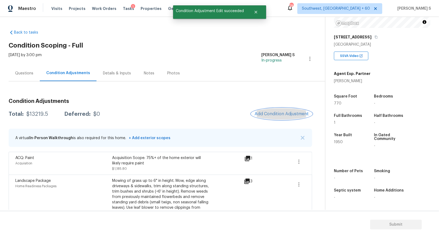
click at [266, 113] on span "Add Condition Adjustment" at bounding box center [282, 114] width 54 height 5
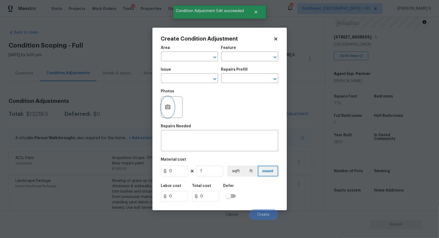
click at [165, 109] on icon "button" at bounding box center [168, 107] width 6 height 6
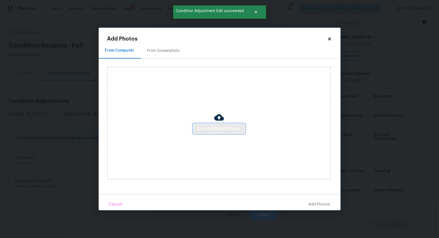
click at [220, 129] on span "Click to Upload Photos" at bounding box center [219, 129] width 43 height 7
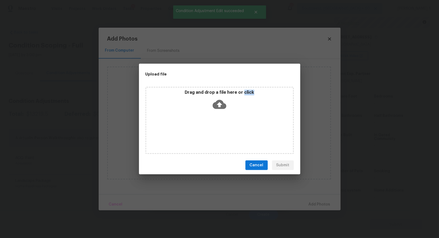
click at [220, 129] on div "Drag and drop a file here or click" at bounding box center [220, 120] width 149 height 67
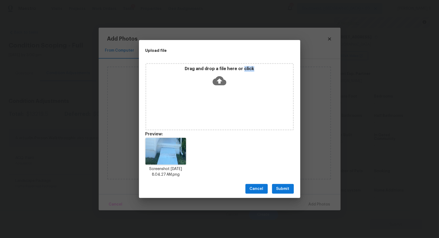
click at [285, 187] on span "Submit" at bounding box center [283, 189] width 13 height 7
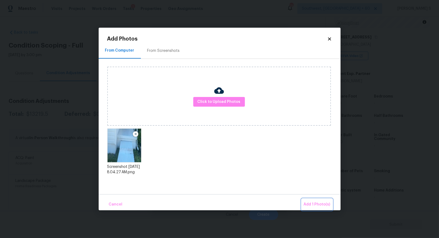
click at [318, 202] on span "Add 1 Photo(s)" at bounding box center [317, 205] width 27 height 7
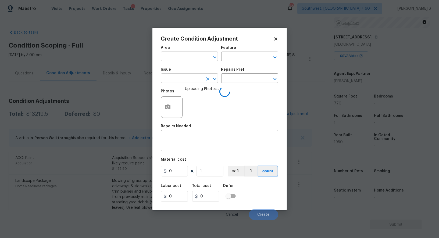
click at [195, 82] on input "text" at bounding box center [182, 79] width 42 height 8
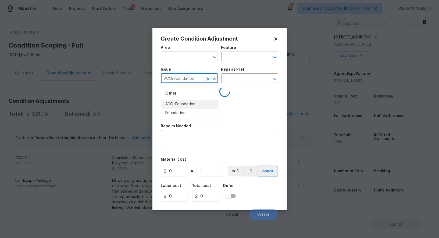
type input "ACQ: Foundation"
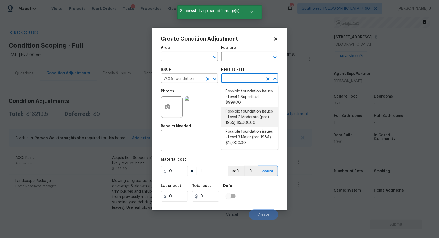
type input "Acquisition"
type textarea "Possible foundation issues - Level 2 Moderate: Disclaimer: This is NOT a techni…"
type input "5000"
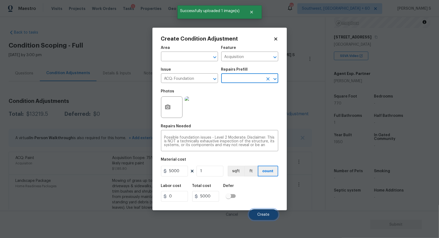
click at [274, 215] on button "Create" at bounding box center [263, 215] width 29 height 11
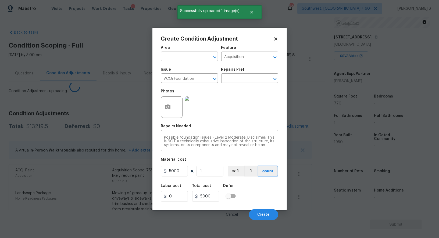
click at [77, 200] on body "Maestro Visits Projects Work Orders Tasks 1 Properties Geo Assignments 786 Sout…" at bounding box center [219, 119] width 439 height 238
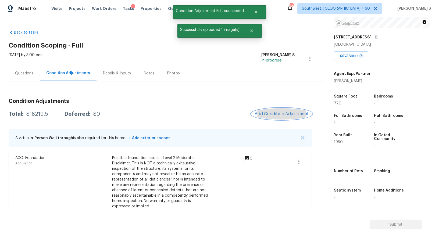
click at [272, 118] on button "Add Condition Adjustment" at bounding box center [282, 113] width 61 height 11
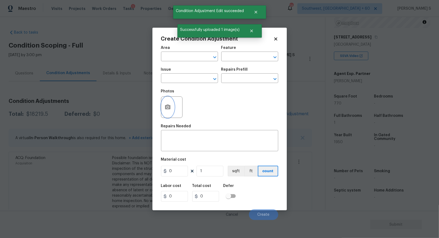
click at [169, 111] on button "button" at bounding box center [167, 107] width 13 height 21
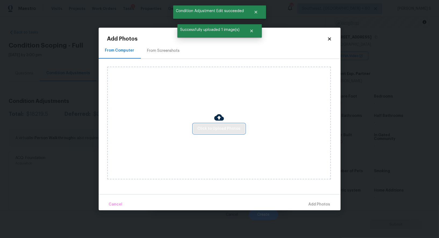
click at [223, 129] on span "Click to Upload Photos" at bounding box center [219, 129] width 43 height 7
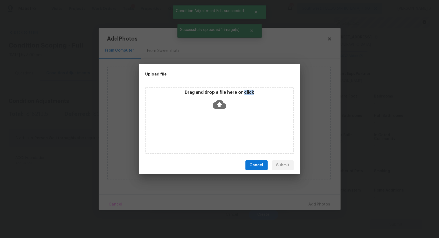
click at [223, 129] on div "Drag and drop a file here or click" at bounding box center [220, 120] width 149 height 67
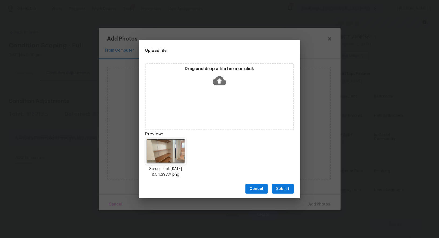
drag, startPoint x: 280, startPoint y: 184, endPoint x: 316, endPoint y: 190, distance: 36.4
click at [281, 184] on div "Cancel Submit" at bounding box center [219, 189] width 161 height 19
click at [285, 188] on span "Submit" at bounding box center [283, 189] width 13 height 7
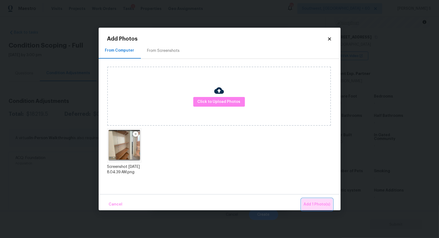
click at [320, 203] on span "Add 1 Photo(s)" at bounding box center [317, 205] width 27 height 7
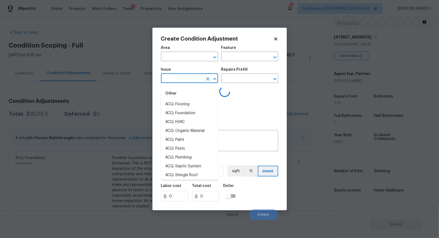
click at [192, 83] on input "text" at bounding box center [182, 79] width 42 height 8
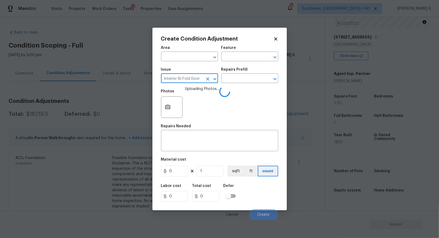
type input "Interior Bi-Fold Door"
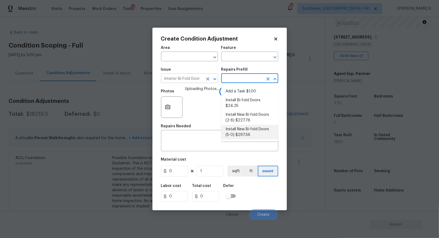
type input "Interior Door"
type textarea "Remove the existing door (if present). Install a new 5-0 bi-fold flush panel in…"
type input "297.56"
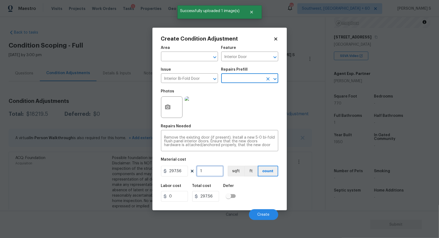
click at [210, 173] on input "1" at bounding box center [210, 171] width 27 height 11
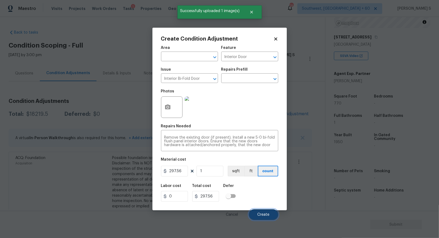
click at [266, 212] on button "Create" at bounding box center [263, 215] width 29 height 11
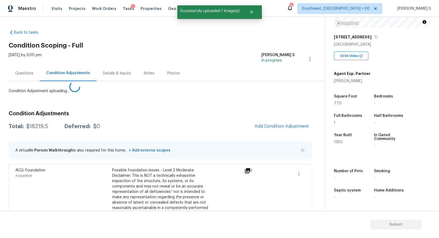
click at [69, 184] on body "Maestro Visits Projects Work Orders Tasks 1 Properties Geo Assignments 786 Sout…" at bounding box center [219, 119] width 439 height 238
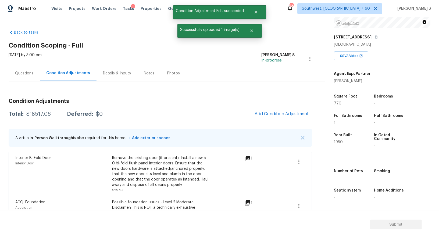
click at [297, 108] on span "Add Condition Adjustment" at bounding box center [282, 114] width 61 height 12
click at [313, 111] on div "Back to tasks Condition Scoping - Full Mon, Sep 08 2025 by 3:00 pm Anbu Jebakum…" at bounding box center [167, 227] width 317 height 402
click at [294, 110] on button "Add Condition Adjustment" at bounding box center [282, 113] width 61 height 11
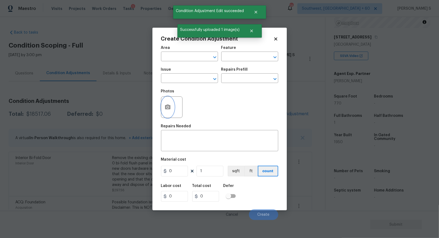
click at [166, 109] on icon "button" at bounding box center [167, 107] width 5 height 5
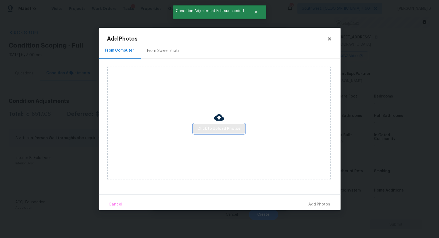
click at [236, 129] on span "Click to Upload Photos" at bounding box center [219, 129] width 43 height 7
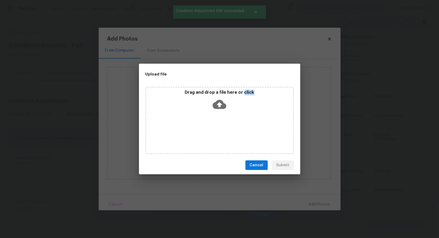
click at [236, 129] on div "Drag and drop a file here or click" at bounding box center [220, 120] width 149 height 67
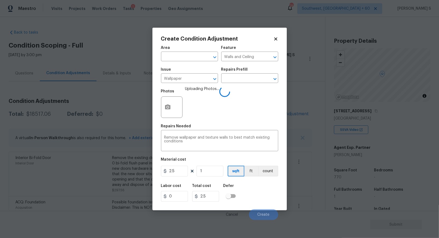
scroll to position [74, 0]
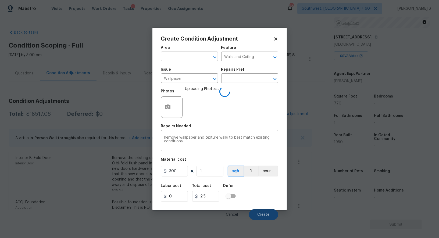
type input "300"
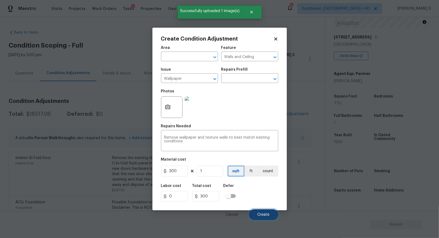
click at [270, 216] on button "Create" at bounding box center [263, 215] width 29 height 11
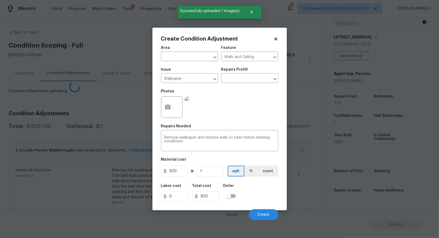
click at [46, 188] on body "Maestro Visits Projects Work Orders Tasks 1 Properties Geo Assignments [GEOGRAP…" at bounding box center [219, 119] width 439 height 238
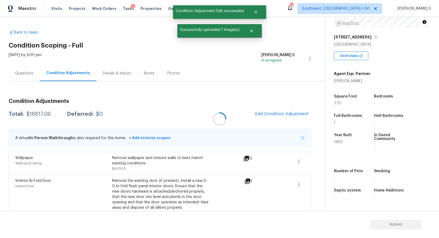
click at [291, 121] on div at bounding box center [219, 119] width 439 height 238
click at [279, 116] on span "Add Condition Adjustment" at bounding box center [282, 114] width 54 height 5
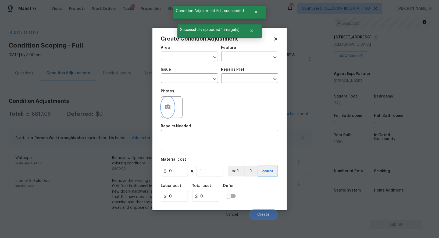
click at [165, 109] on button "button" at bounding box center [167, 107] width 13 height 21
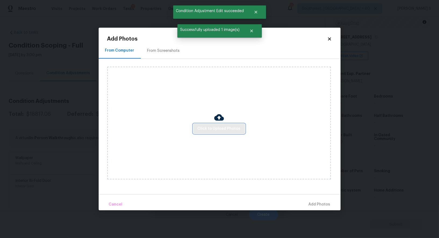
click at [226, 128] on span "Click to Upload Photos" at bounding box center [219, 129] width 43 height 7
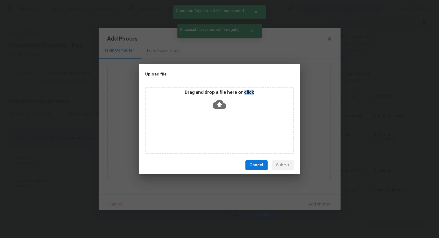
click at [226, 128] on div "Drag and drop a file here or click" at bounding box center [220, 120] width 149 height 67
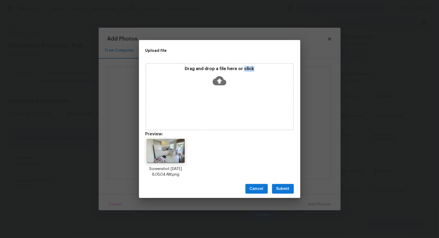
click at [284, 190] on span "Submit" at bounding box center [283, 189] width 13 height 7
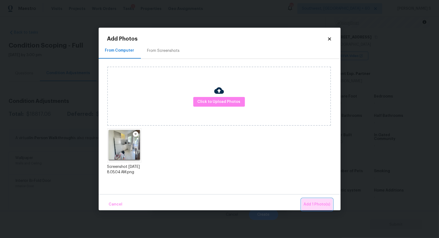
click at [321, 202] on span "Add 1 Photo(s)" at bounding box center [317, 205] width 27 height 7
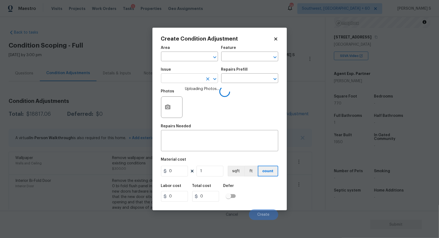
click at [199, 77] on input "text" at bounding box center [182, 79] width 42 height 8
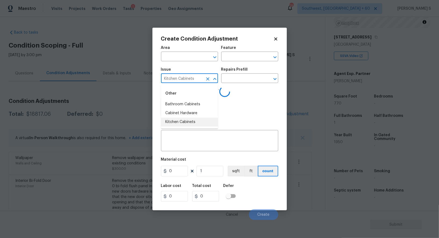
type input "Kitchen Cabinets"
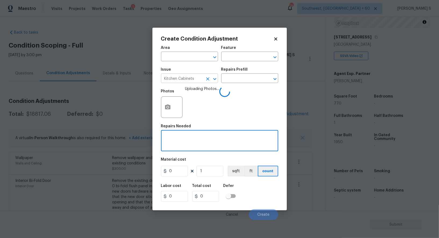
paste textarea "Kitchen Cabinets"
type textarea "Kitchen Cabinets repairs and repaint"
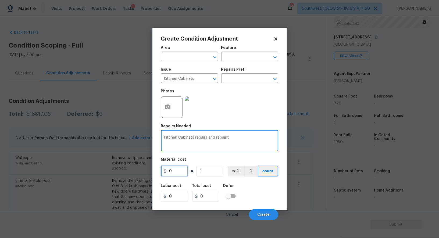
click at [179, 169] on input "0" at bounding box center [174, 171] width 27 height 11
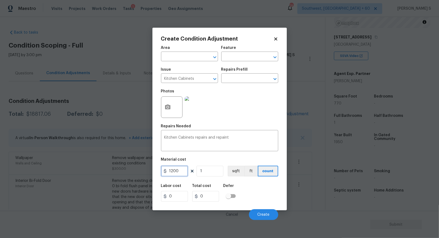
type input "1200"
click at [256, 202] on div "Labor cost 0 Total cost 1200 Defer" at bounding box center [219, 193] width 117 height 24
click at [269, 212] on button "Create" at bounding box center [263, 215] width 29 height 11
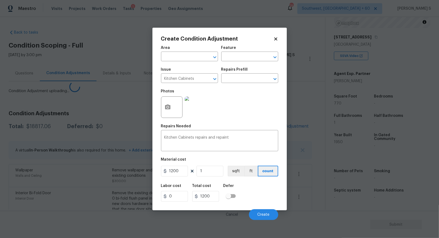
click at [24, 197] on body "Maestro Visits Projects Work Orders Tasks 1 Properties Geo Assignments 786 Sout…" at bounding box center [219, 119] width 439 height 238
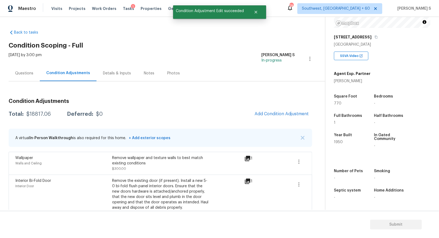
click at [283, 120] on span "Add Condition Adjustment" at bounding box center [282, 114] width 61 height 12
click at [279, 115] on span "Add Condition Adjustment" at bounding box center [282, 114] width 54 height 5
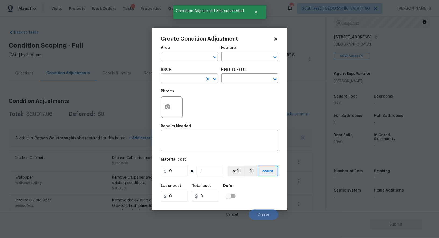
click at [181, 83] on input "text" at bounding box center [182, 79] width 42 height 8
type input "General Plumbing"
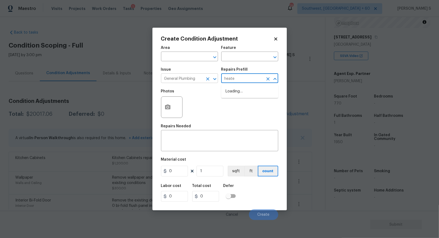
type input "heater"
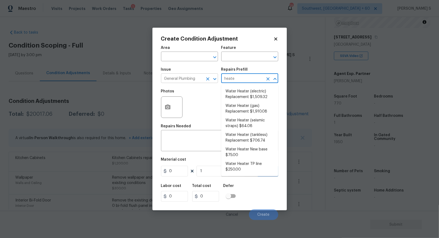
type input "heater"
type input "Plumbing"
type textarea "Remove the existing electric water heater and install a new 40 gallon electric …"
type input "1509.32"
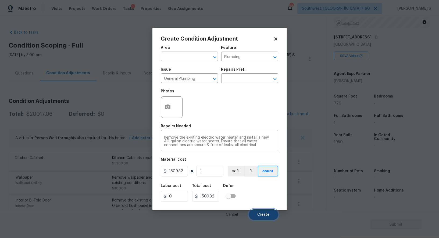
click at [267, 216] on span "Create" at bounding box center [264, 215] width 12 height 4
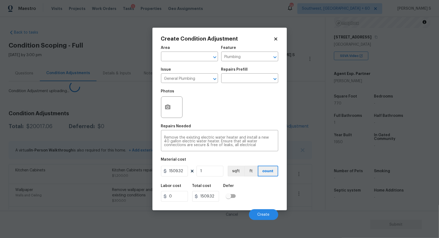
click at [100, 197] on body "Maestro Visits Projects Work Orders Tasks 1 Properties Geo Assignments 786 Sout…" at bounding box center [219, 119] width 439 height 238
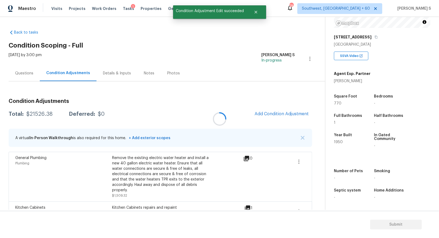
click at [292, 112] on div at bounding box center [219, 119] width 439 height 238
click at [276, 113] on span "Add Condition Adjustment" at bounding box center [282, 114] width 54 height 5
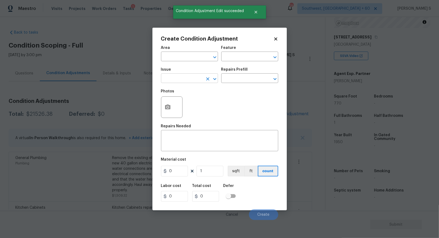
click at [186, 82] on input "text" at bounding box center [182, 79] width 42 height 8
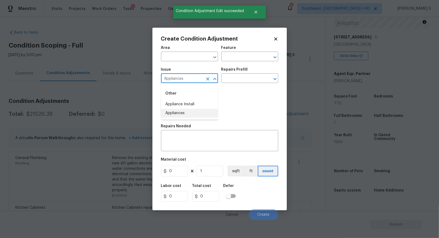
type input "Appliances"
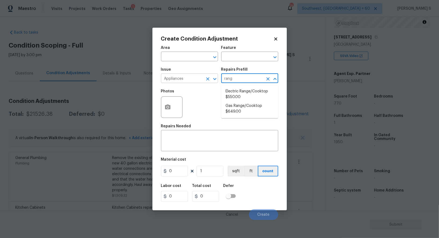
type input "range"
type input "Appliances"
type textarea "Remove the existing electric range/cooktop and prep the area for a new unit. In…"
type input "550"
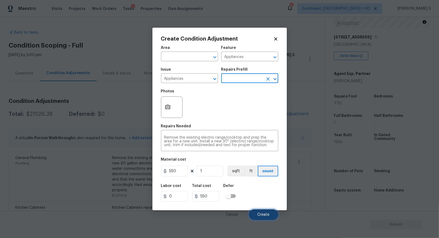
click at [269, 218] on button "Create" at bounding box center [263, 215] width 29 height 11
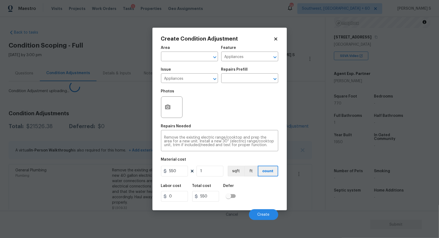
click at [5, 211] on body "Maestro Visits Projects Work Orders Tasks 1 Properties Geo Assignments 786 Sout…" at bounding box center [219, 119] width 439 height 238
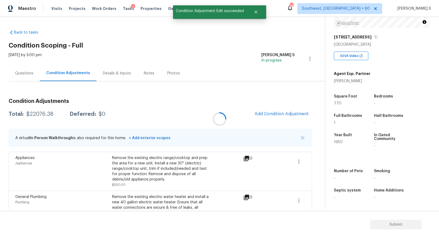
click at [288, 109] on div at bounding box center [219, 119] width 439 height 238
click at [276, 113] on span "Add Condition Adjustment" at bounding box center [282, 114] width 54 height 5
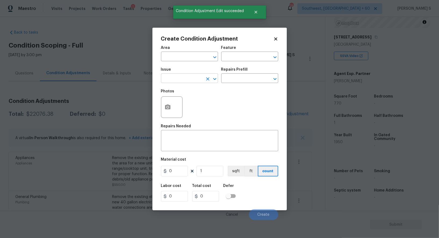
click at [198, 80] on input "text" at bounding box center [182, 79] width 42 height 8
type input "Appliances"
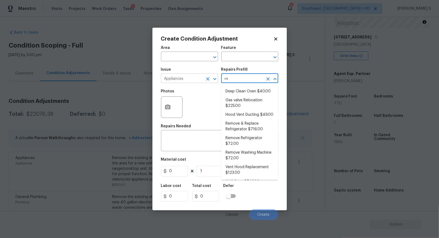
type input "ven"
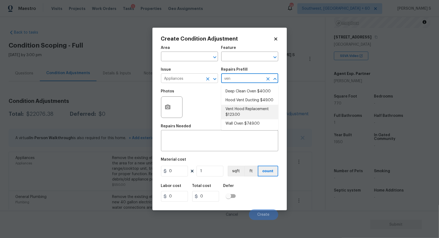
type input "Appliances"
type textarea "Remove and replace the existing hood vent with new (PM to approve finish). Ensu…"
type input "123"
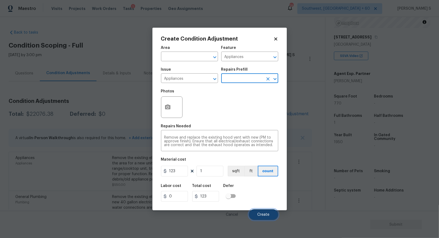
click at [270, 216] on button "Create" at bounding box center [263, 215] width 29 height 11
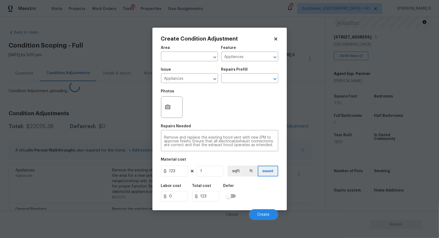
click at [79, 201] on body "Maestro Visits Projects Work Orders Tasks 1 Properties Geo Assignments 786 Sout…" at bounding box center [219, 119] width 439 height 238
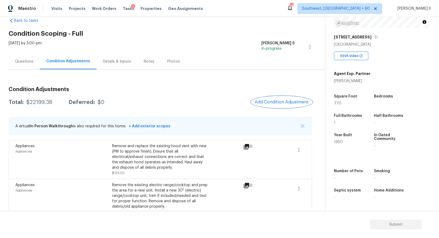
scroll to position [10, 0]
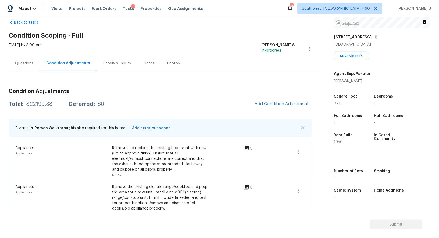
click at [34, 106] on div "$22199.38" at bounding box center [39, 104] width 26 height 5
copy div "22199.38"
click at [27, 61] on div "Questions" at bounding box center [24, 63] width 18 height 5
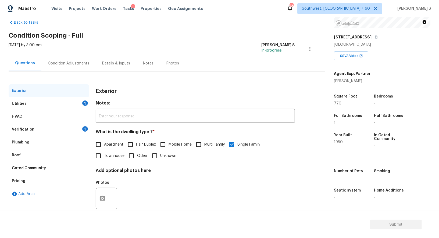
scroll to position [20, 0]
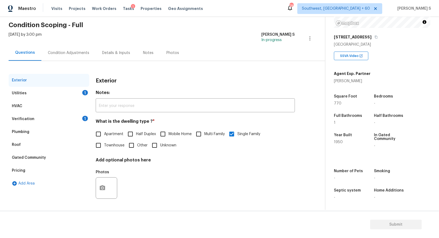
click at [67, 121] on div "Verification 1" at bounding box center [49, 119] width 81 height 13
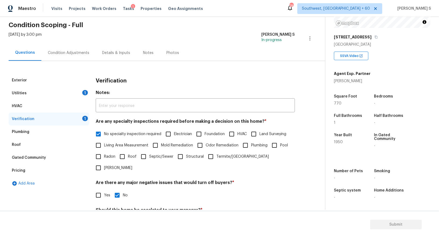
scroll to position [69, 0]
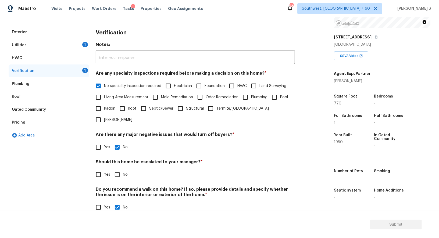
click at [117, 170] on div "Verification Notes: ​ Are any specialty inspections required before making a de…" at bounding box center [195, 123] width 199 height 194
click at [117, 169] on input "No" at bounding box center [117, 174] width 11 height 11
checkbox input "true"
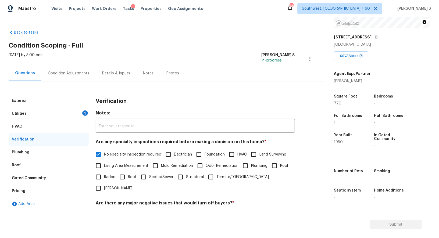
click at [78, 116] on div "Utilities 1" at bounding box center [49, 113] width 81 height 13
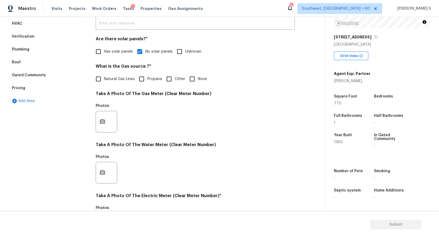
scroll to position [112, 0]
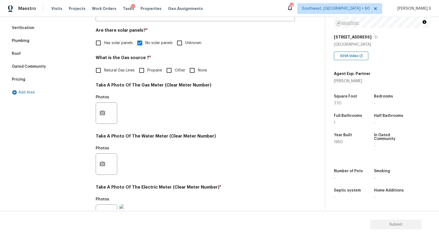
click at [191, 69] on input "None" at bounding box center [192, 70] width 11 height 11
checkbox input "true"
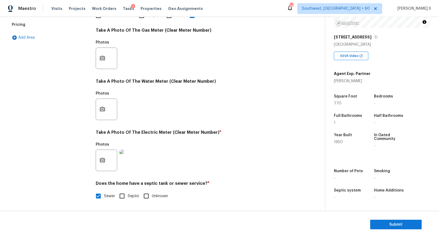
scroll to position [0, 0]
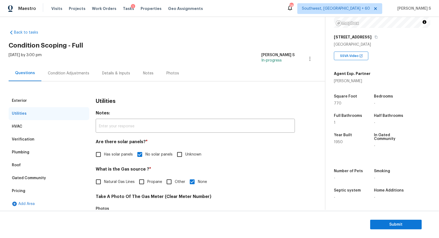
click at [74, 70] on div "Condition Adjustments" at bounding box center [68, 73] width 54 height 16
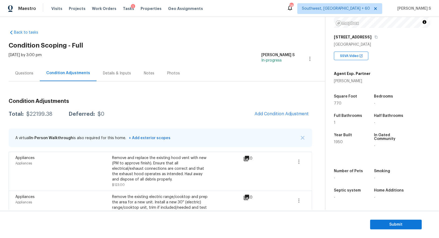
scroll to position [74, 0]
click at [35, 70] on div "Questions" at bounding box center [24, 73] width 31 height 16
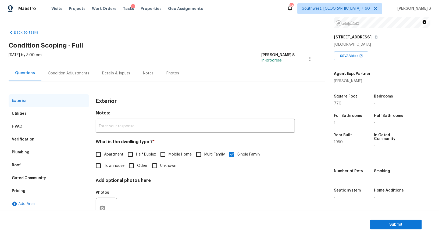
scroll to position [20, 0]
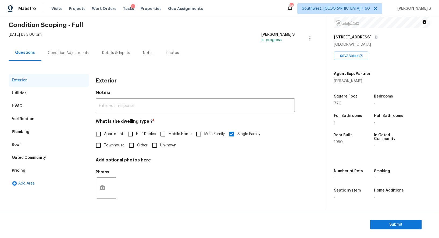
click at [22, 118] on div "Verification" at bounding box center [23, 119] width 23 height 5
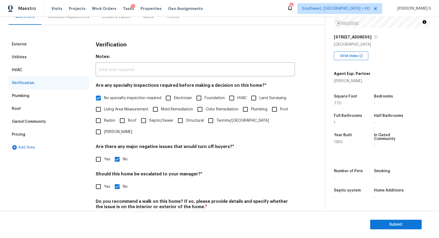
scroll to position [69, 0]
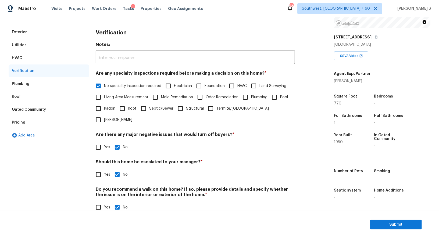
click at [25, 123] on div "Pricing" at bounding box center [49, 122] width 81 height 13
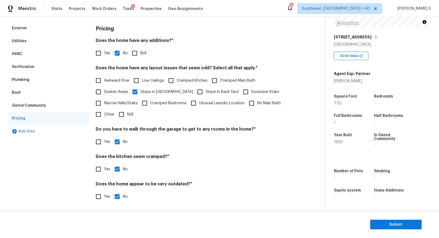
scroll to position [0, 0]
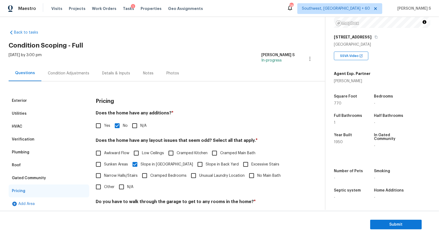
click at [66, 80] on div "Condition Adjustments" at bounding box center [68, 73] width 54 height 16
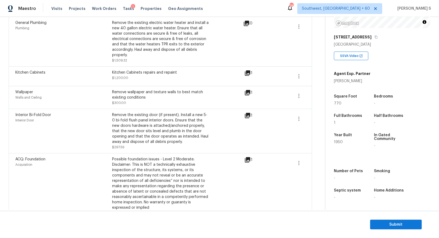
scroll to position [212, 0]
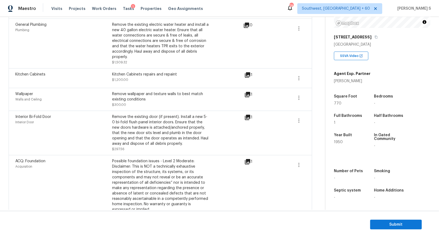
click at [119, 160] on div "Possible foundation issues - Level 2 Moderate: Disclaimer: This is NOT a techni…" at bounding box center [160, 186] width 97 height 54
click at [156, 160] on div "Possible foundation issues - Level 2 Moderate: Disclaimer: This is NOT a techni…" at bounding box center [160, 186] width 97 height 54
copy div "Possible foundation issues"
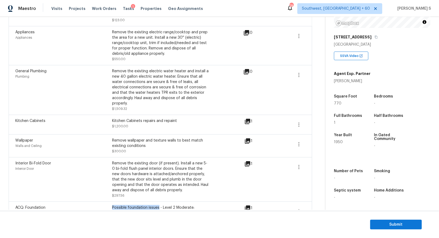
scroll to position [159, 0]
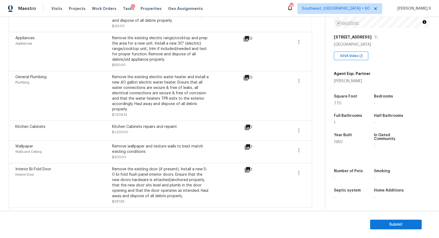
click at [120, 147] on div "Remove wallpaper and texture walls to best match existing conditions" at bounding box center [160, 149] width 97 height 11
click at [139, 147] on div "Remove wallpaper and texture walls to best match existing conditions" at bounding box center [160, 149] width 97 height 11
copy div "Remove wallpaper"
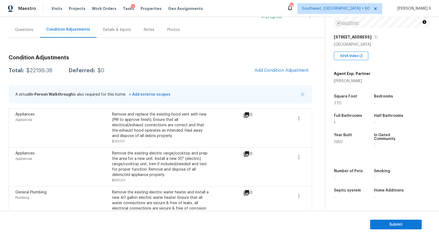
scroll to position [74, 0]
click at [379, 223] on span "Submit" at bounding box center [396, 225] width 43 height 7
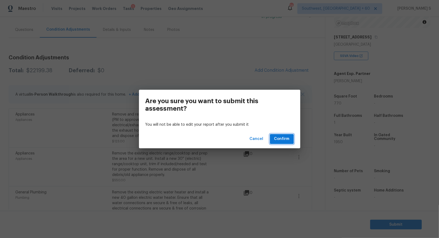
click at [283, 137] on span "Confirm" at bounding box center [281, 139] width 15 height 7
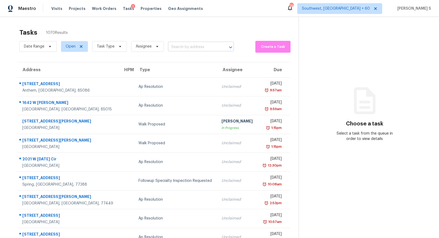
click at [215, 46] on input "text" at bounding box center [193, 47] width 51 height 8
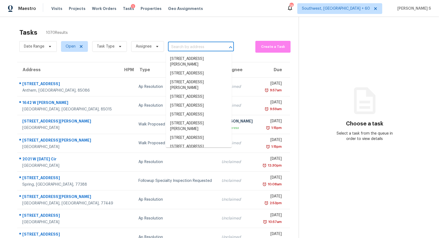
click at [215, 46] on input "text" at bounding box center [193, 47] width 51 height 8
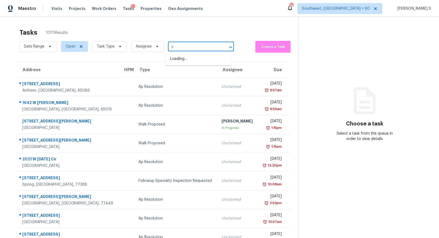
paste input "3313 W Kathleen St, Tampa, FL 33607"
paste input "text"
type input "3313 W Kathleen St, Tampa, FL 33607"
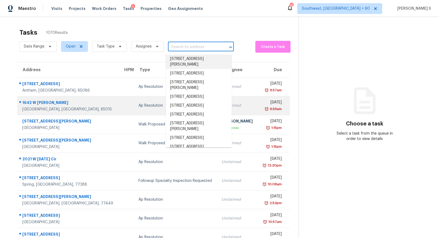
scroll to position [0, 0]
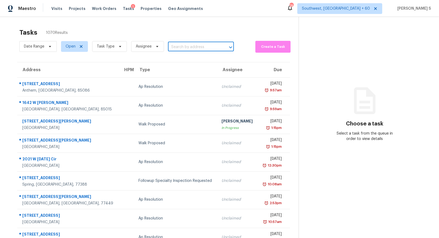
click at [192, 45] on input "text" at bounding box center [193, 47] width 51 height 8
paste input "3313 W Kathleen St, Tampa, FL 33607"
click at [183, 47] on input "3313 W Kathleen St, Tampa, FL 33607" at bounding box center [193, 47] width 51 height 8
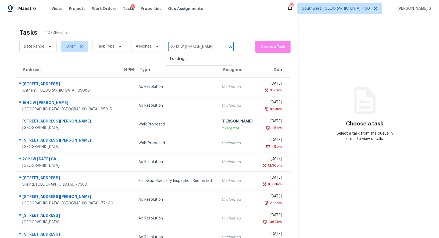
type input "3313 W Kathleen"
click at [195, 59] on li "3313 W Kathleen St, Tampa, FL 33607" at bounding box center [199, 62] width 66 height 15
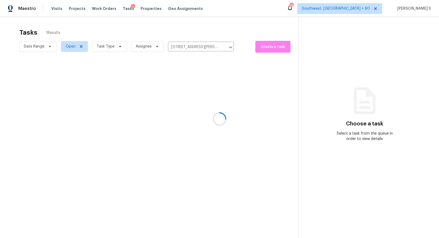
click at [202, 87] on div at bounding box center [219, 119] width 439 height 238
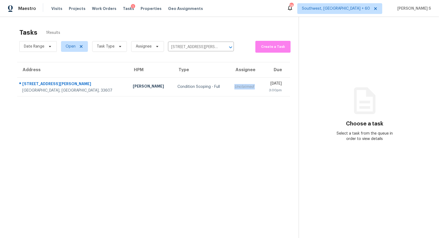
click at [235, 87] on div "Unclaimed" at bounding box center [246, 86] width 23 height 5
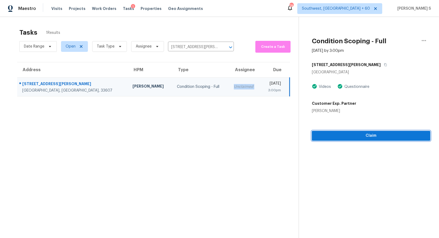
click at [375, 135] on span "Claim" at bounding box center [371, 136] width 110 height 7
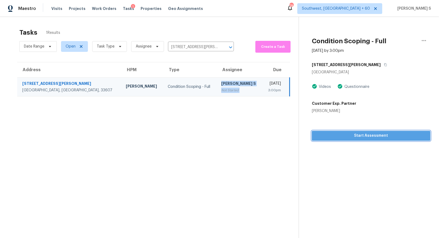
click at [367, 137] on span "Start Assessment" at bounding box center [371, 136] width 110 height 7
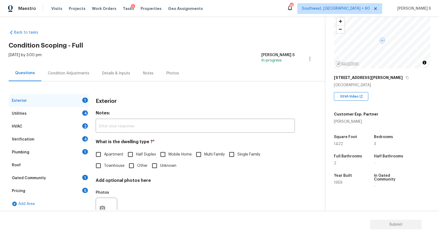
scroll to position [55, 0]
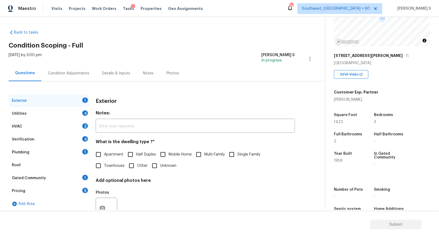
click at [240, 153] on span "Single Family" at bounding box center [249, 155] width 23 height 6
click at [238, 153] on input "Single Family" at bounding box center [231, 154] width 11 height 11
checkbox input "true"
click at [87, 114] on div "Utilities 4" at bounding box center [49, 113] width 81 height 13
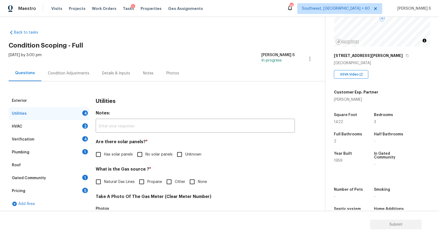
click at [146, 154] on span "No solar panels" at bounding box center [159, 155] width 27 height 6
click at [146, 154] on input "No solar panels" at bounding box center [139, 154] width 11 height 11
checkbox input "true"
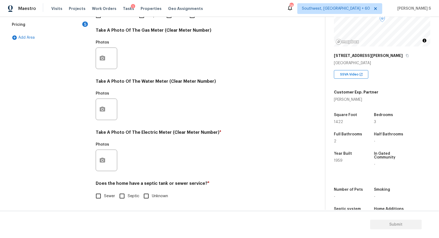
scroll to position [166, 0]
click at [97, 197] on input "Sewer" at bounding box center [98, 196] width 11 height 11
checkbox input "true"
click at [100, 160] on icon "button" at bounding box center [102, 161] width 6 height 6
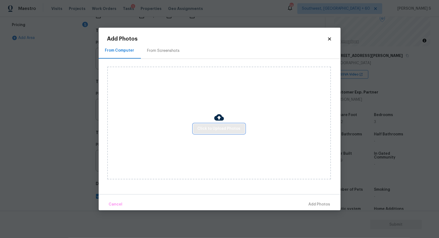
click at [209, 126] on span "Click to Upload Photos" at bounding box center [219, 129] width 43 height 7
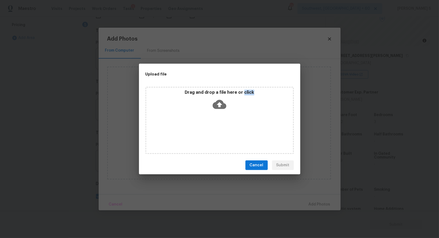
click at [209, 126] on div "Drag and drop a file here or click" at bounding box center [220, 120] width 149 height 67
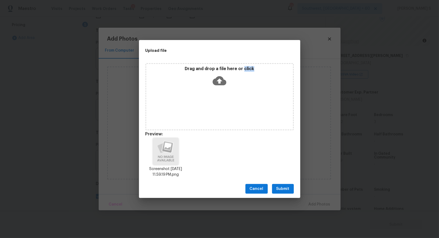
click at [281, 188] on span "Submit" at bounding box center [283, 189] width 13 height 7
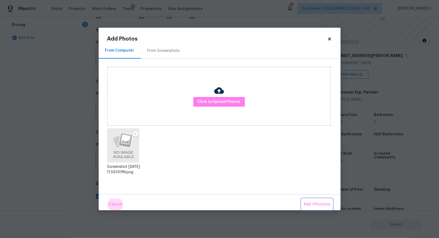
click at [302, 199] on button "Add 1 Photo(s)" at bounding box center [317, 205] width 31 height 12
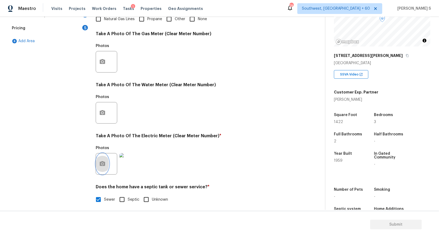
scroll to position [13, 0]
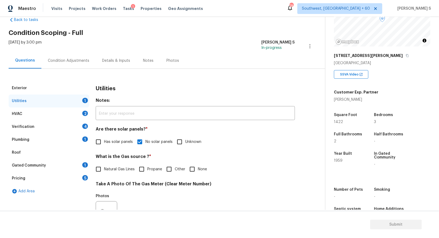
click at [86, 136] on div "Plumbing 1" at bounding box center [49, 139] width 81 height 13
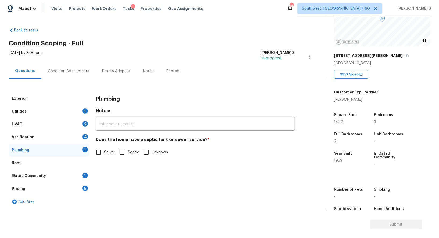
scroll to position [2, 0]
drag, startPoint x: 99, startPoint y: 152, endPoint x: 89, endPoint y: 169, distance: 19.7
click at [99, 152] on input "Sewer" at bounding box center [98, 152] width 11 height 11
checkbox input "true"
click at [87, 173] on div "Gated Community 1" at bounding box center [49, 176] width 81 height 13
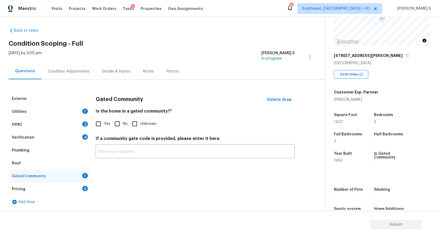
click at [119, 122] on input "No" at bounding box center [117, 123] width 11 height 11
checkbox input "true"
click at [79, 131] on div "Verification 4" at bounding box center [49, 137] width 81 height 13
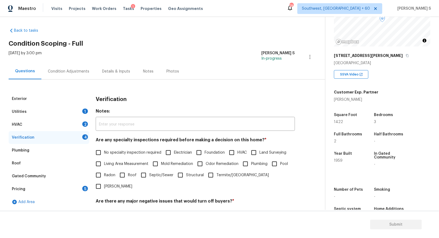
click at [96, 154] on input "No specialty inspection required" at bounding box center [98, 152] width 11 height 11
checkbox input "true"
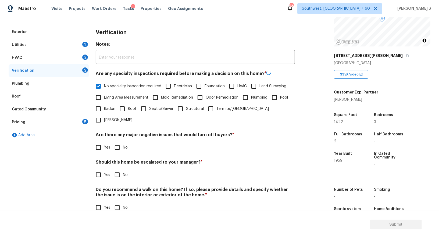
scroll to position [69, 0]
drag, startPoint x: 119, startPoint y: 136, endPoint x: 126, endPoint y: 198, distance: 62.1
click at [119, 142] on input "No" at bounding box center [117, 147] width 11 height 11
checkbox input "true"
click at [118, 203] on input "No" at bounding box center [117, 208] width 11 height 11
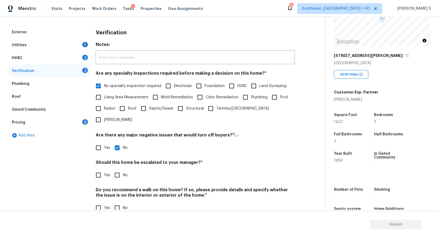
checkbox input "true"
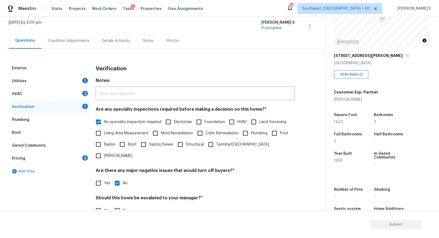
scroll to position [0, 0]
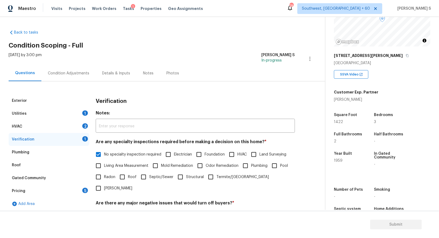
click at [82, 189] on div "Pricing 5" at bounding box center [49, 191] width 81 height 13
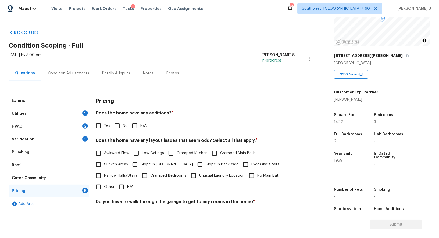
click at [115, 127] on input "No" at bounding box center [117, 125] width 11 height 11
checkbox input "true"
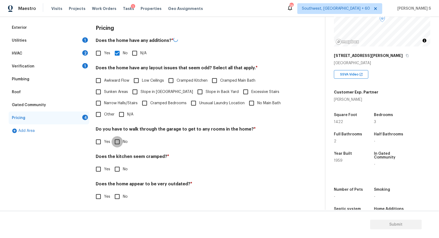
click at [121, 143] on input "No" at bounding box center [117, 141] width 11 height 11
checkbox input "true"
click at [112, 164] on input "No" at bounding box center [117, 169] width 11 height 11
checkbox input "true"
click at [112, 192] on input "No" at bounding box center [117, 197] width 11 height 11
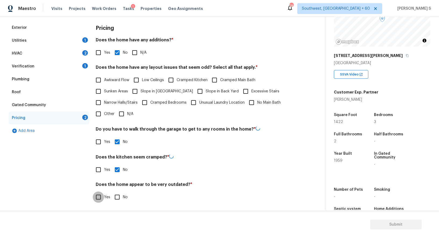
checkbox input "true"
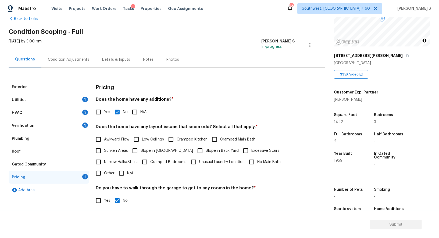
scroll to position [0, 0]
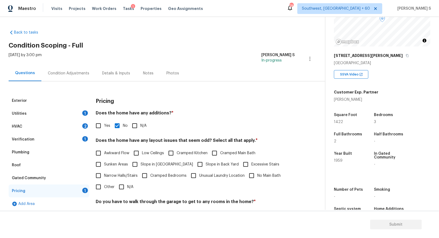
click at [79, 126] on div "HVAC 2" at bounding box center [49, 126] width 81 height 13
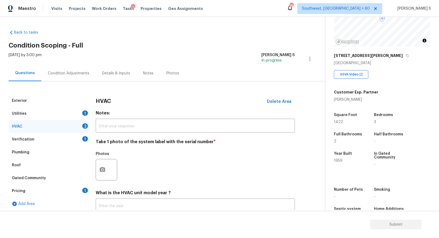
scroll to position [38, 0]
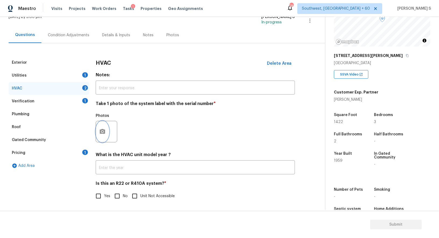
click at [105, 131] on icon "button" at bounding box center [102, 131] width 5 height 5
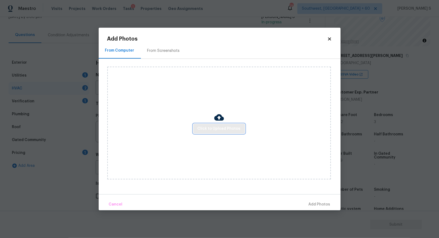
click at [234, 127] on span "Click to Upload Photos" at bounding box center [219, 129] width 43 height 7
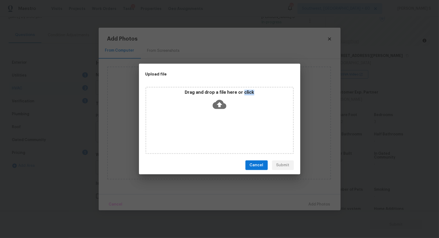
click at [234, 127] on div "Drag and drop a file here or click" at bounding box center [220, 120] width 149 height 67
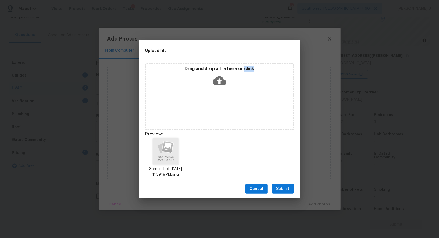
click at [282, 192] on span "Submit" at bounding box center [283, 189] width 13 height 7
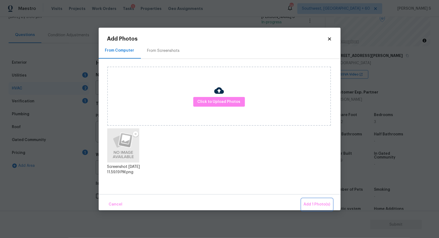
click at [312, 205] on span "Add 1 Photo(s)" at bounding box center [317, 205] width 27 height 7
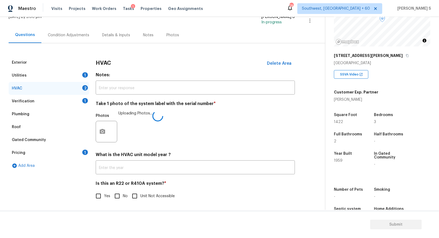
click at [124, 194] on span "No" at bounding box center [125, 197] width 5 height 6
click at [123, 194] on input "No" at bounding box center [117, 196] width 11 height 11
checkbox input "true"
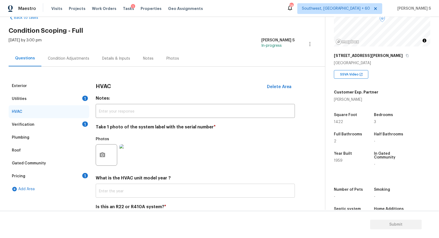
scroll to position [0, 0]
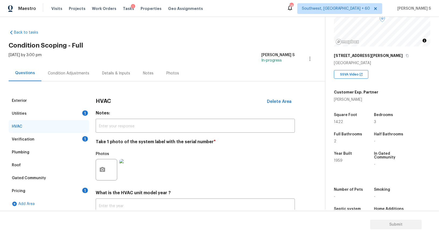
click at [74, 191] on div "Pricing 1" at bounding box center [49, 191] width 81 height 13
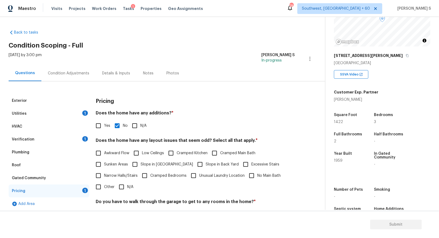
click at [53, 144] on div "Verification 1" at bounding box center [49, 139] width 81 height 13
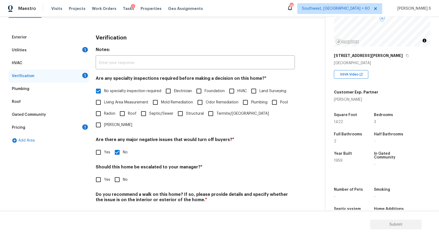
scroll to position [69, 0]
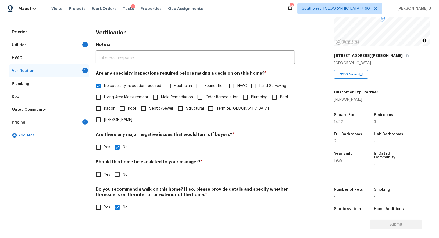
click at [101, 169] on input "Yes" at bounding box center [98, 174] width 11 height 11
checkbox input "true"
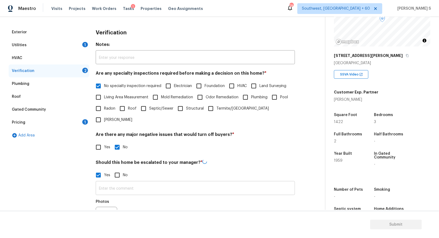
click at [137, 183] on input "text" at bounding box center [195, 189] width 199 height 13
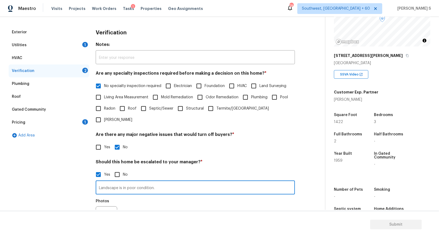
type input "Landscape is in poor condition."
click at [106, 207] on button "button" at bounding box center [102, 217] width 13 height 21
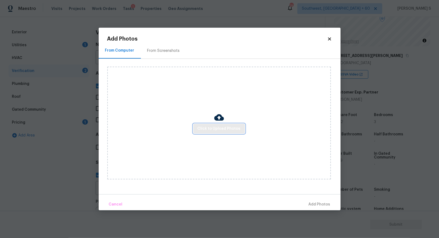
click at [206, 125] on button "Click to Upload Photos" at bounding box center [219, 129] width 52 height 10
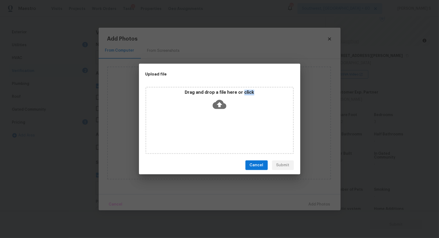
click at [206, 125] on div "Drag and drop a file here or click" at bounding box center [220, 120] width 149 height 67
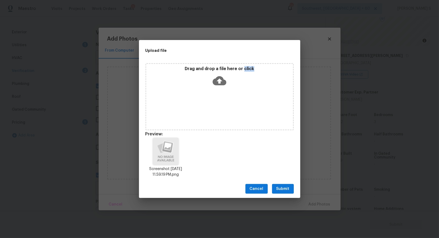
click at [284, 189] on span "Submit" at bounding box center [283, 189] width 13 height 7
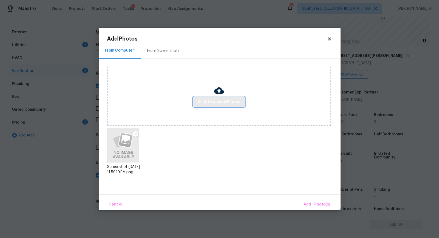
click at [211, 97] on button "Click to Upload Photos" at bounding box center [219, 102] width 52 height 10
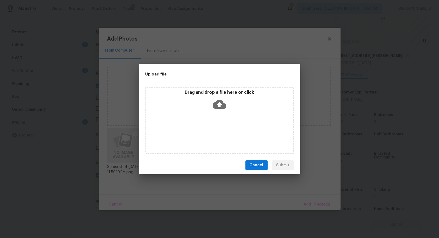
click at [159, 32] on div "Upload file Drag and drop a file here or click Cancel Submit" at bounding box center [219, 119] width 439 height 238
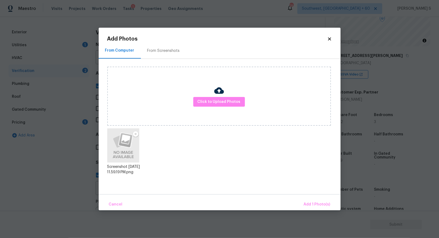
click at [161, 50] on div "From Screenshots" at bounding box center [163, 50] width 33 height 5
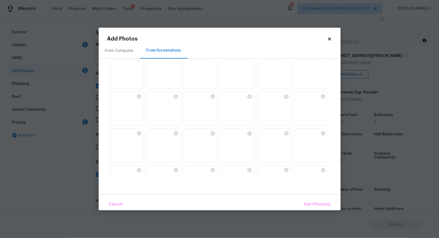
scroll to position [0, 0]
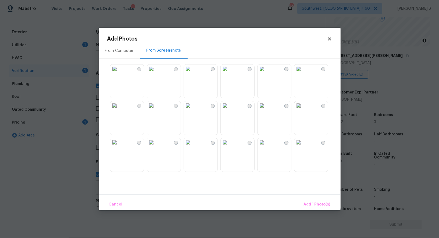
click at [193, 73] on img at bounding box center [188, 69] width 9 height 9
drag, startPoint x: 176, startPoint y: 84, endPoint x: 179, endPoint y: 84, distance: 3.5
click at [156, 73] on img at bounding box center [151, 69] width 9 height 9
click at [193, 73] on img at bounding box center [188, 69] width 9 height 9
click at [156, 73] on img at bounding box center [151, 69] width 9 height 9
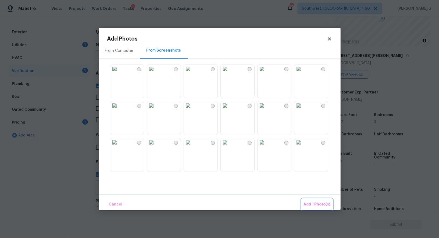
click at [320, 206] on span "Add 1 Photo(s)" at bounding box center [317, 205] width 27 height 7
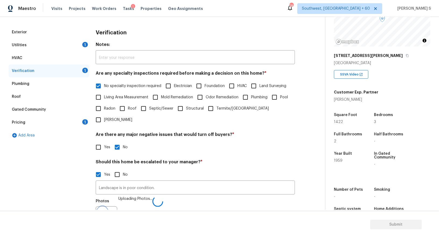
scroll to position [75, 0]
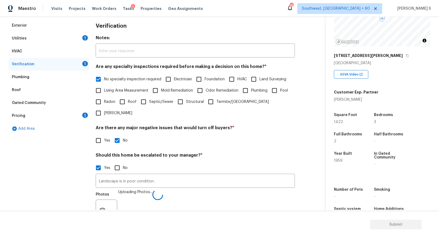
click at [162, 192] on div "Photos Uploading Photos..." at bounding box center [195, 207] width 199 height 35
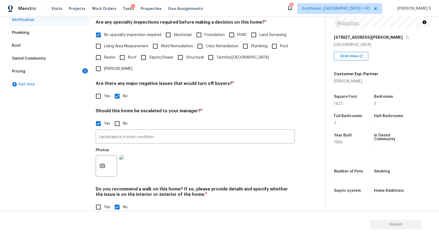
scroll to position [0, 0]
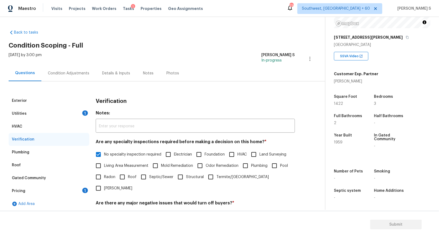
click at [85, 73] on div "Condition Adjustments" at bounding box center [68, 73] width 41 height 5
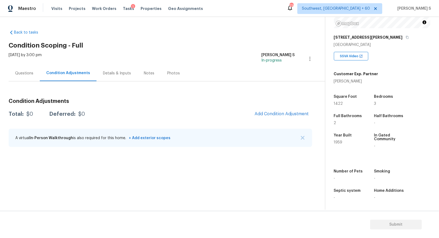
click at [29, 73] on div "Questions" at bounding box center [24, 73] width 18 height 5
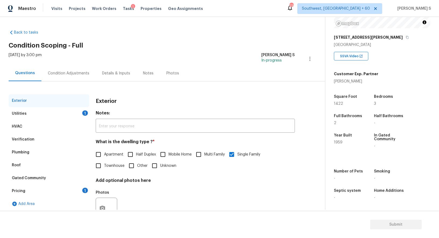
click at [44, 188] on div "Pricing 1" at bounding box center [49, 191] width 81 height 13
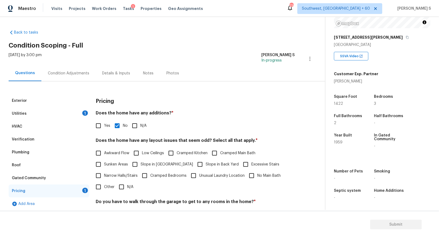
click at [146, 162] on span "Slope in [GEOGRAPHIC_DATA]" at bounding box center [167, 165] width 52 height 6
click at [141, 162] on input "Slope in [GEOGRAPHIC_DATA]" at bounding box center [134, 164] width 11 height 11
checkbox input "true"
click at [206, 163] on span "Slope in Back Yard" at bounding box center [222, 166] width 33 height 6
click at [195, 162] on input "Slope in Back Yard" at bounding box center [200, 165] width 11 height 11
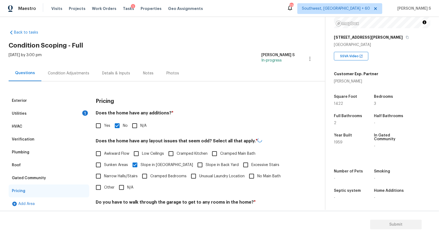
checkbox input "true"
click at [71, 74] on div "Condition Adjustments" at bounding box center [68, 73] width 41 height 5
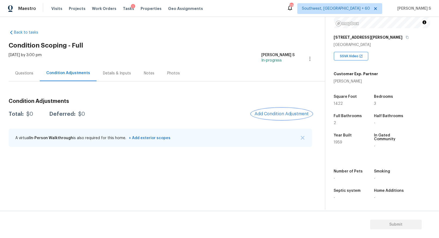
click at [285, 113] on span "Add Condition Adjustment" at bounding box center [282, 114] width 54 height 5
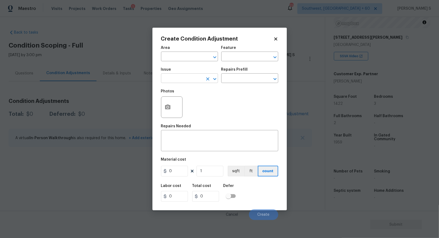
click at [175, 76] on input "text" at bounding box center [182, 79] width 42 height 8
type input "Roof Repair"
type input "tile"
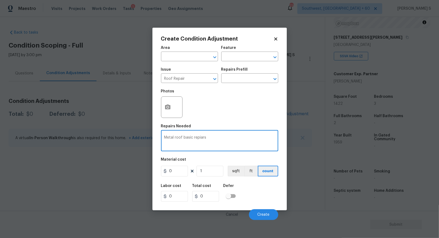
type textarea "Metal roof basic repiars"
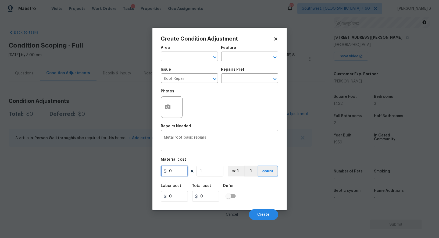
click at [175, 173] on input "0" at bounding box center [174, 171] width 27 height 11
type input "2000"
click at [250, 188] on div "Labor cost 0 Total cost 2000 Defer" at bounding box center [219, 193] width 117 height 24
click at [265, 215] on span "Create" at bounding box center [264, 215] width 12 height 4
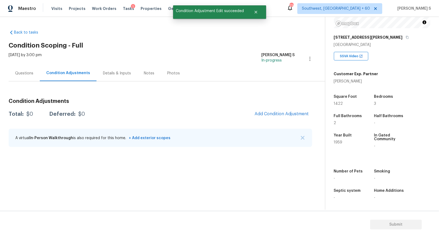
click at [65, 208] on section "Back to tasks Condition Scoping - Full Mon, Sep 08 2025 by 3:00 pm Anbu Jebakum…" at bounding box center [167, 118] width 317 height 185
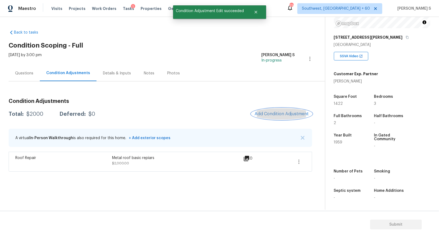
click at [270, 113] on span "Add Condition Adjustment" at bounding box center [282, 114] width 54 height 5
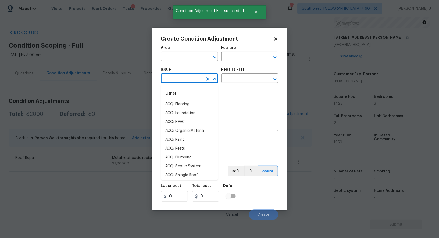
click at [178, 81] on input "text" at bounding box center [182, 79] width 42 height 8
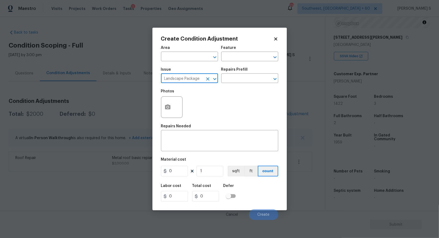
type input "Landscape Package"
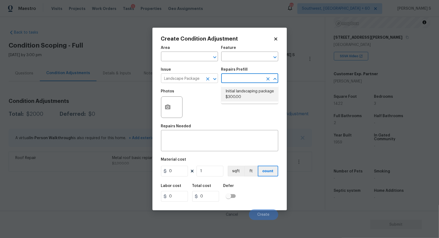
type input "Home Readiness Packages"
type textarea "Mowing of grass up to 6" in height. Mow, edge along driveways & sidewalks, trim…"
type input "300"
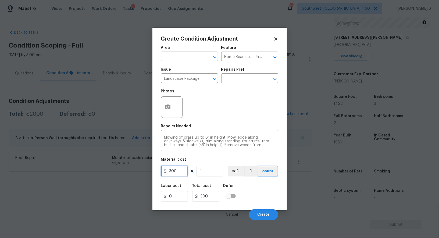
click at [180, 174] on input "300" at bounding box center [174, 171] width 27 height 11
type input "2000"
click at [163, 108] on button "button" at bounding box center [167, 107] width 13 height 21
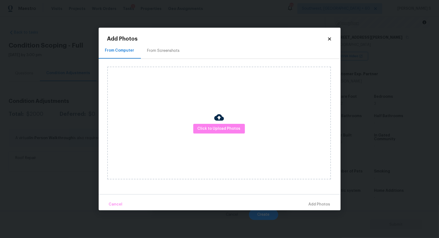
click at [163, 50] on div "From Screenshots" at bounding box center [163, 50] width 33 height 5
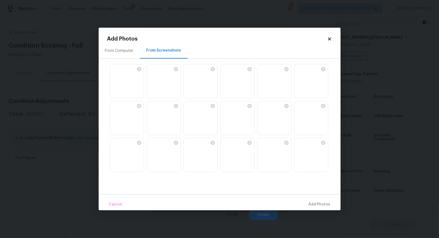
click at [235, 122] on img at bounding box center [238, 118] width 34 height 34
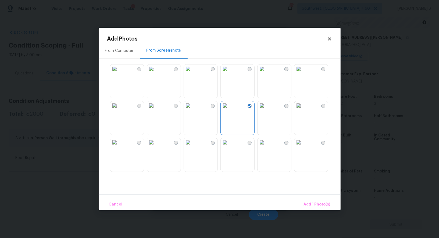
drag, startPoint x: 306, startPoint y: 153, endPoint x: 263, endPoint y: 153, distance: 42.8
click at [119, 147] on img at bounding box center [114, 142] width 9 height 9
click at [318, 201] on button "Add 2 Photo(s)" at bounding box center [317, 205] width 32 height 12
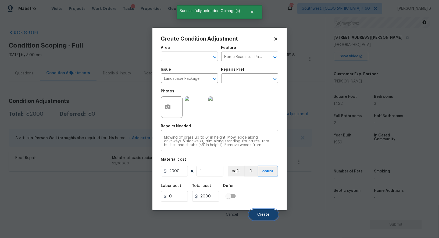
click at [259, 214] on span "Create" at bounding box center [264, 215] width 12 height 4
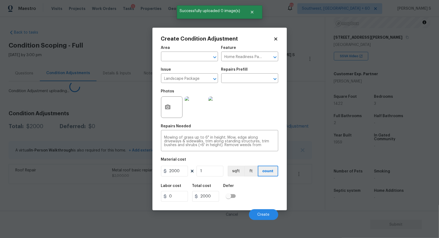
click at [51, 200] on body "Maestro Visits Projects Work Orders Tasks 1 Properties Geo Assignments 778 Sout…" at bounding box center [219, 119] width 439 height 238
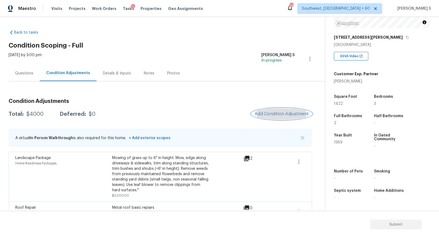
scroll to position [13, 0]
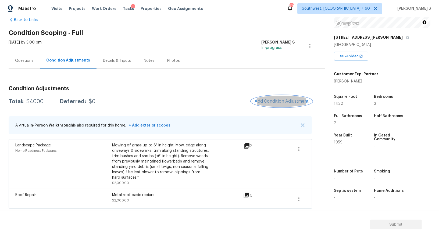
click at [273, 104] on button "Add Condition Adjustment" at bounding box center [282, 101] width 61 height 11
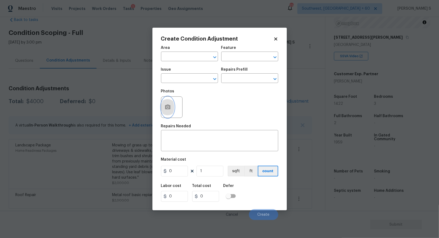
click at [172, 104] on button "button" at bounding box center [167, 107] width 13 height 21
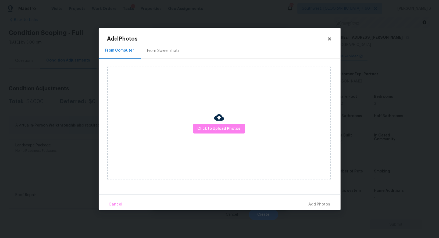
click at [156, 53] on div "From Screenshots" at bounding box center [163, 50] width 33 height 5
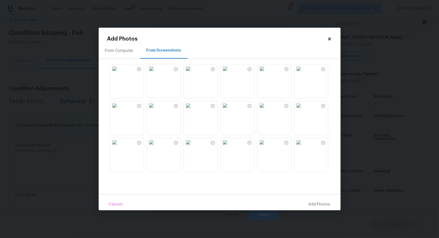
click at [230, 73] on img at bounding box center [225, 69] width 9 height 9
click at [156, 73] on img at bounding box center [151, 69] width 9 height 9
click at [119, 110] on img at bounding box center [114, 105] width 9 height 9
click at [193, 147] on img at bounding box center [188, 142] width 9 height 9
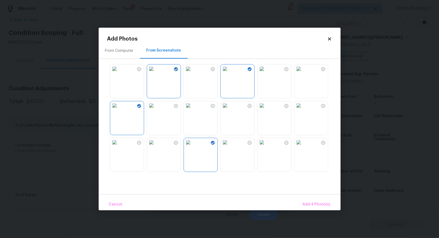
click at [230, 147] on img at bounding box center [225, 142] width 9 height 9
click at [265, 147] on img at bounding box center [262, 142] width 9 height 9
click at [230, 147] on img at bounding box center [225, 142] width 9 height 9
click at [303, 107] on img at bounding box center [299, 105] width 9 height 9
click at [303, 102] on img at bounding box center [299, 105] width 9 height 9
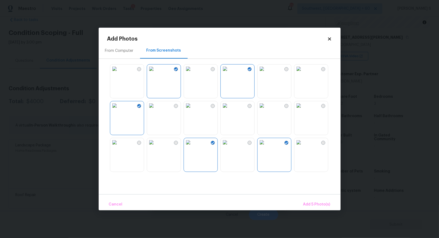
click at [303, 73] on img at bounding box center [299, 69] width 9 height 9
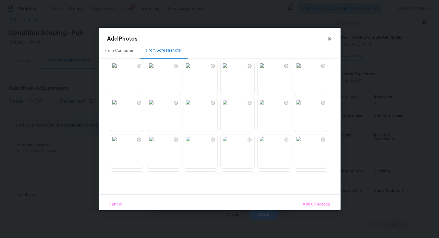
scroll to position [405, 0]
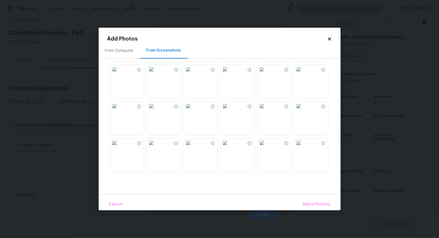
click at [266, 111] on img at bounding box center [262, 106] width 9 height 9
click at [230, 111] on img at bounding box center [225, 106] width 9 height 9
click at [193, 111] on img at bounding box center [188, 106] width 9 height 9
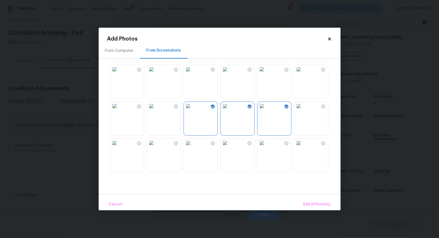
click at [303, 147] on img at bounding box center [299, 143] width 9 height 9
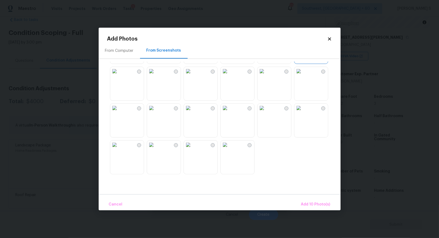
click at [193, 149] on img at bounding box center [188, 145] width 9 height 9
click at [317, 206] on span "Add 11 Photo(s)" at bounding box center [316, 205] width 28 height 7
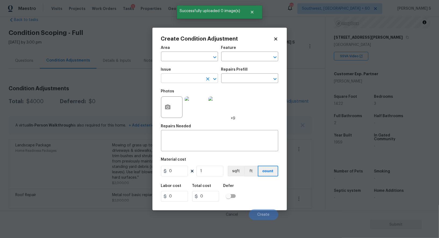
click at [185, 76] on input "text" at bounding box center [182, 79] width 42 height 8
type input "ACQ: Paint"
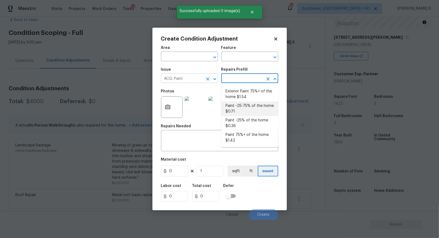
type input "Acquisition"
type textarea "Acquisition Scope: ~25 - 75% of the home needs interior paint"
type input "0.71"
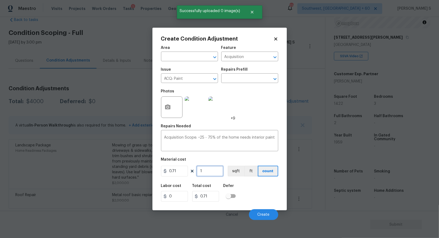
click at [209, 174] on input "1" at bounding box center [210, 171] width 27 height 11
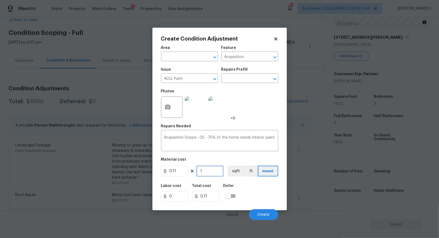
type input "14"
type input "9.94"
type input "142"
type input "100.82"
type input "1422"
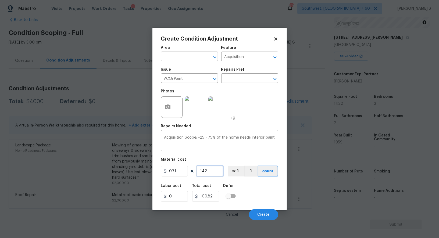
type input "1009.62"
type input "1422"
click at [240, 175] on button "sqft" at bounding box center [236, 171] width 17 height 11
click at [252, 188] on div "Labor cost 0 Total cost 1009.62 Defer" at bounding box center [219, 193] width 117 height 24
click at [266, 217] on span "Create" at bounding box center [264, 215] width 12 height 4
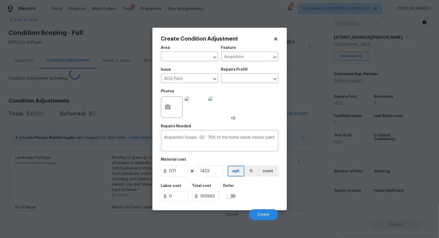
click at [0, 194] on body "Maestro Visits Projects Work Orders Tasks 1 Properties Geo Assignments 778 Sout…" at bounding box center [219, 119] width 439 height 238
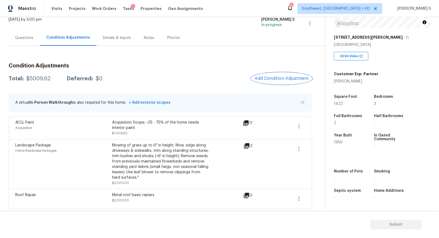
scroll to position [0, 0]
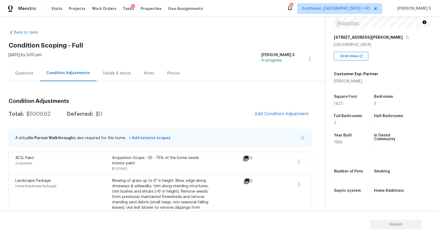
click at [27, 73] on div "Questions" at bounding box center [24, 73] width 18 height 5
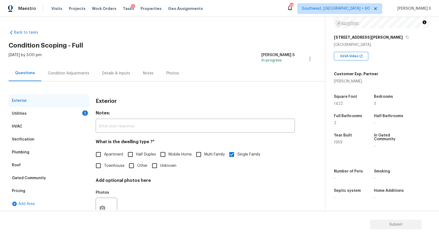
scroll to position [20, 0]
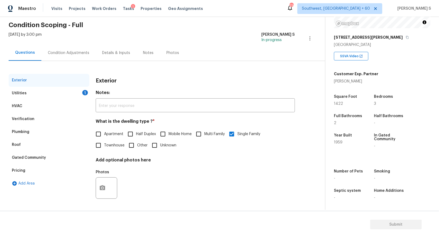
click at [20, 166] on div "Pricing" at bounding box center [49, 170] width 81 height 13
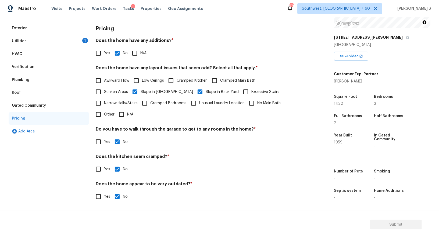
scroll to position [0, 0]
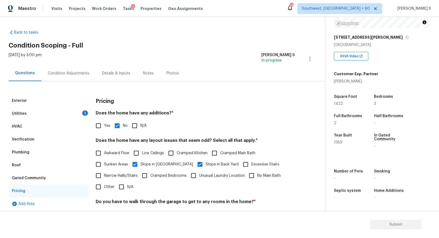
click at [74, 76] on div "Condition Adjustments" at bounding box center [68, 73] width 54 height 16
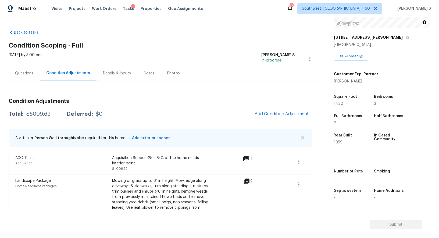
scroll to position [74, 0]
click at [281, 114] on span "Add Condition Adjustment" at bounding box center [282, 114] width 54 height 5
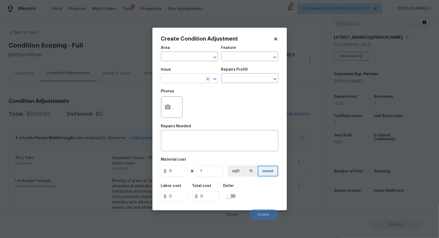
click at [174, 76] on input "text" at bounding box center [182, 79] width 42 height 8
type input "Light Pet Odor"
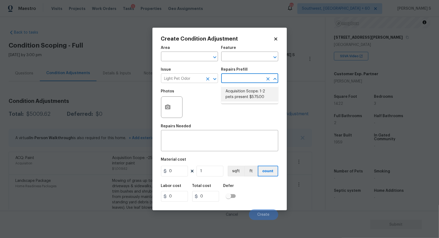
type textarea "Acquisition Scope: 1-2 pets present"
type input "575"
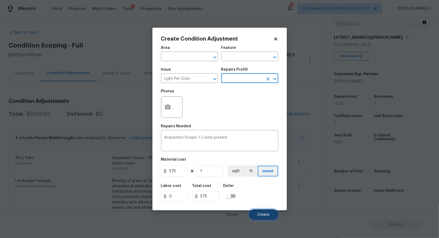
click at [270, 212] on button "Create" at bounding box center [263, 215] width 29 height 11
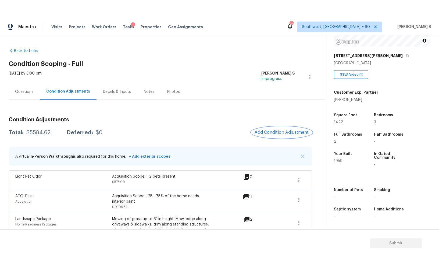
scroll to position [55, 0]
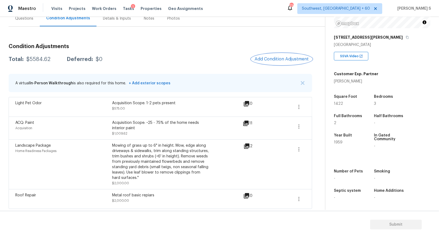
click at [278, 59] on span "Add Condition Adjustment" at bounding box center [282, 59] width 54 height 5
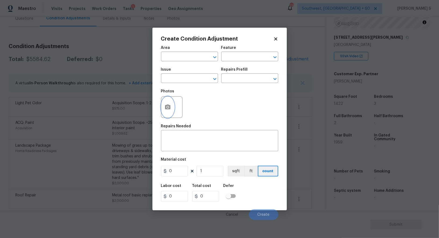
click at [168, 104] on button "button" at bounding box center [167, 107] width 13 height 21
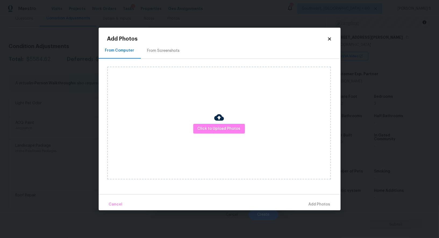
click at [167, 56] on div "From Screenshots" at bounding box center [163, 51] width 45 height 16
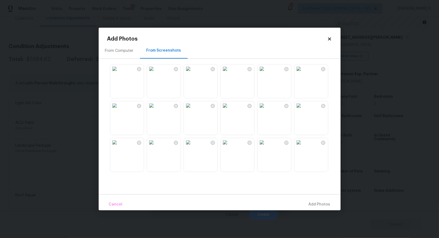
click at [230, 73] on img at bounding box center [225, 69] width 9 height 9
click at [191, 110] on img at bounding box center [188, 105] width 9 height 9
click at [156, 110] on img at bounding box center [151, 105] width 9 height 9
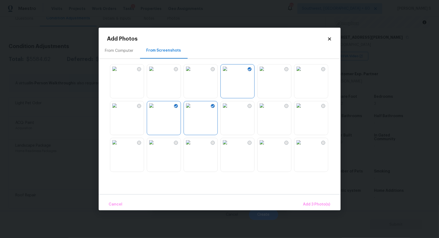
click at [119, 110] on img at bounding box center [114, 105] width 9 height 9
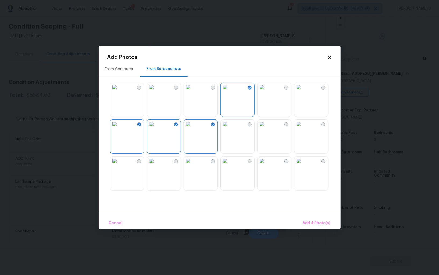
scroll to position [19, 0]
click at [329, 58] on icon at bounding box center [329, 57] width 3 height 3
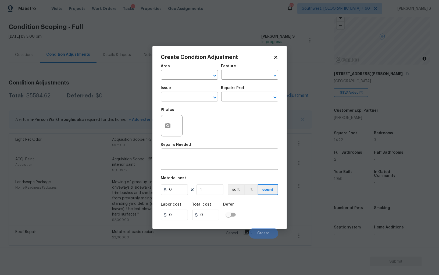
click at [135, 156] on body "Maestro Visits Projects Work Orders Tasks 1 Properties Geo Assignments 776 Sout…" at bounding box center [219, 137] width 439 height 275
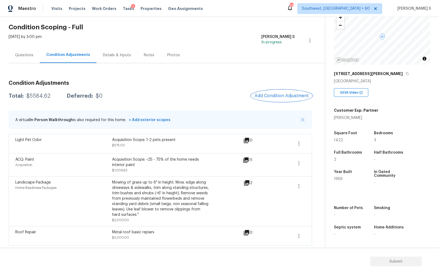
scroll to position [0, 0]
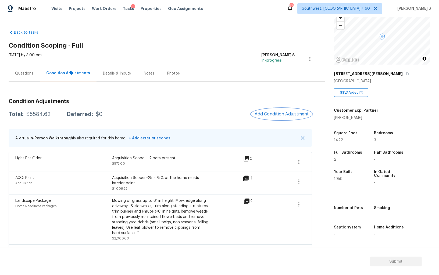
click at [274, 112] on span "Add Condition Adjustment" at bounding box center [282, 114] width 54 height 5
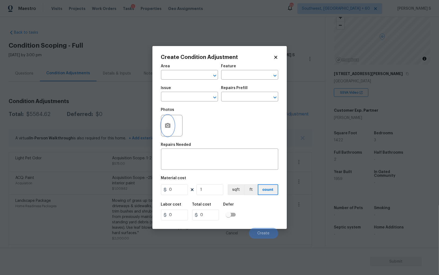
click at [170, 126] on icon "button" at bounding box center [167, 125] width 5 height 5
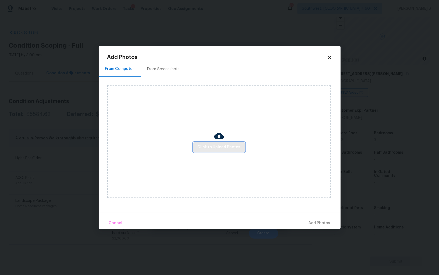
click at [234, 145] on span "Click to Upload Photos" at bounding box center [219, 147] width 43 height 7
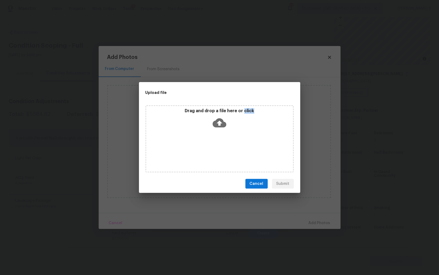
click at [234, 145] on div "Drag and drop a file here or click" at bounding box center [220, 138] width 149 height 67
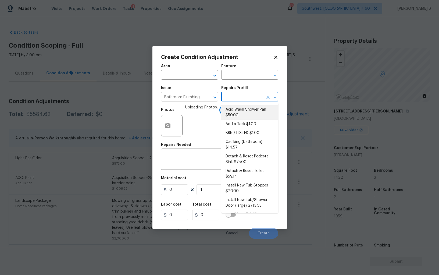
type input "Plumbing"
type input "50"
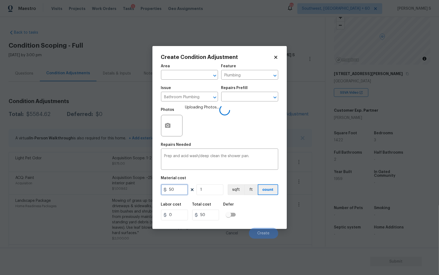
click at [185, 186] on input "50" at bounding box center [174, 189] width 27 height 11
type input "100"
click at [259, 215] on div "Labor cost 0 Total cost 100 Defer" at bounding box center [219, 211] width 117 height 24
click at [257, 220] on div "Labor cost 0 Total cost 100 Defer" at bounding box center [219, 211] width 117 height 24
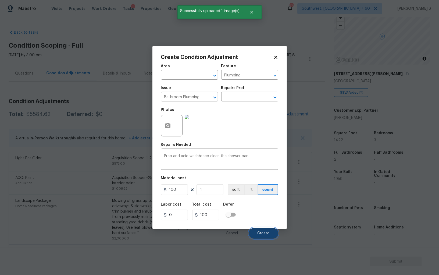
click at [263, 236] on button "Create" at bounding box center [263, 233] width 29 height 11
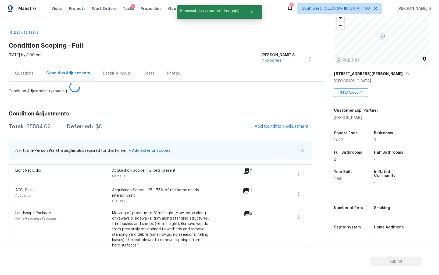
click at [8, 202] on body "Maestro Visits Projects Work Orders Tasks 1 Properties Geo Assignments 776 Sout…" at bounding box center [219, 137] width 439 height 275
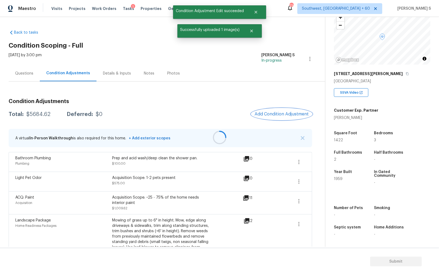
click at [282, 113] on div "Condition Adjustments Total: $5684.62 Deferred: $0 Add Condition Adjustment A v…" at bounding box center [161, 188] width 304 height 189
click at [292, 113] on span "Add Condition Adjustment" at bounding box center [282, 114] width 54 height 5
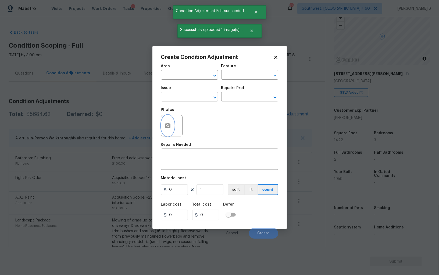
click at [167, 130] on button "button" at bounding box center [167, 125] width 13 height 21
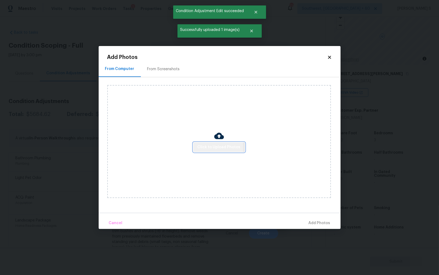
click at [214, 148] on span "Click to Upload Photos" at bounding box center [219, 147] width 43 height 7
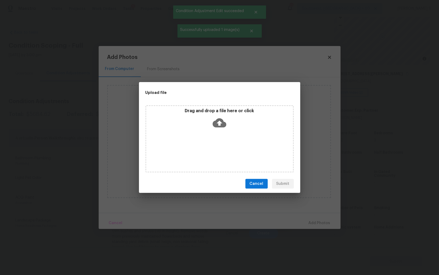
click at [214, 148] on div "Drag and drop a file here or click" at bounding box center [220, 138] width 149 height 67
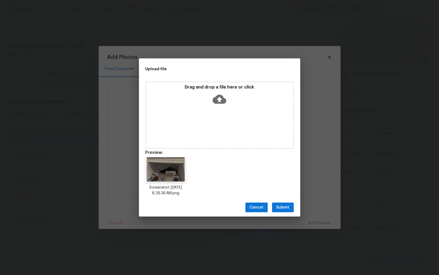
click at [291, 211] on button "Submit" at bounding box center [283, 208] width 22 height 10
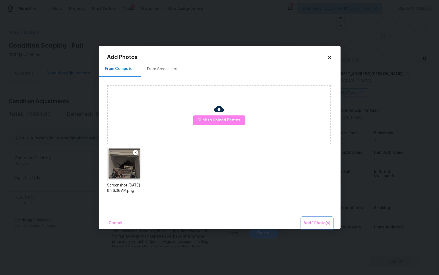
click at [315, 219] on button "Add 1 Photo(s)" at bounding box center [317, 223] width 31 height 12
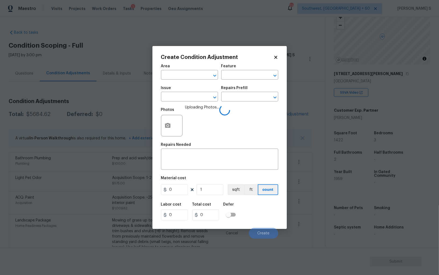
click at [194, 105] on span "Issue ​" at bounding box center [189, 94] width 57 height 22
click at [194, 101] on input "text" at bounding box center [182, 97] width 42 height 8
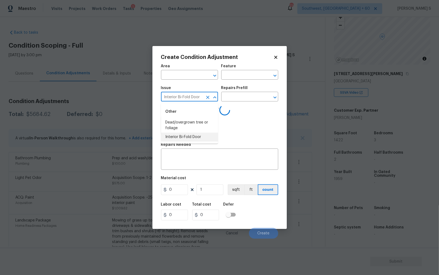
type input "Interior Bi-Fold Door"
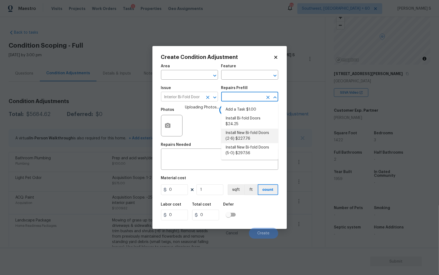
type input "Interior Door"
type textarea "Remove the existing door (if present). Install a new 2-6 bi-fold flush panel in…"
type input "227.76"
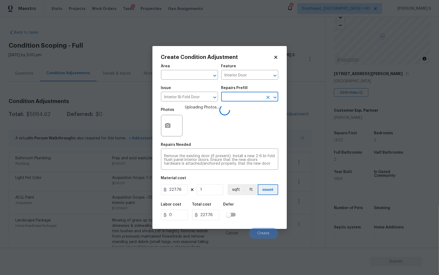
drag, startPoint x: 265, startPoint y: 214, endPoint x: 284, endPoint y: 216, distance: 18.9
click at [265, 214] on div "Labor cost 0 Total cost 227.76 Defer" at bounding box center [219, 211] width 117 height 24
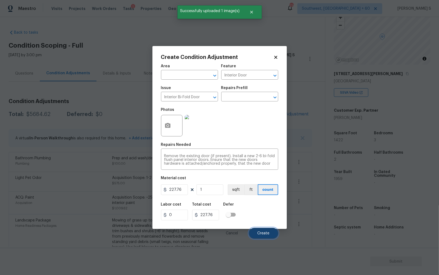
click at [263, 237] on button "Create" at bounding box center [263, 233] width 29 height 11
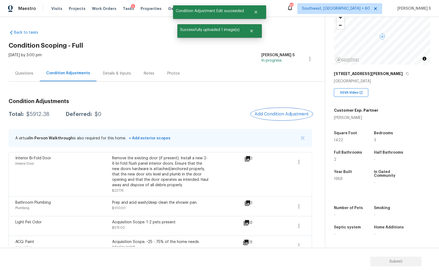
click at [280, 112] on span "Add Condition Adjustment" at bounding box center [282, 114] width 54 height 5
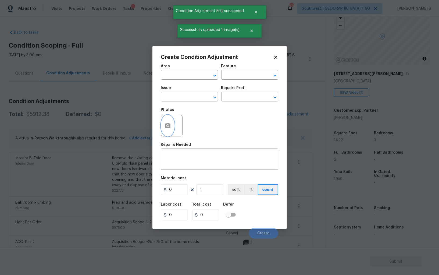
click at [170, 127] on icon "button" at bounding box center [167, 125] width 5 height 5
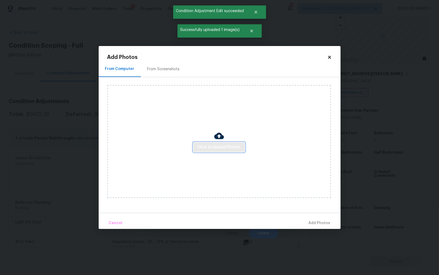
click at [220, 149] on span "Click to Upload Photos" at bounding box center [219, 147] width 43 height 7
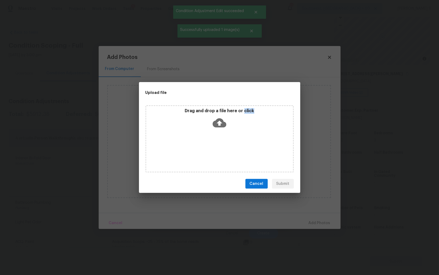
click at [220, 149] on div "Drag and drop a file here or click" at bounding box center [220, 138] width 149 height 67
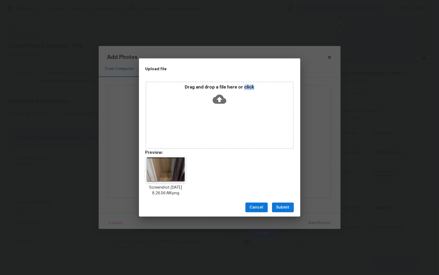
click at [286, 209] on span "Submit" at bounding box center [283, 207] width 13 height 7
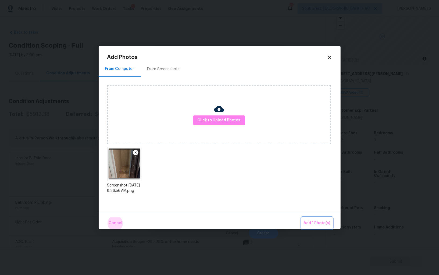
click at [302, 217] on button "Add 1 Photo(s)" at bounding box center [317, 223] width 31 height 12
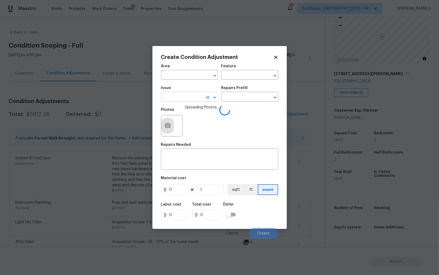
click at [179, 97] on input "text" at bounding box center [182, 97] width 42 height 8
type input "Bathroom Plumbing"
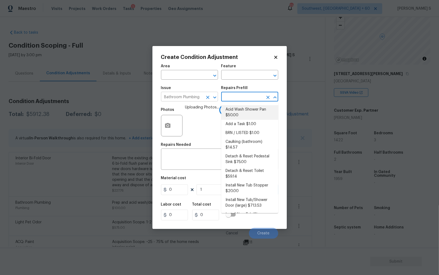
type input "Plumbing"
type textarea "Prep and acid wash/deep clean the shower pan."
type input "50"
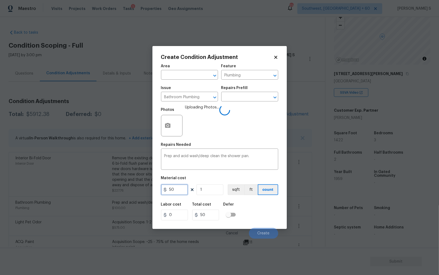
click at [182, 190] on input "50" at bounding box center [174, 189] width 27 height 11
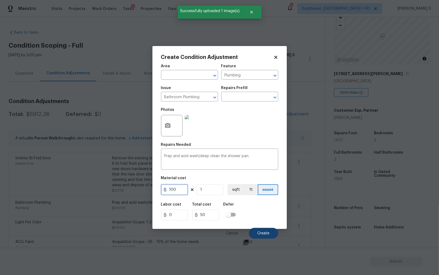
type input "100"
click at [265, 232] on span "Create" at bounding box center [264, 233] width 12 height 4
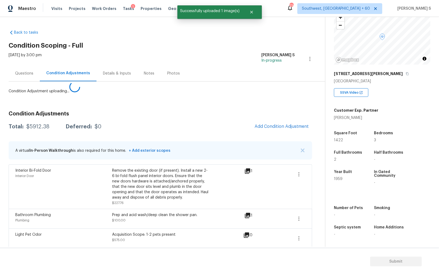
click at [149, 210] on body "Maestro Visits Projects Work Orders Tasks 1 Properties Geo Assignments 776 Sout…" at bounding box center [219, 137] width 439 height 275
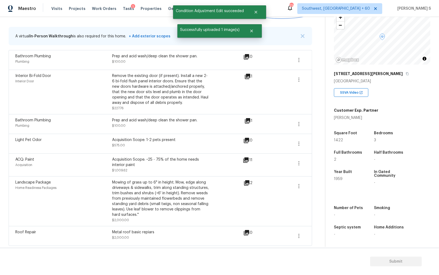
scroll to position [0, 0]
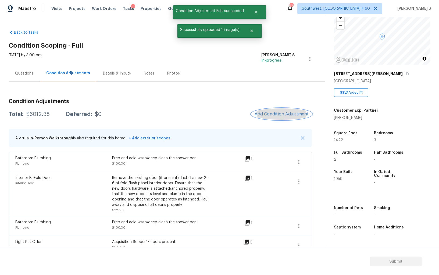
click at [278, 116] on span "Add Condition Adjustment" at bounding box center [282, 114] width 54 height 5
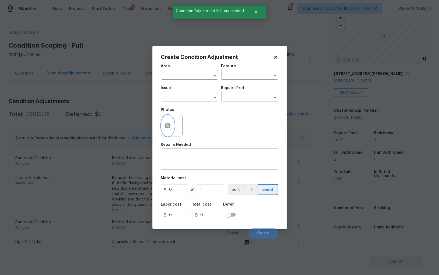
click at [166, 121] on button "button" at bounding box center [167, 125] width 13 height 21
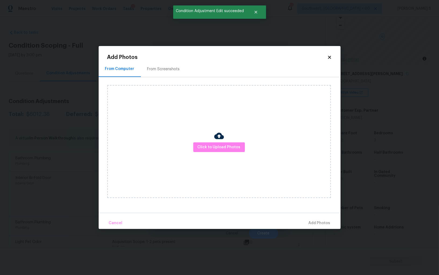
click at [231, 142] on div "Click to Upload Photos" at bounding box center [219, 141] width 224 height 113
click at [231, 144] on button "Click to Upload Photos" at bounding box center [219, 147] width 52 height 10
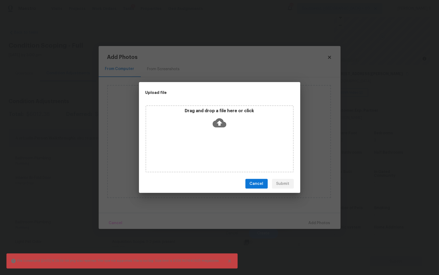
click at [256, 138] on div "Drag and drop a file here or click" at bounding box center [220, 138] width 149 height 67
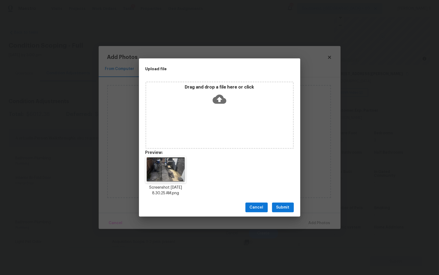
click at [287, 211] on button "Submit" at bounding box center [283, 208] width 22 height 10
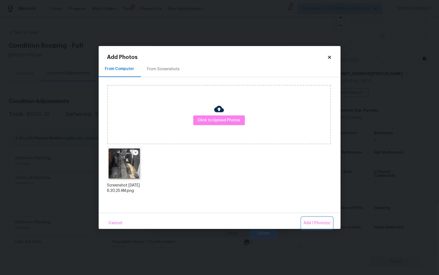
click at [316, 218] on button "Add 1 Photo(s)" at bounding box center [317, 223] width 31 height 12
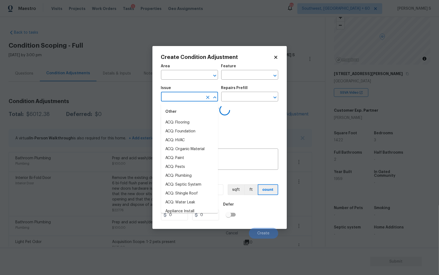
click at [196, 97] on input "text" at bounding box center [182, 97] width 42 height 8
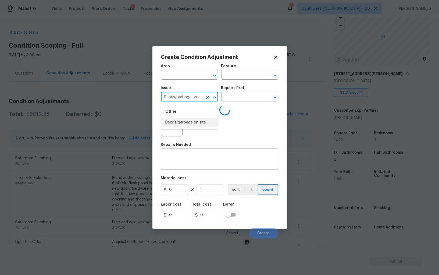
type input "Debris/garbage on site"
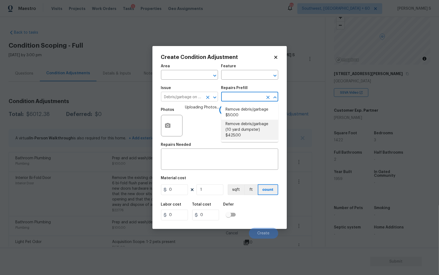
type textarea "Remove debris/garbage and haul away to legal disposal facility (10 yd dumpster)"
type input "425"
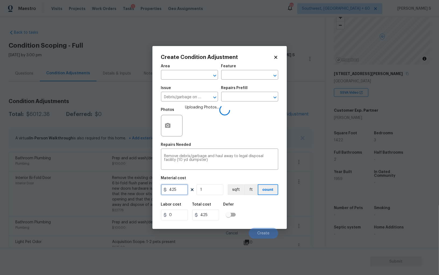
click at [185, 191] on input "425" at bounding box center [174, 189] width 27 height 11
type input "500"
click at [276, 220] on div "Labor cost 0 Total cost 500 Defer" at bounding box center [219, 211] width 117 height 24
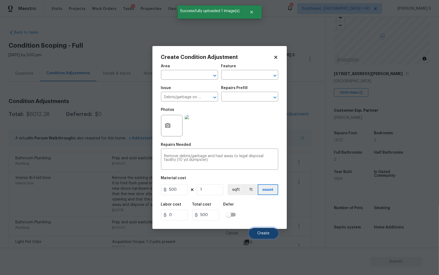
click at [267, 231] on button "Create" at bounding box center [263, 233] width 29 height 11
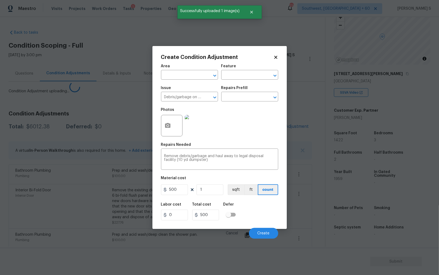
click at [91, 192] on body "Maestro Visits Projects Work Orders Tasks 1 Properties Geo Assignments 776 Sout…" at bounding box center [219, 137] width 439 height 275
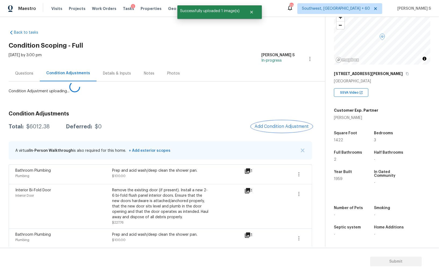
click at [278, 126] on span "Add Condition Adjustment" at bounding box center [282, 126] width 54 height 5
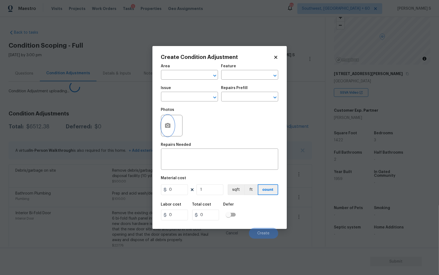
click at [168, 126] on circle "button" at bounding box center [168, 126] width 2 height 2
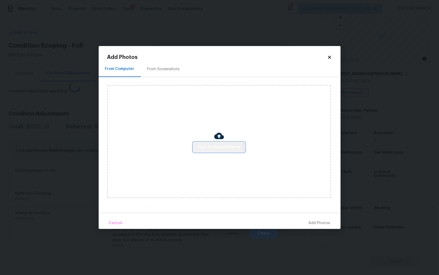
click at [212, 149] on span "Click to Upload Photos" at bounding box center [219, 147] width 43 height 7
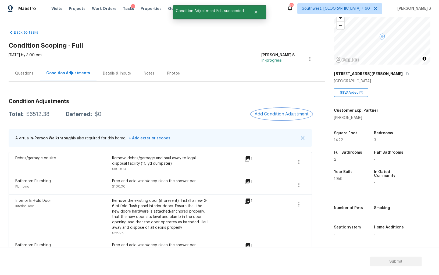
click at [276, 116] on span "Add Condition Adjustment" at bounding box center [282, 114] width 54 height 5
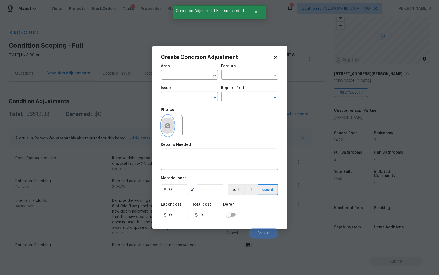
click at [168, 122] on button "button" at bounding box center [167, 125] width 13 height 21
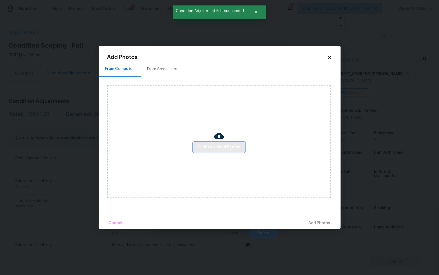
click at [224, 144] on span "Click to Upload Photos" at bounding box center [219, 147] width 43 height 7
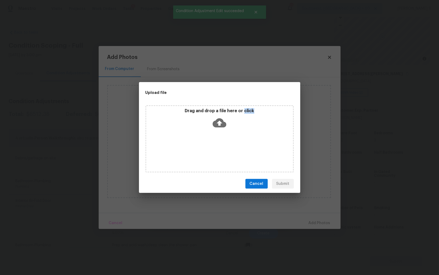
click at [224, 144] on div "Drag and drop a file here or click" at bounding box center [220, 138] width 149 height 67
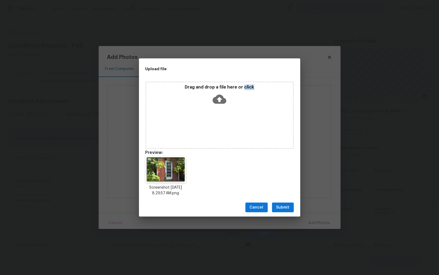
scroll to position [37, 0]
click at [290, 206] on button "Submit" at bounding box center [283, 208] width 22 height 10
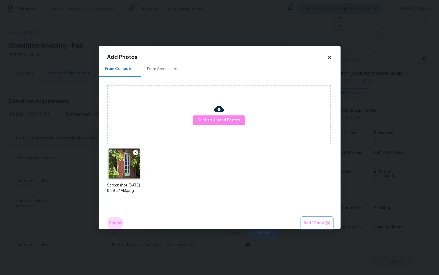
click at [302, 217] on button "Add 1 Photo(s)" at bounding box center [317, 223] width 31 height 12
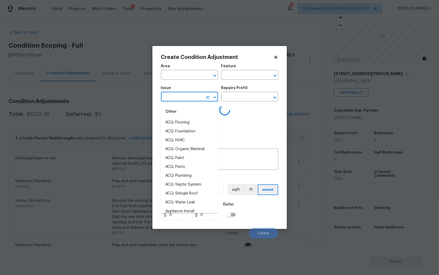
click at [197, 101] on input "text" at bounding box center [182, 97] width 42 height 8
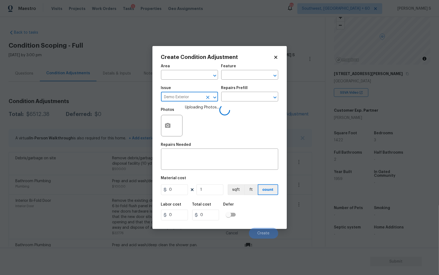
type input "Demo Exterior"
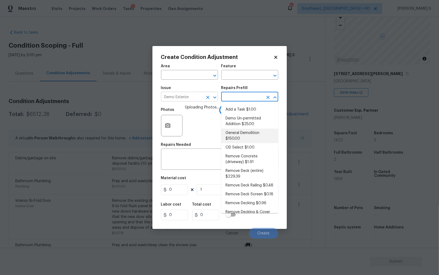
type input "Demolition"
type input "150"
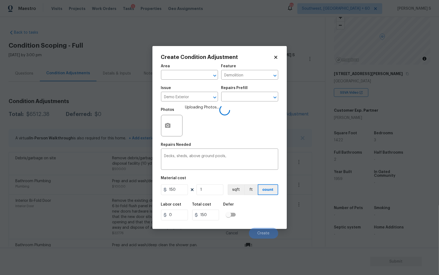
click at [179, 185] on figure "Material cost 150 1 sqft ft count" at bounding box center [219, 186] width 117 height 20
click at [181, 193] on input "150" at bounding box center [174, 189] width 27 height 11
type input "500"
click at [267, 207] on div "Labor cost 0 Total cost 500 Defer" at bounding box center [219, 211] width 117 height 24
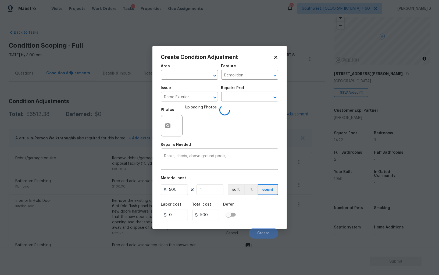
click at [255, 221] on div "Labor cost 0 Total cost 500 Defer" at bounding box center [219, 211] width 117 height 24
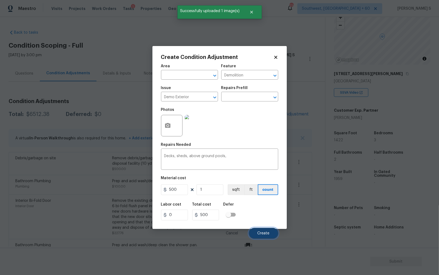
click at [264, 234] on span "Create" at bounding box center [264, 233] width 12 height 4
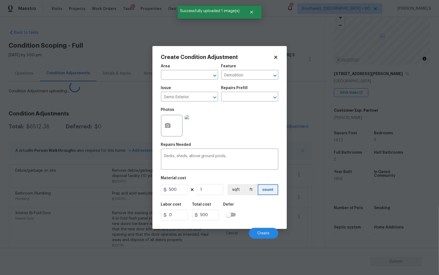
click at [109, 205] on body "Maestro Visits Projects Work Orders Tasks 1 Properties Geo Assignments 776 Sout…" at bounding box center [219, 137] width 439 height 275
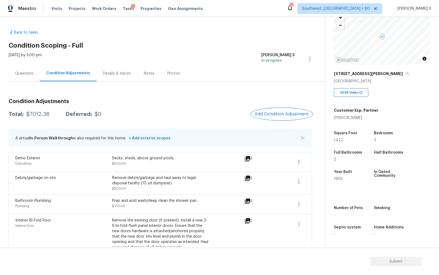
click at [277, 118] on button "Add Condition Adjustment" at bounding box center [282, 113] width 61 height 11
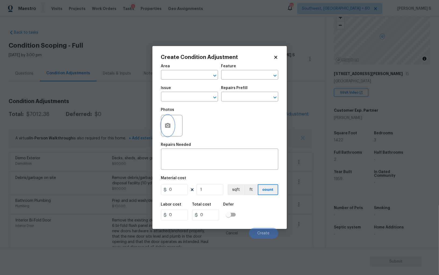
drag, startPoint x: 161, startPoint y: 125, endPoint x: 170, endPoint y: 124, distance: 8.6
click at [161, 124] on div at bounding box center [172, 126] width 22 height 22
click at [170, 125] on icon "button" at bounding box center [167, 125] width 5 height 5
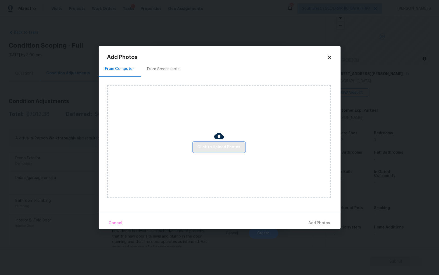
click at [238, 144] on span "Click to Upload Photos" at bounding box center [219, 147] width 43 height 7
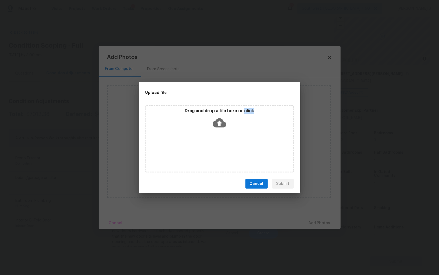
click at [238, 144] on div "Drag and drop a file here or click" at bounding box center [220, 138] width 149 height 67
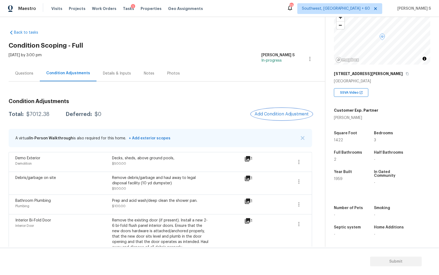
click at [88, 162] on div "Demolition" at bounding box center [63, 163] width 97 height 5
click at [21, 70] on div "Questions" at bounding box center [24, 73] width 31 height 16
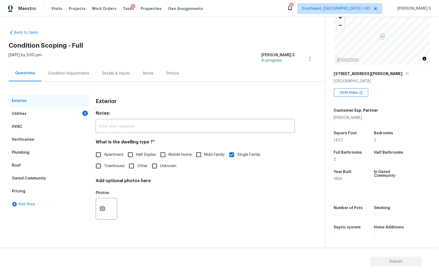
click at [84, 112] on div "1" at bounding box center [85, 113] width 6 height 5
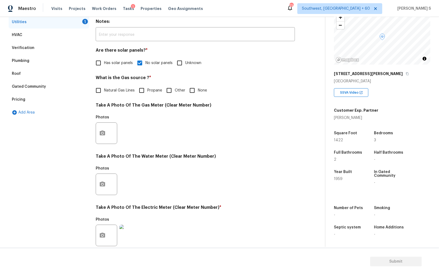
scroll to position [60, 0]
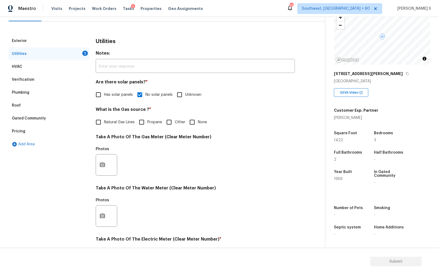
click at [189, 123] on input "None" at bounding box center [192, 122] width 11 height 11
checkbox input "true"
click at [21, 131] on div "Pricing" at bounding box center [18, 131] width 13 height 5
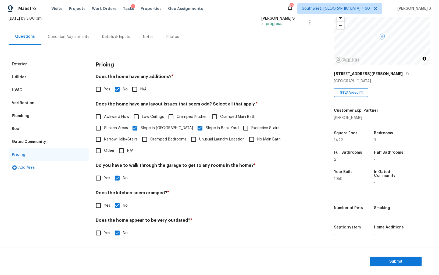
scroll to position [36, 0]
click at [102, 90] on input "Yes" at bounding box center [98, 89] width 11 height 11
checkbox input "true"
checkbox input "false"
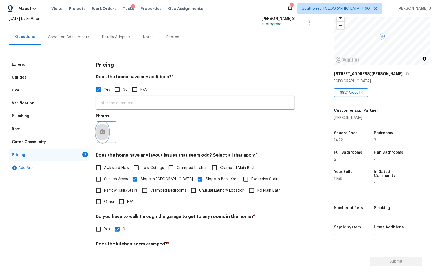
click at [105, 130] on icon "button" at bounding box center [102, 131] width 5 height 5
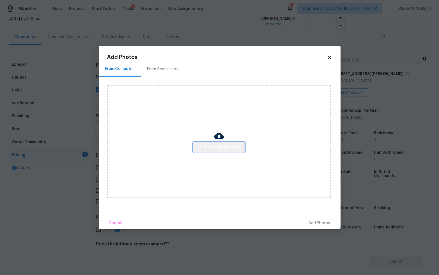
click at [210, 148] on span "Click to Upload Photos" at bounding box center [219, 147] width 43 height 7
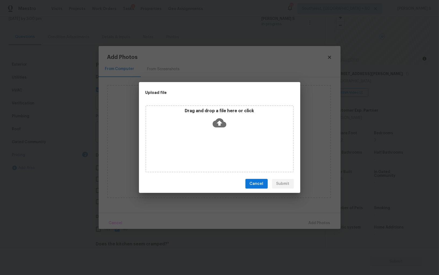
click at [210, 148] on div "Drag and drop a file here or click" at bounding box center [220, 138] width 149 height 67
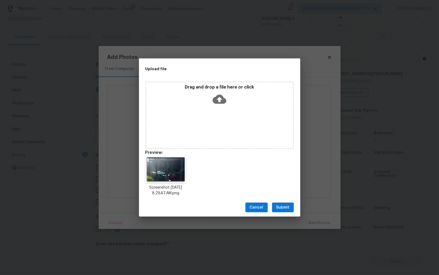
click at [281, 205] on span "Submit" at bounding box center [283, 207] width 13 height 7
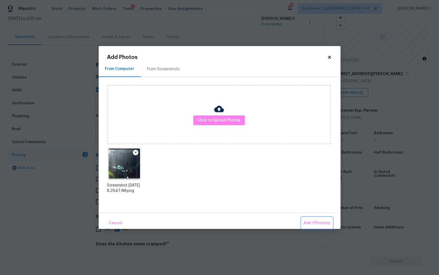
click at [314, 220] on button "Add 1 Photo(s)" at bounding box center [317, 223] width 31 height 12
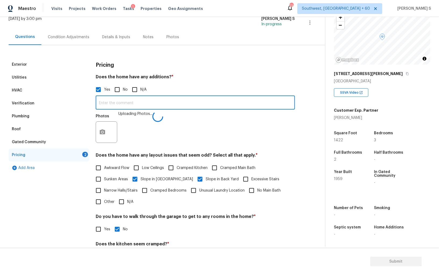
click at [143, 103] on input "text" at bounding box center [195, 103] width 199 height 13
type input "Enclosed patio."
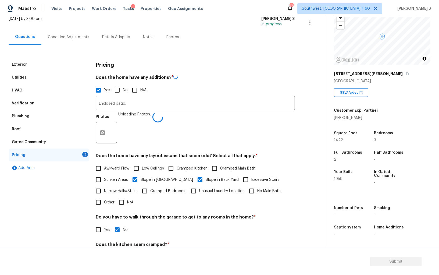
click at [138, 137] on div "Photos Uploading Photos..." at bounding box center [195, 129] width 199 height 35
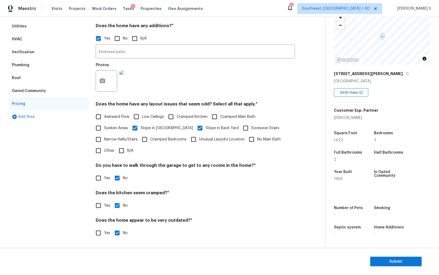
scroll to position [0, 0]
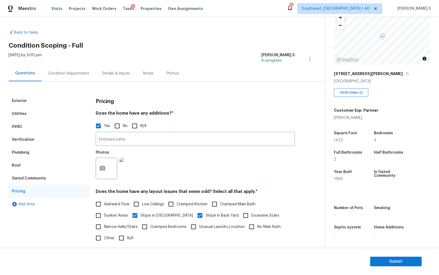
click at [78, 74] on div "Condition Adjustments" at bounding box center [68, 73] width 41 height 5
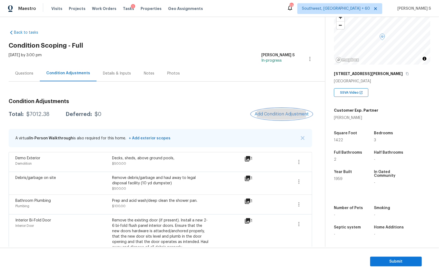
click at [287, 114] on span "Add Condition Adjustment" at bounding box center [282, 114] width 54 height 5
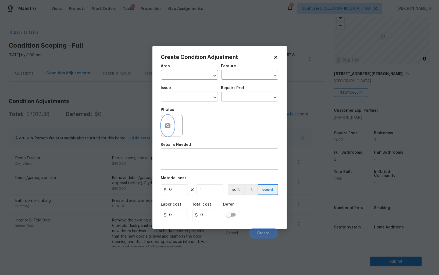
click at [171, 126] on icon "button" at bounding box center [168, 125] width 6 height 6
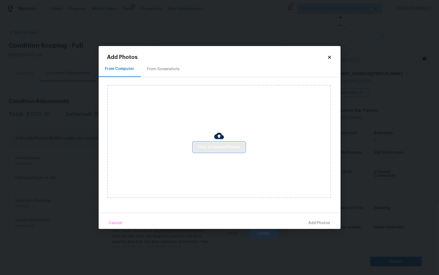
click at [231, 149] on span "Click to Upload Photos" at bounding box center [219, 147] width 43 height 7
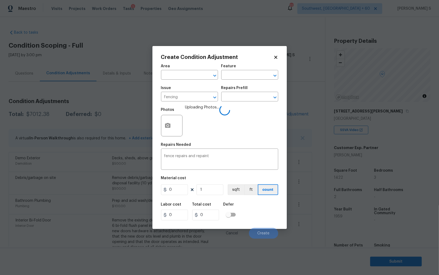
scroll to position [37, 0]
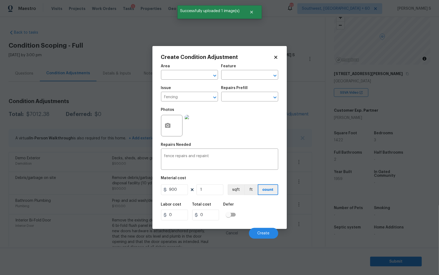
type input "900"
click at [273, 222] on div "Labor cost 0 Total cost 900 Defer" at bounding box center [219, 211] width 117 height 24
click at [273, 238] on button "Create" at bounding box center [263, 233] width 29 height 11
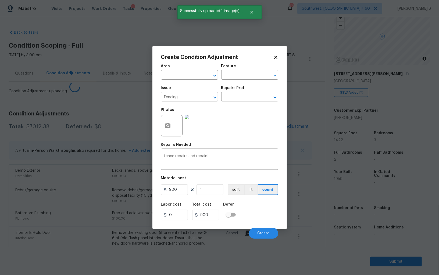
click at [73, 228] on body "Maestro Visits Projects Work Orders Tasks 1 Properties Geo Assignments [GEOGRAP…" at bounding box center [219, 137] width 439 height 275
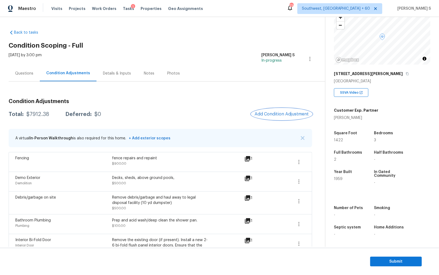
click at [289, 113] on span "Add Condition Adjustment" at bounding box center [282, 114] width 54 height 5
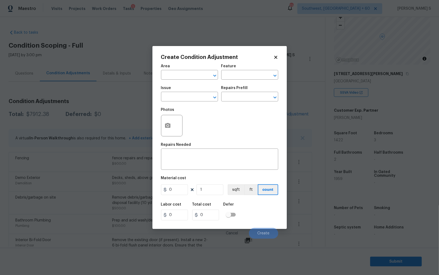
click at [177, 126] on div at bounding box center [172, 126] width 22 height 22
click at [166, 129] on icon "button" at bounding box center [168, 125] width 6 height 6
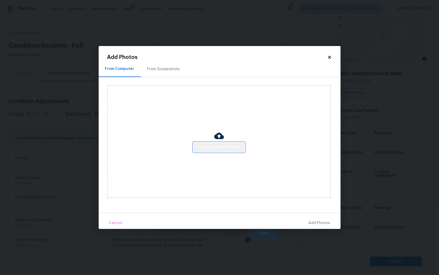
click at [232, 147] on span "Click to Upload Photos" at bounding box center [219, 147] width 43 height 7
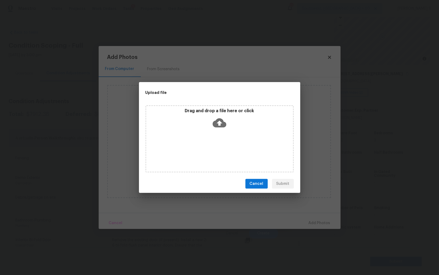
click at [232, 147] on div "Drag and drop a file here or click" at bounding box center [220, 138] width 149 height 67
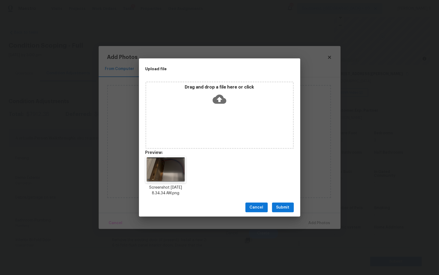
click at [284, 204] on span "Submit" at bounding box center [283, 207] width 13 height 7
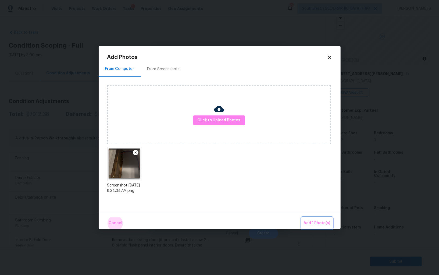
click at [302, 217] on button "Add 1 Photo(s)" at bounding box center [317, 223] width 31 height 12
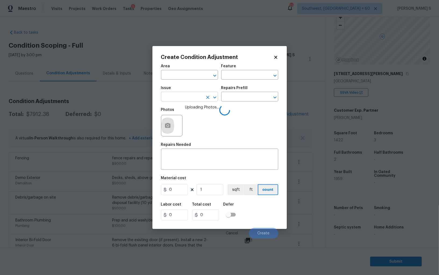
click at [188, 98] on input "text" at bounding box center [182, 97] width 42 height 8
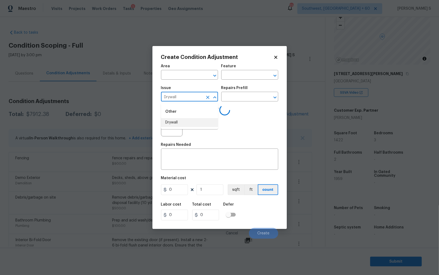
type input "Drywall"
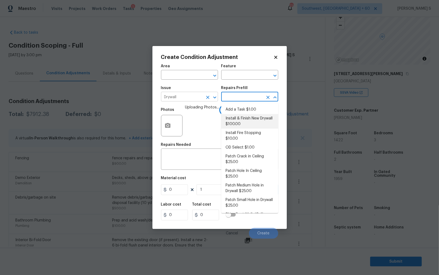
type input "Walls and Ceiling"
type textarea "Remove the existing damaged drywall and replace with new. Ensure that the new d…"
type input "100"
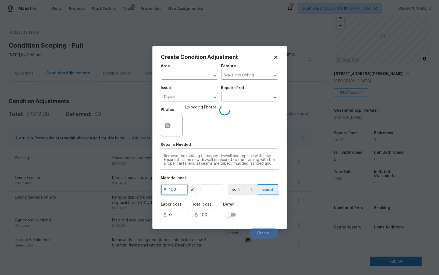
click at [178, 189] on input "100" at bounding box center [174, 189] width 27 height 11
type input "200"
click at [271, 218] on div "Labor cost 0 Total cost 200 Defer" at bounding box center [219, 211] width 117 height 24
click at [263, 217] on div "Labor cost 0 Total cost 200 Defer" at bounding box center [219, 211] width 117 height 24
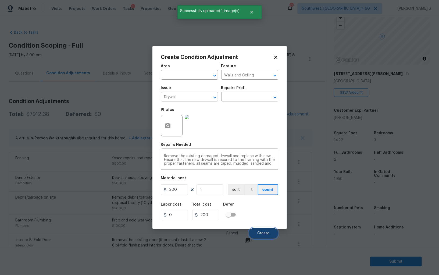
click at [265, 234] on span "Create" at bounding box center [264, 233] width 12 height 4
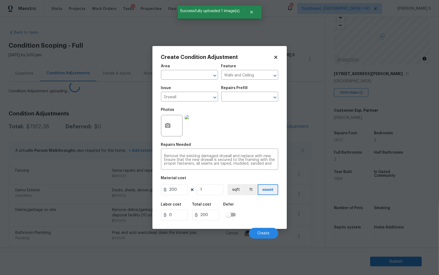
click at [97, 216] on body "Maestro Visits Projects Work Orders Tasks 1 Properties Geo Assignments [GEOGRAP…" at bounding box center [219, 137] width 439 height 275
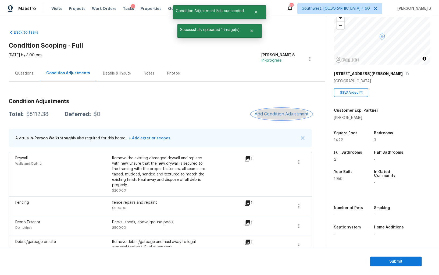
click at [263, 111] on button "Add Condition Adjustment" at bounding box center [282, 113] width 61 height 11
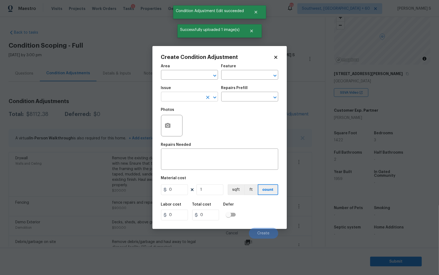
click at [167, 100] on input "text" at bounding box center [182, 97] width 42 height 8
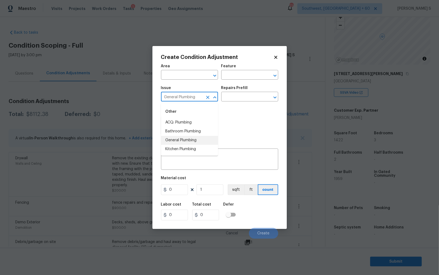
type input "General Plumbing"
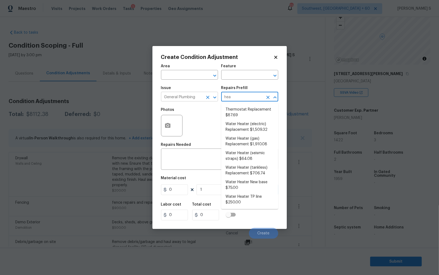
type input "heat"
type input "Plumbing"
type textarea "Remove the existing electric water heater and install a new 40 gallon electric …"
type input "1509.32"
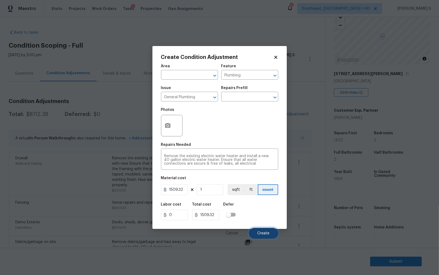
click at [266, 233] on span "Create" at bounding box center [264, 233] width 12 height 4
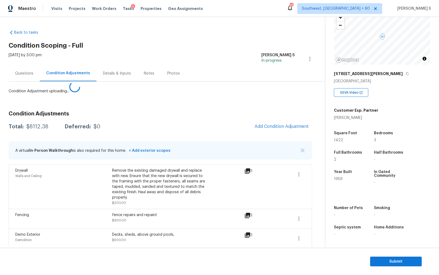
click at [97, 223] on body "Maestro Visits Projects Work Orders Tasks 1 Properties Geo Assignments [GEOGRAP…" at bounding box center [219, 137] width 439 height 275
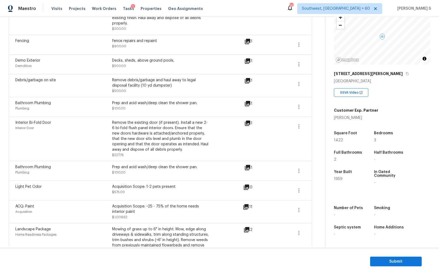
scroll to position [0, 0]
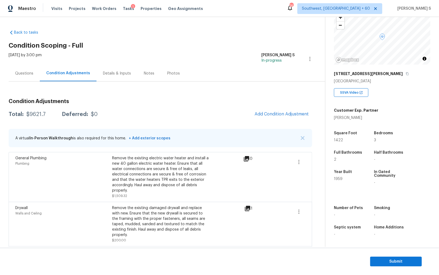
click at [27, 72] on div "Questions" at bounding box center [24, 73] width 18 height 5
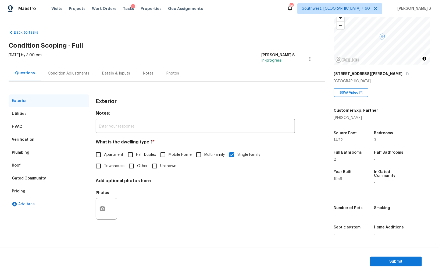
click at [20, 191] on div "Pricing" at bounding box center [18, 191] width 13 height 5
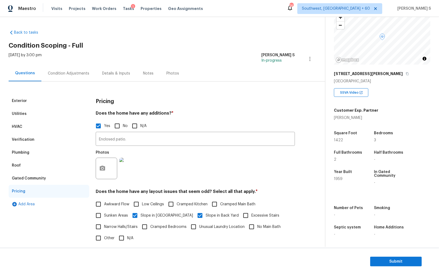
click at [94, 174] on div "Exterior Utilities HVAC Verification Plumbing Roof Gated Community Pricing Add …" at bounding box center [161, 213] width 304 height 238
click at [104, 174] on button "button" at bounding box center [102, 168] width 13 height 21
